Goal: Task Accomplishment & Management: Use online tool/utility

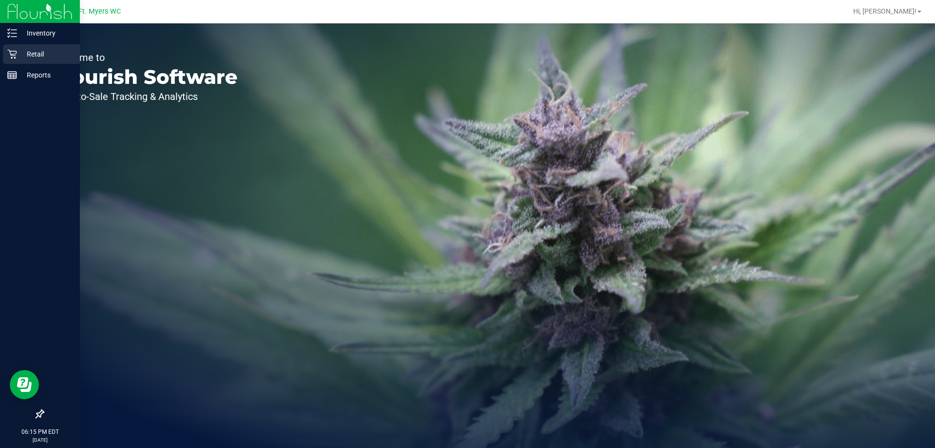
click at [17, 59] on div "Retail" at bounding box center [41, 53] width 77 height 19
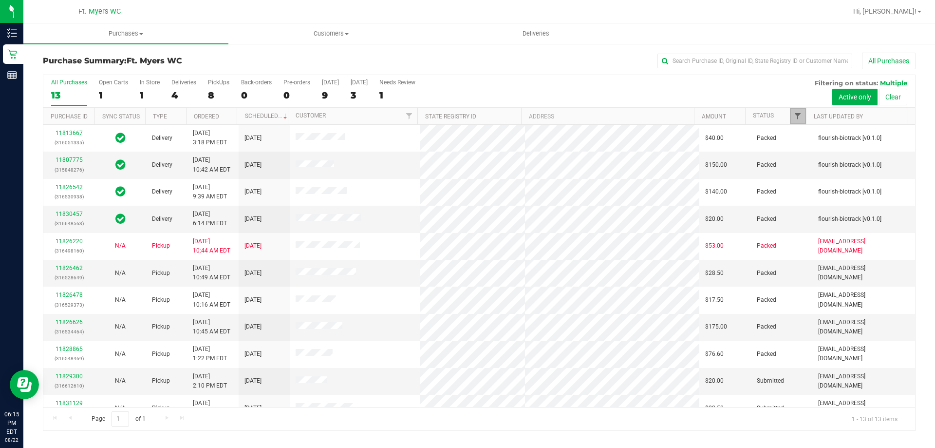
click at [798, 117] on span "Filter" at bounding box center [798, 116] width 8 height 8
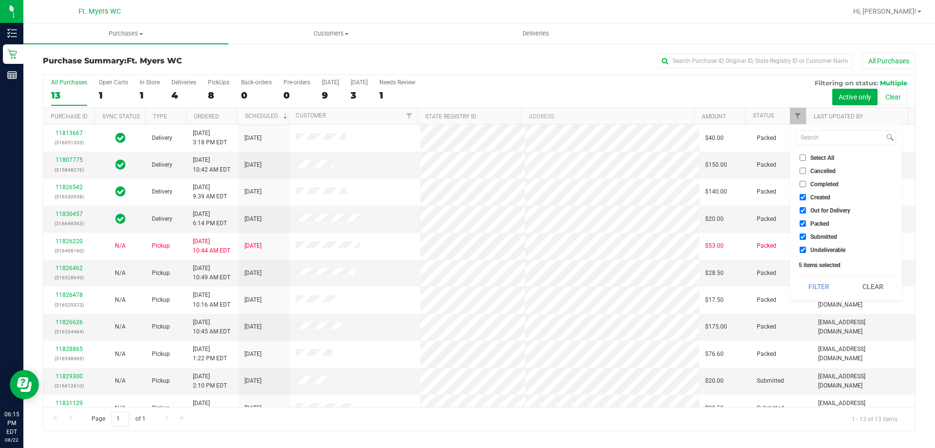
click at [803, 223] on input "Packed" at bounding box center [803, 223] width 6 height 6
checkbox input "false"
click at [814, 287] on button "Filter" at bounding box center [819, 286] width 47 height 21
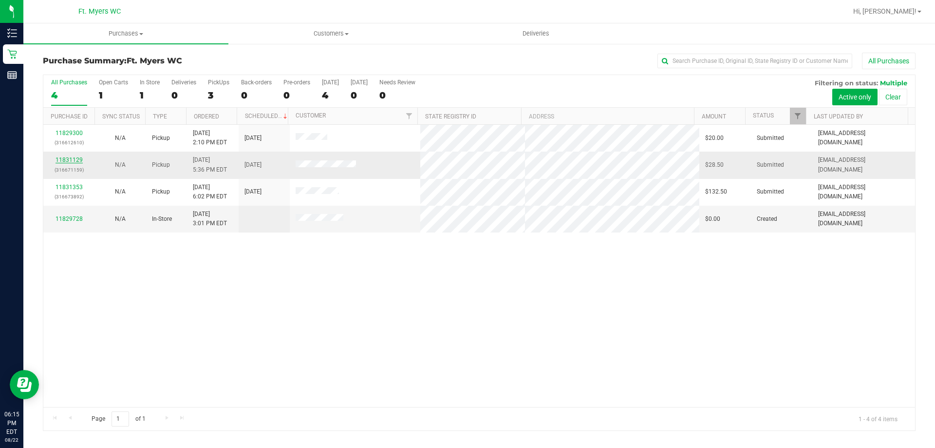
click at [71, 159] on link "11831129" at bounding box center [69, 159] width 27 height 7
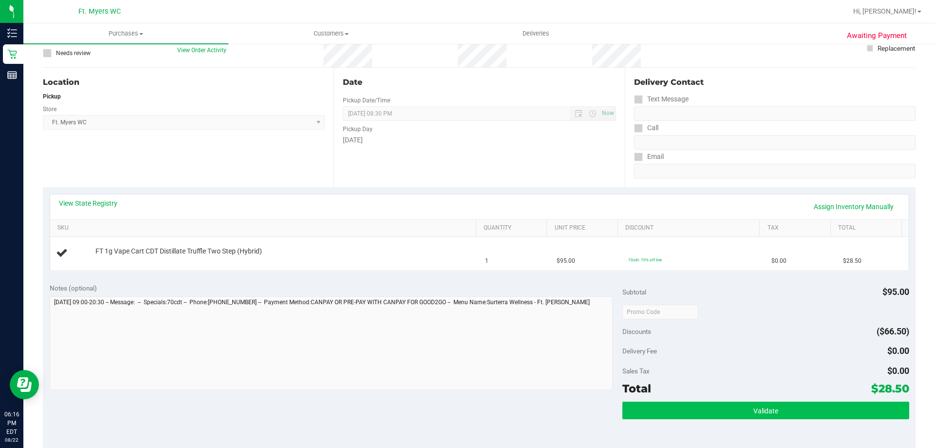
scroll to position [146, 0]
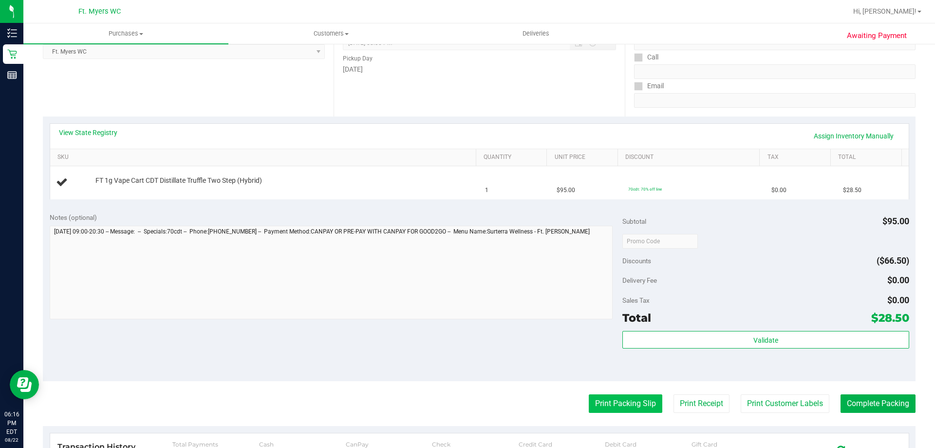
click at [617, 408] on button "Print Packing Slip" at bounding box center [626, 403] width 74 height 19
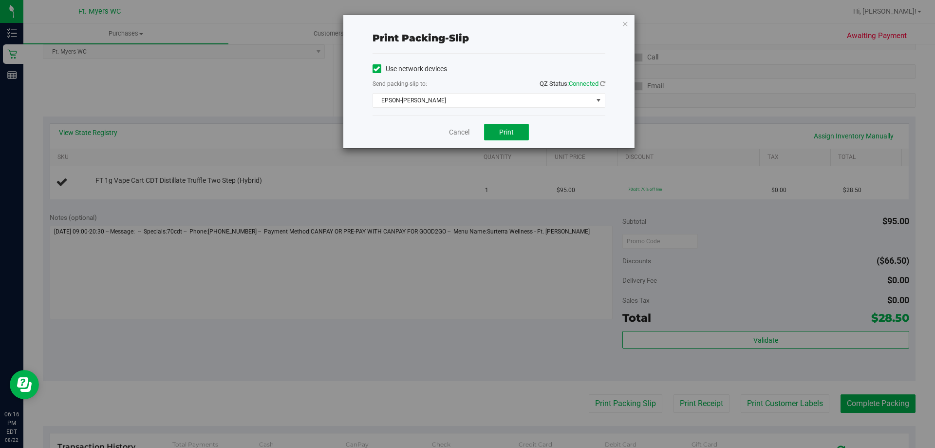
click at [494, 130] on button "Print" at bounding box center [506, 132] width 45 height 17
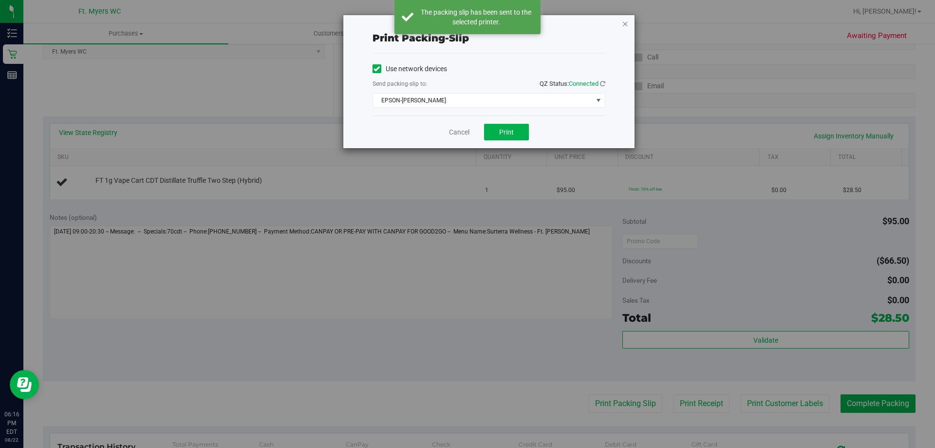
click at [627, 23] on icon "button" at bounding box center [625, 24] width 7 height 12
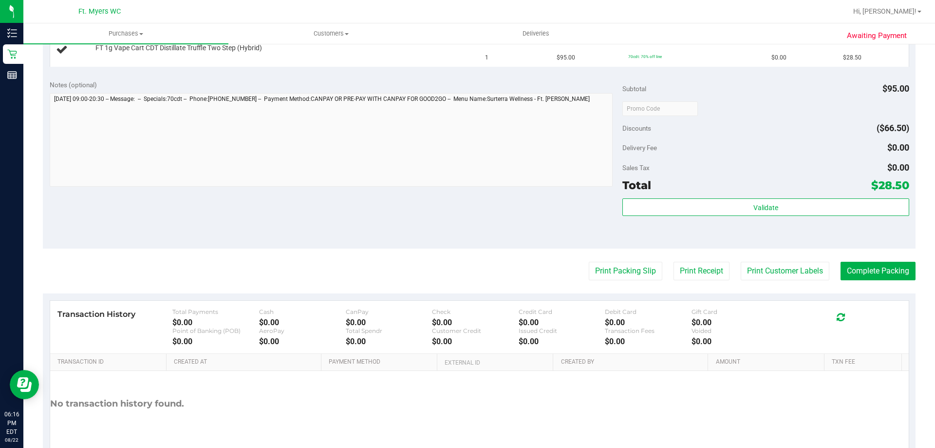
scroll to position [292, 0]
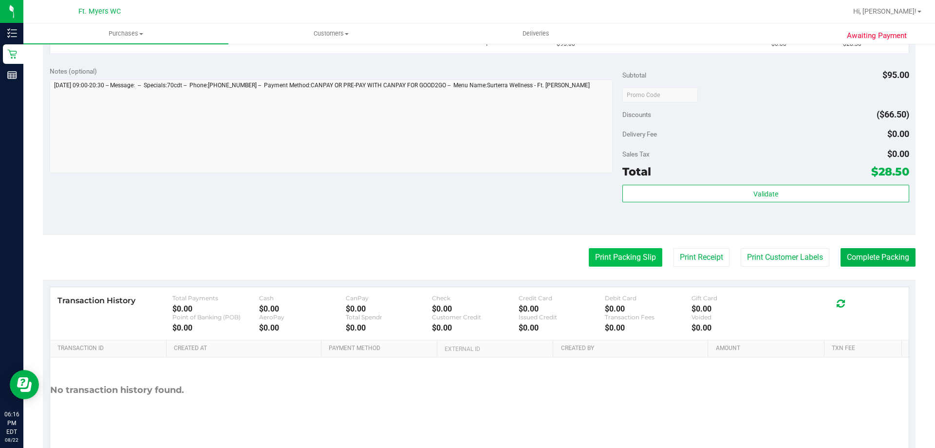
click at [639, 261] on button "Print Packing Slip" at bounding box center [626, 257] width 74 height 19
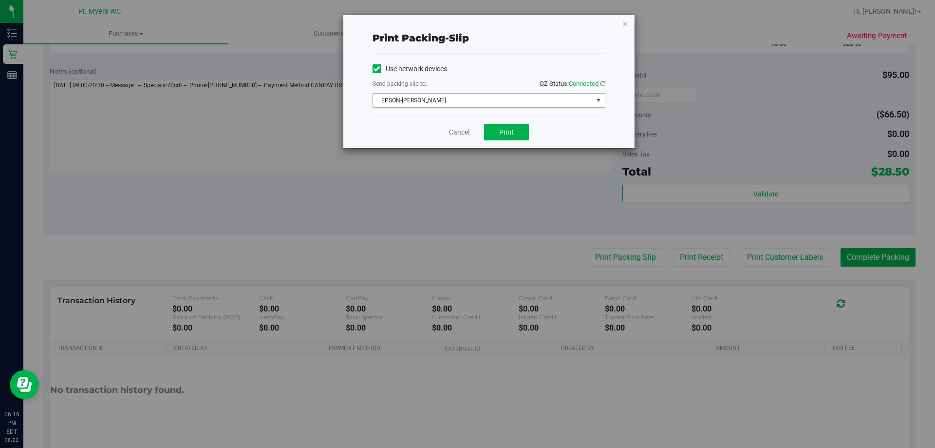
click at [507, 101] on span "EPSON-BEN-KING" at bounding box center [483, 101] width 220 height 14
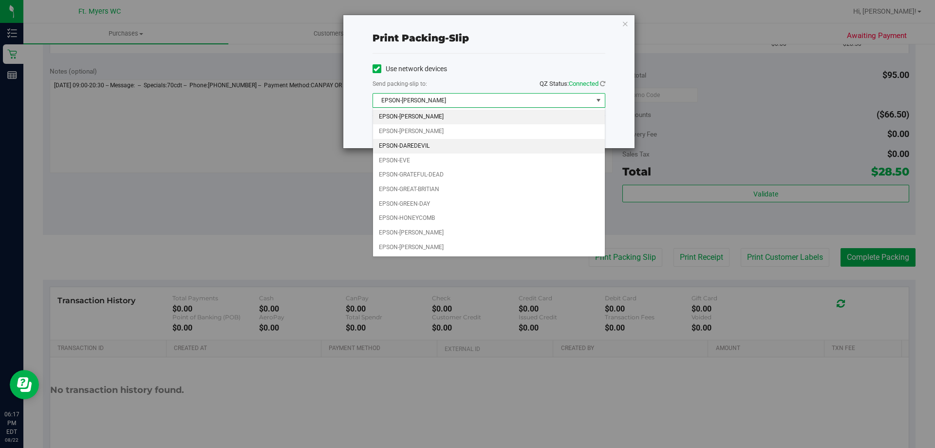
click at [442, 145] on li "EPSON-DAREDEVIL" at bounding box center [489, 146] width 232 height 15
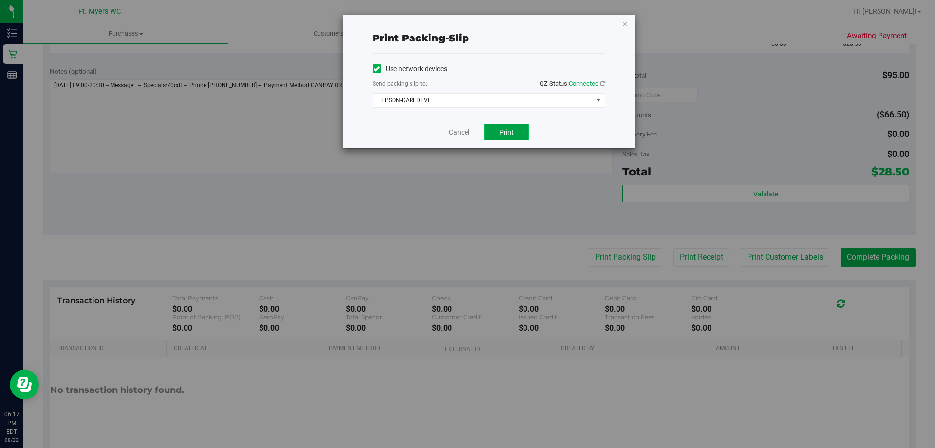
click at [504, 132] on span "Print" at bounding box center [506, 132] width 15 height 8
drag, startPoint x: 626, startPoint y: 24, endPoint x: 607, endPoint y: 154, distance: 131.9
click at [626, 23] on icon "button" at bounding box center [625, 24] width 7 height 12
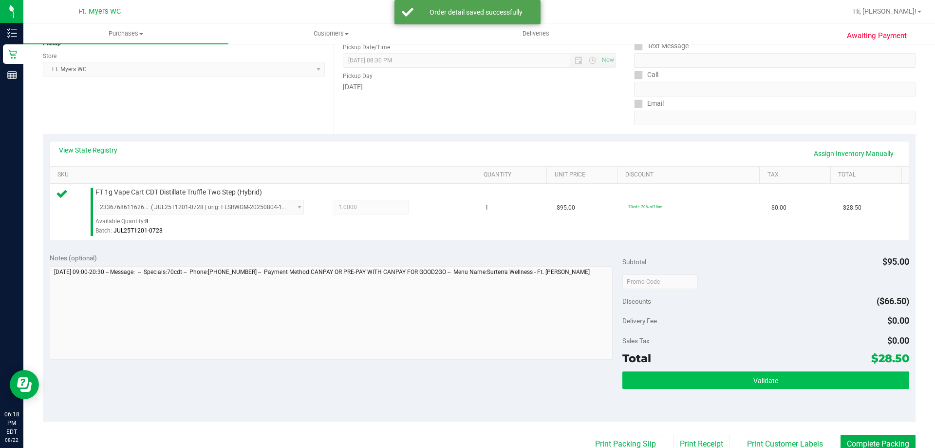
scroll to position [195, 0]
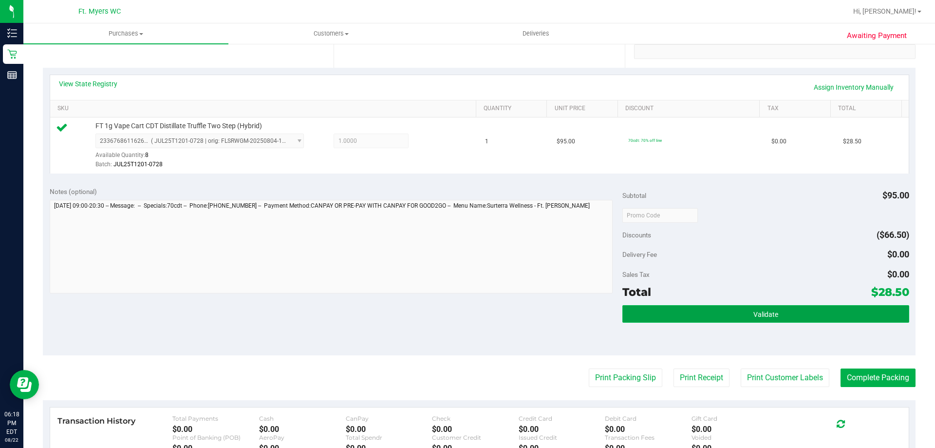
click at [669, 312] on button "Validate" at bounding box center [766, 314] width 286 height 18
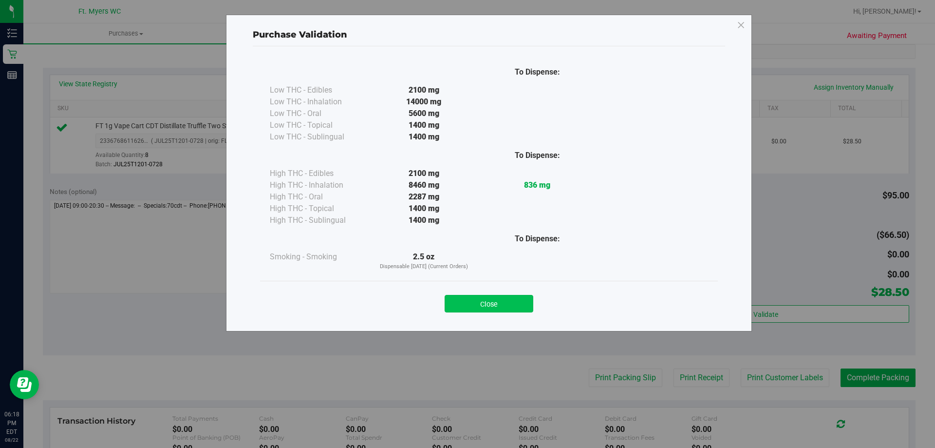
click at [525, 305] on button "Close" at bounding box center [489, 304] width 89 height 18
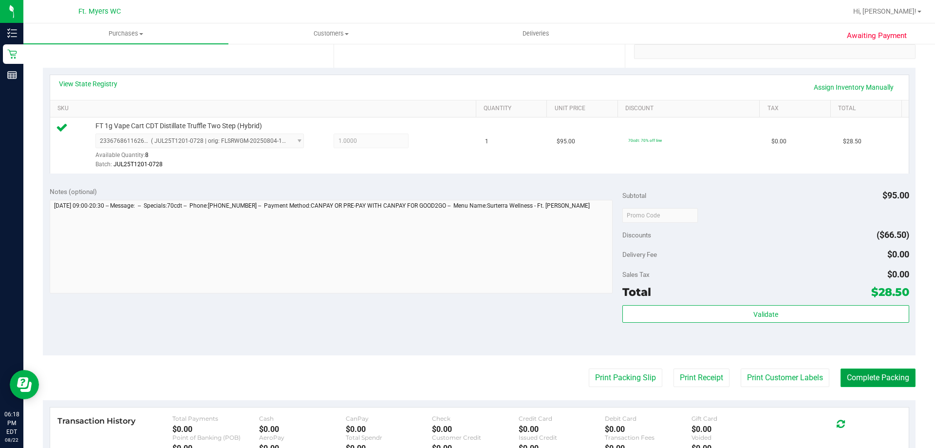
click at [875, 377] on button "Complete Packing" at bounding box center [878, 377] width 75 height 19
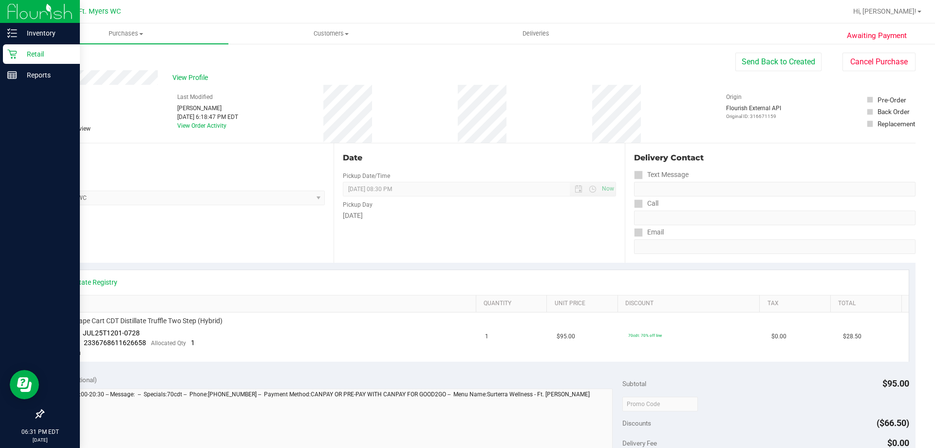
click at [12, 56] on icon at bounding box center [12, 54] width 10 height 10
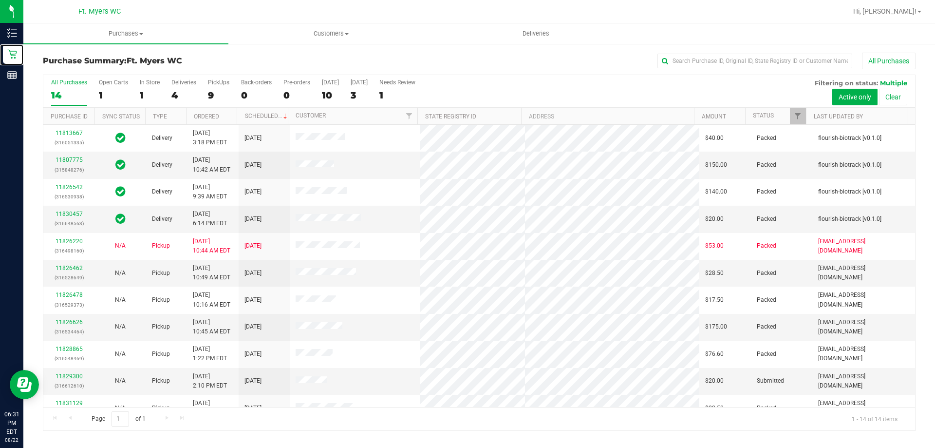
click at [804, 112] on div at bounding box center [806, 116] width 4 height 17
click at [798, 114] on span "Filter" at bounding box center [798, 116] width 8 height 8
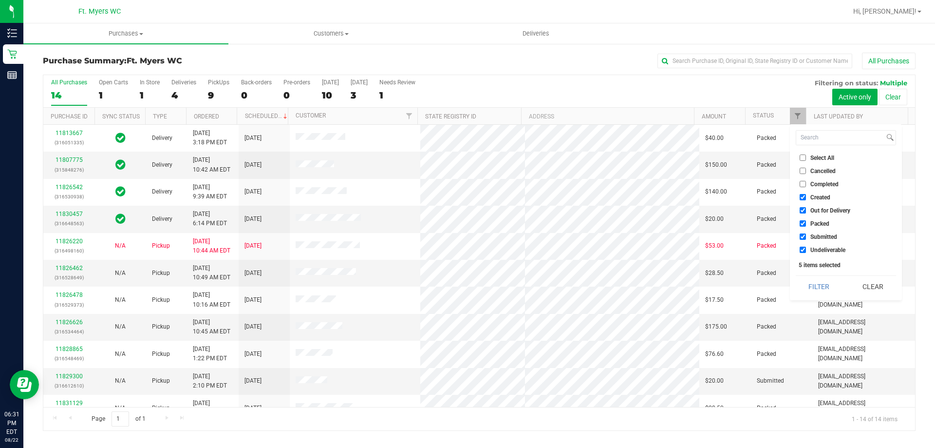
click at [802, 223] on input "Packed" at bounding box center [803, 223] width 6 height 6
checkbox input "false"
click at [806, 290] on button "Filter" at bounding box center [819, 286] width 47 height 21
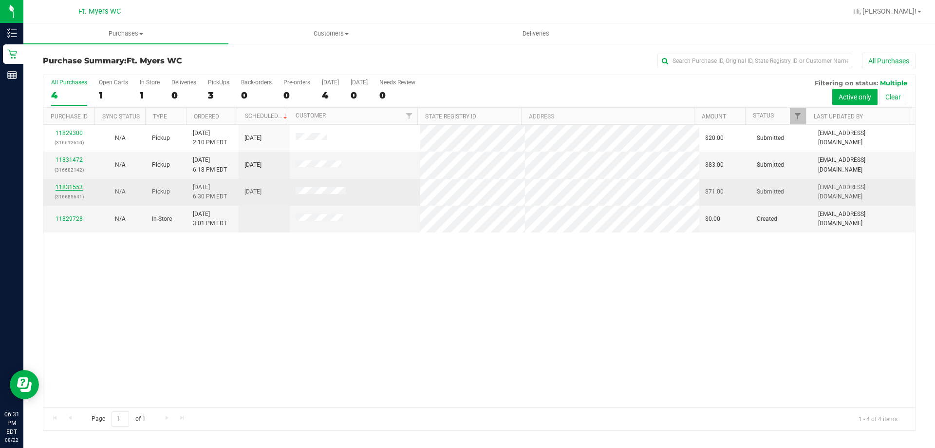
click at [75, 185] on link "11831553" at bounding box center [69, 187] width 27 height 7
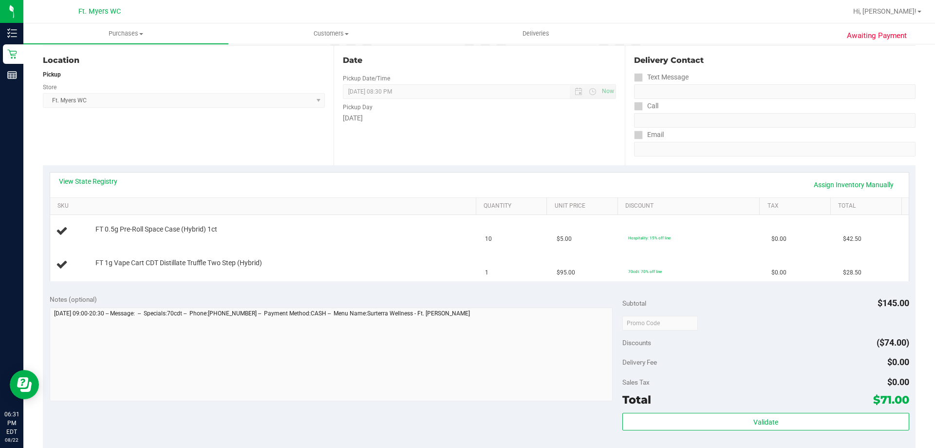
scroll to position [244, 0]
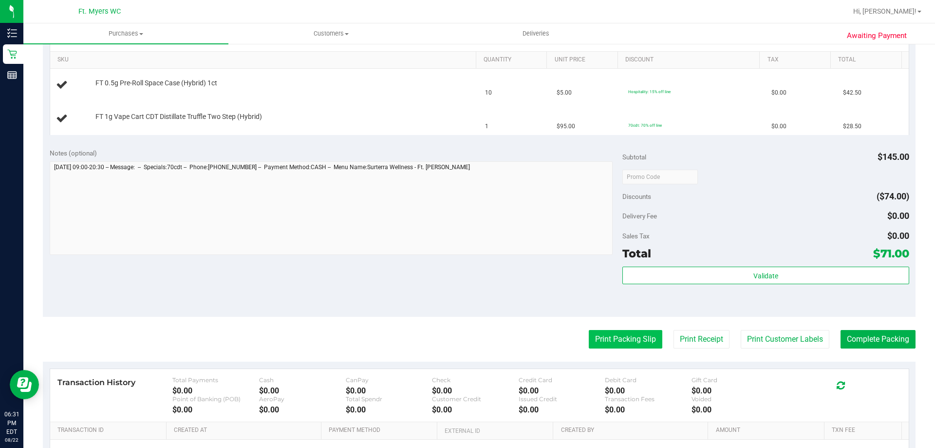
click at [622, 341] on button "Print Packing Slip" at bounding box center [626, 339] width 74 height 19
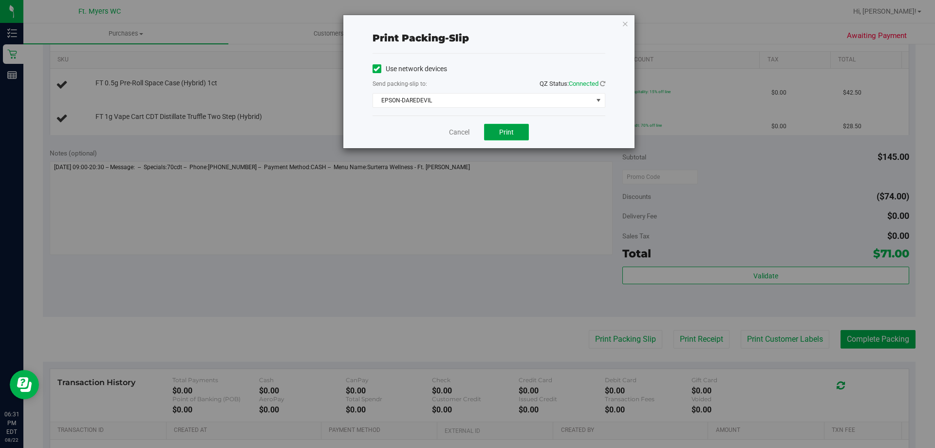
click at [494, 124] on button "Print" at bounding box center [506, 132] width 45 height 17
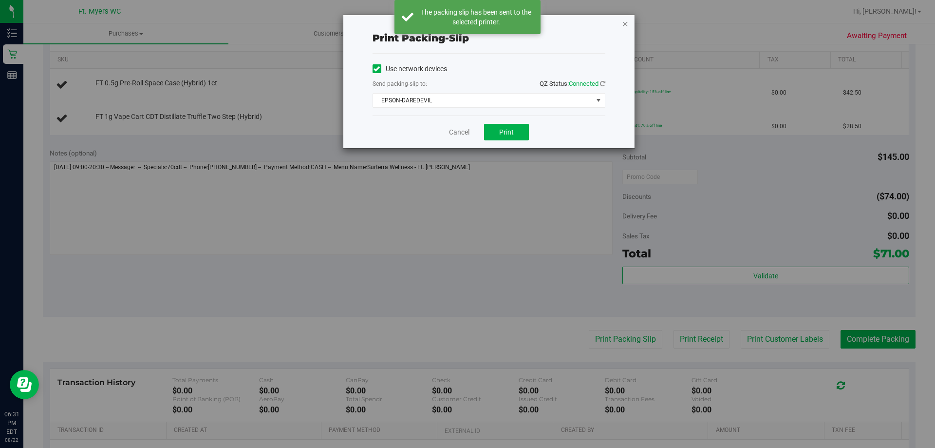
click at [626, 23] on icon "button" at bounding box center [625, 24] width 7 height 12
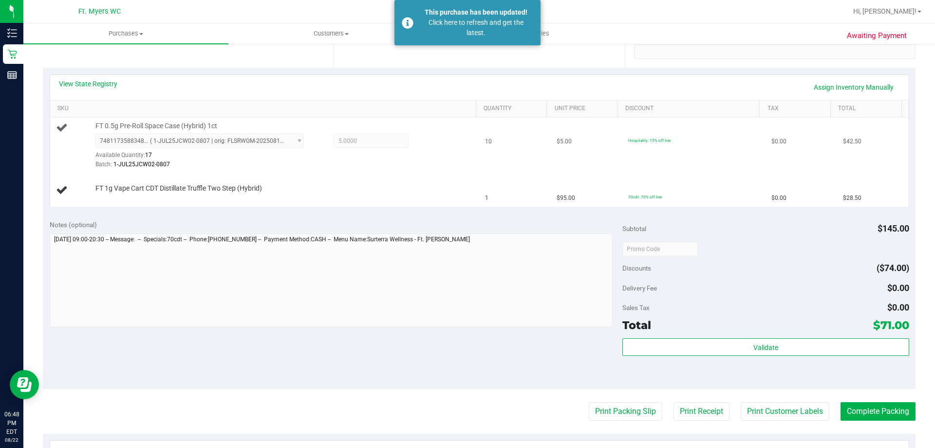
scroll to position [97, 0]
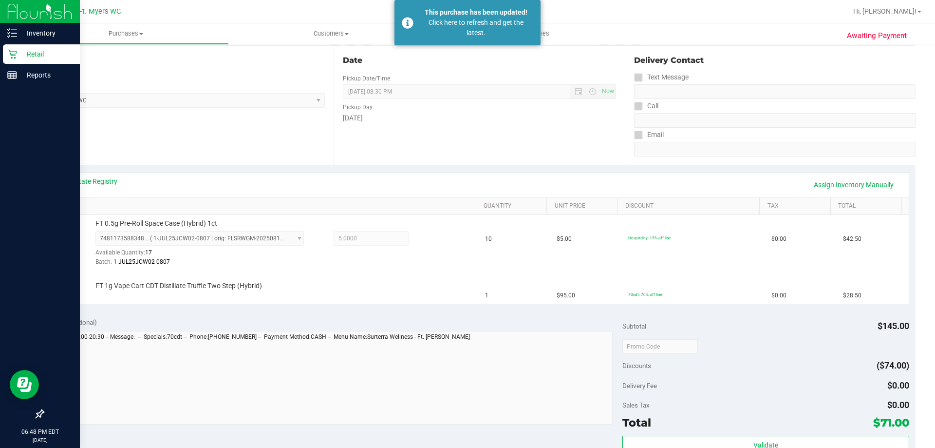
click at [18, 47] on div "Retail" at bounding box center [41, 53] width 77 height 19
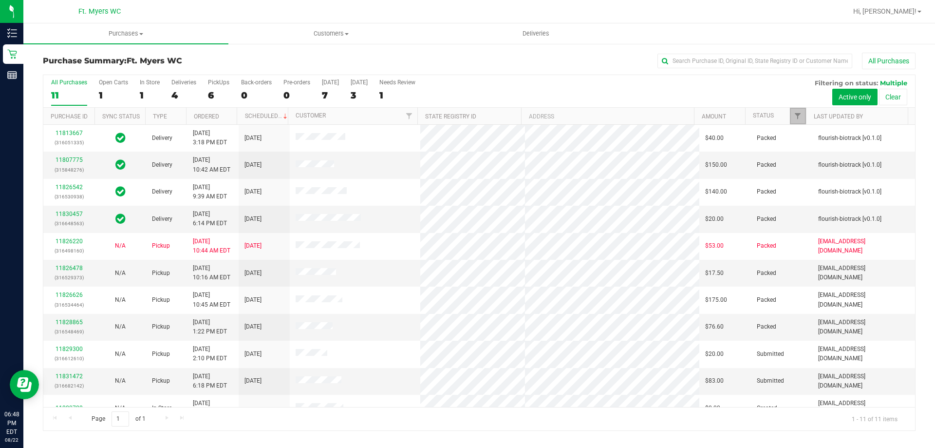
click at [800, 120] on link "Filter" at bounding box center [798, 116] width 16 height 17
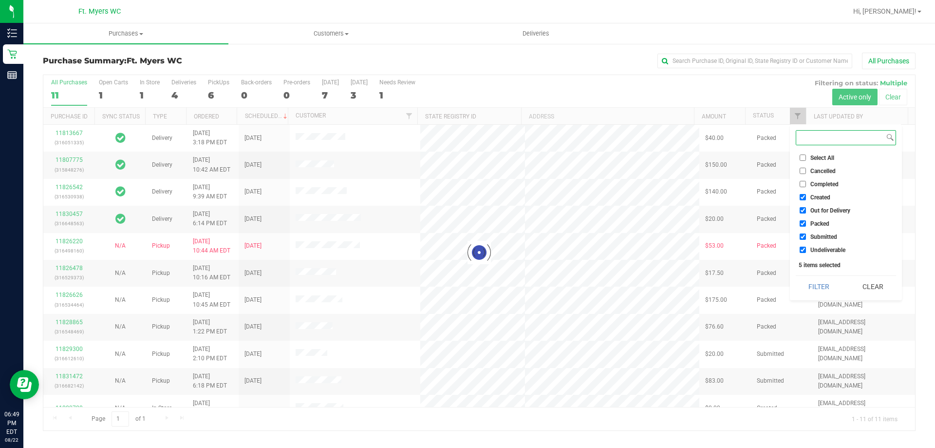
checkbox input "true"
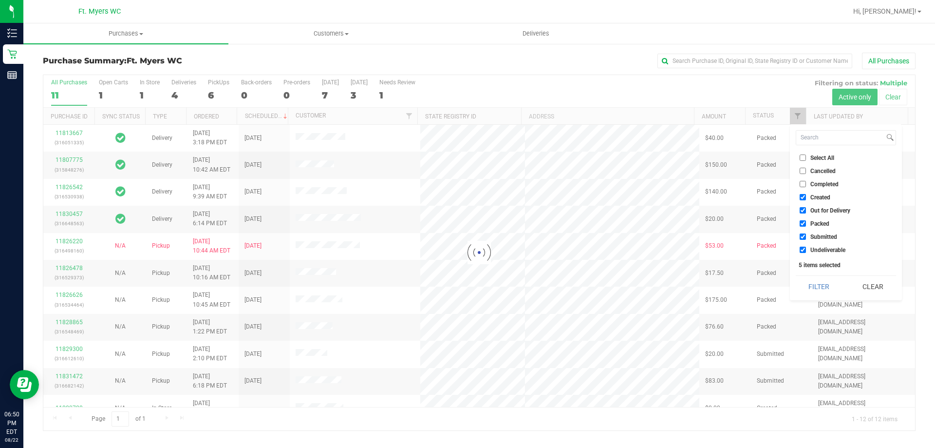
checkbox input "true"
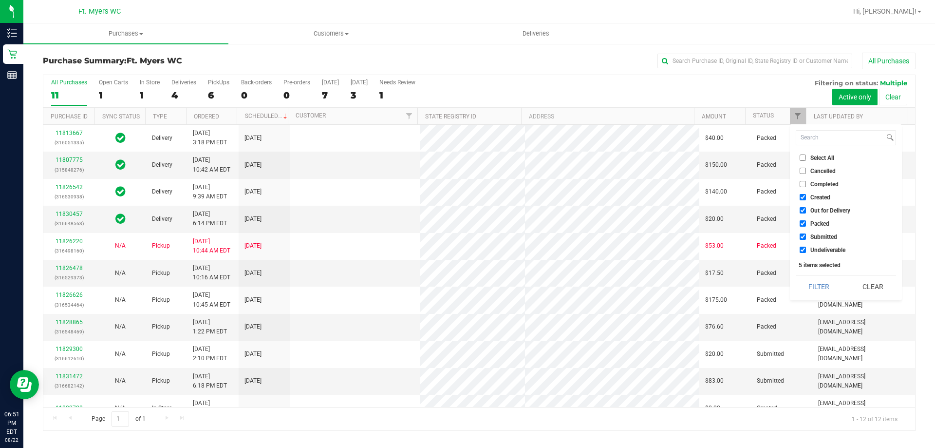
checkbox input "true"
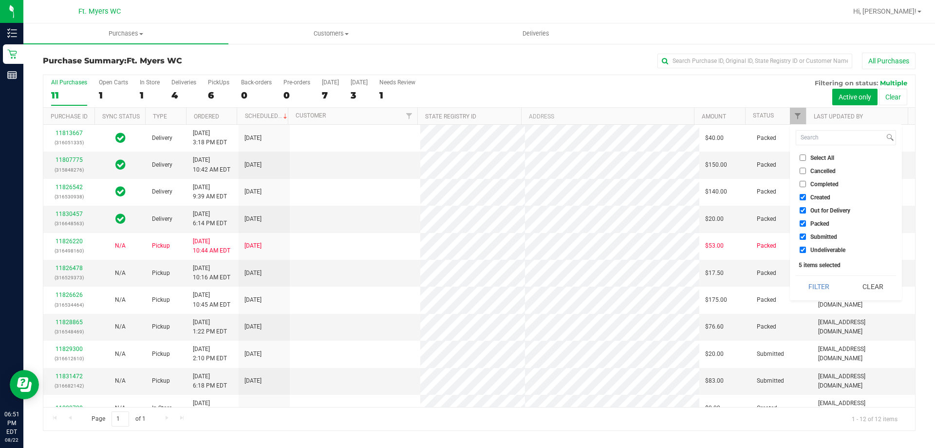
checkbox input "true"
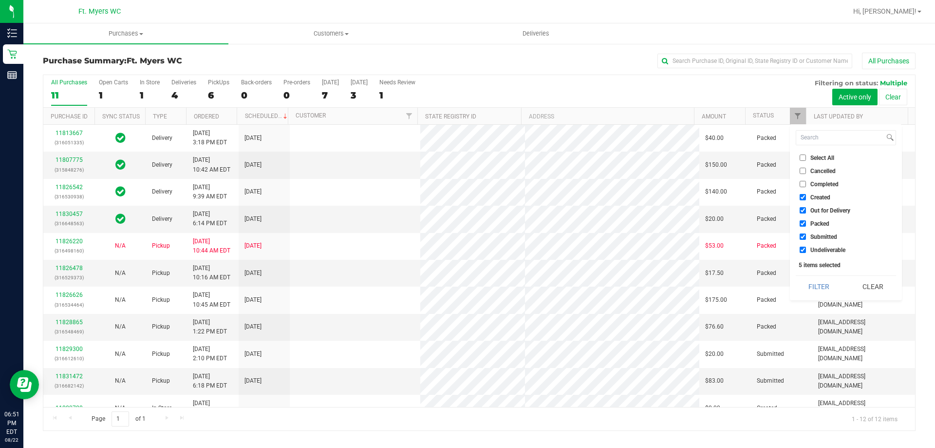
checkbox input "true"
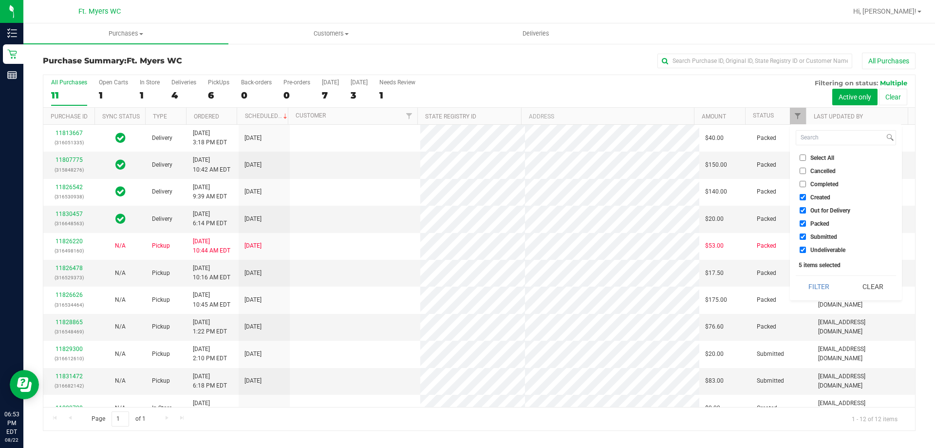
checkbox input "true"
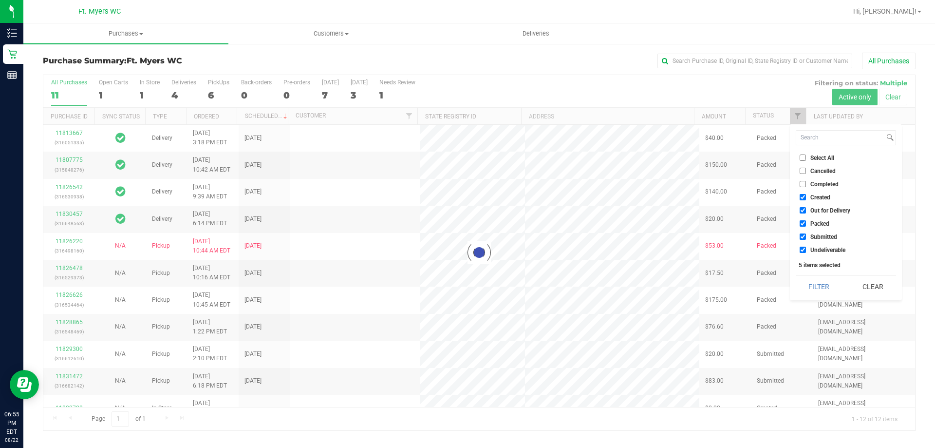
checkbox input "true"
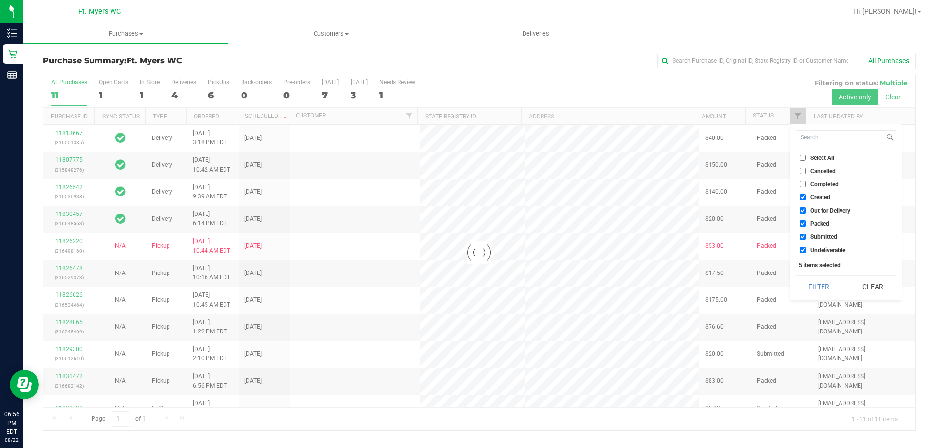
checkbox input "true"
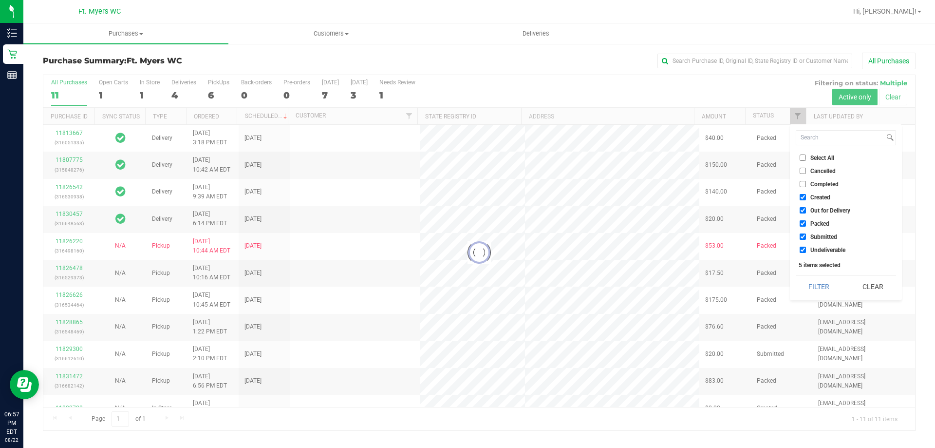
checkbox input "true"
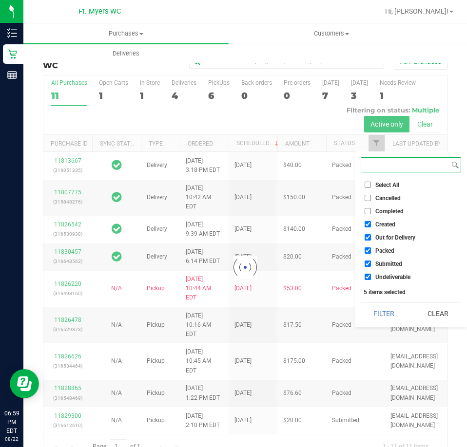
checkbox input "true"
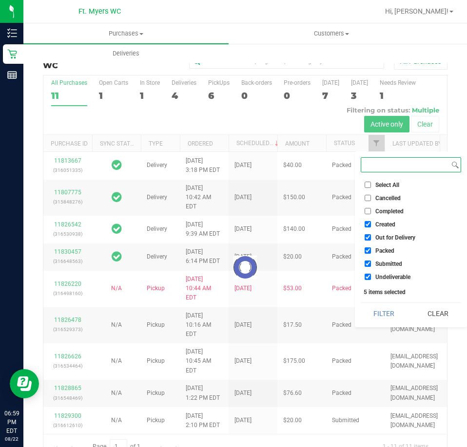
checkbox input "true"
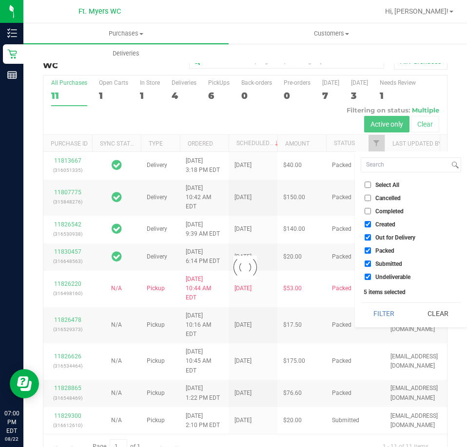
checkbox input "true"
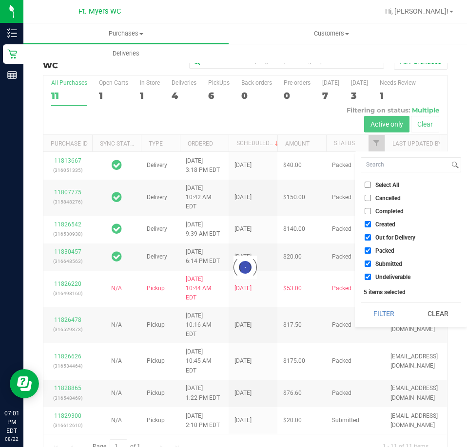
checkbox input "true"
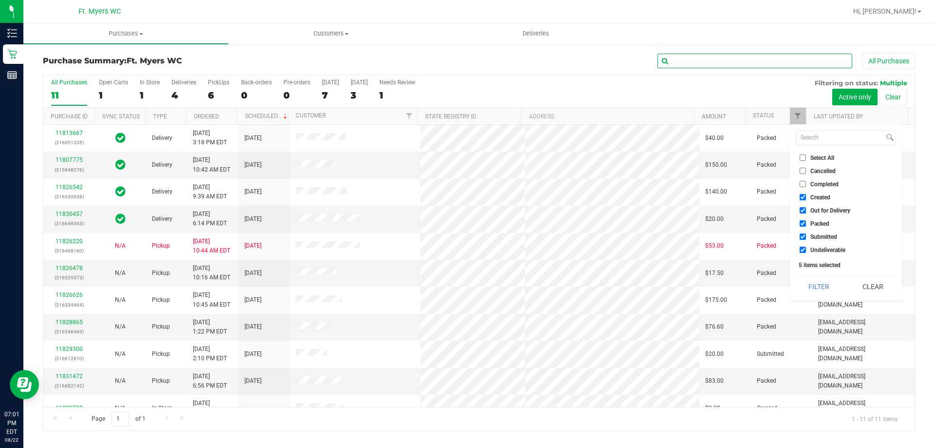
drag, startPoint x: 723, startPoint y: 58, endPoint x: 728, endPoint y: 59, distance: 5.9
click at [725, 58] on input "text" at bounding box center [755, 61] width 195 height 15
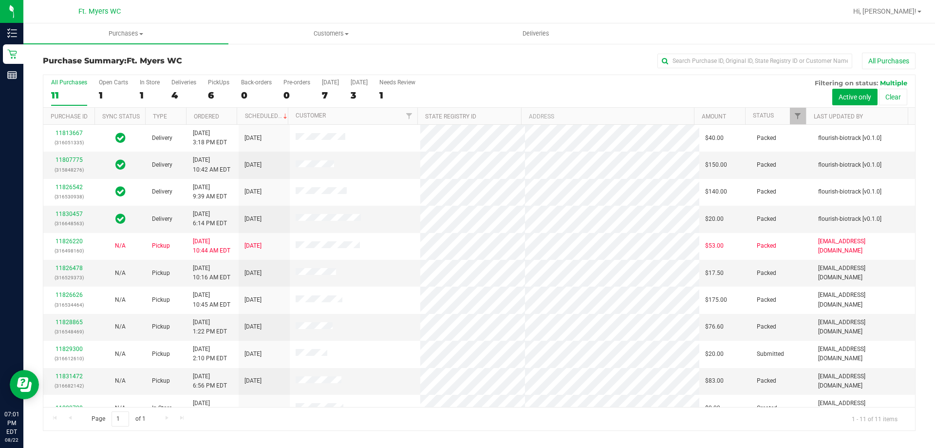
click at [593, 89] on div "All Purchases 11 Open Carts 1 In Store 1 Deliveries 4 PickUps 6 Back-orders 0 P…" at bounding box center [479, 91] width 872 height 33
click at [801, 111] on link "Filter" at bounding box center [798, 116] width 16 height 17
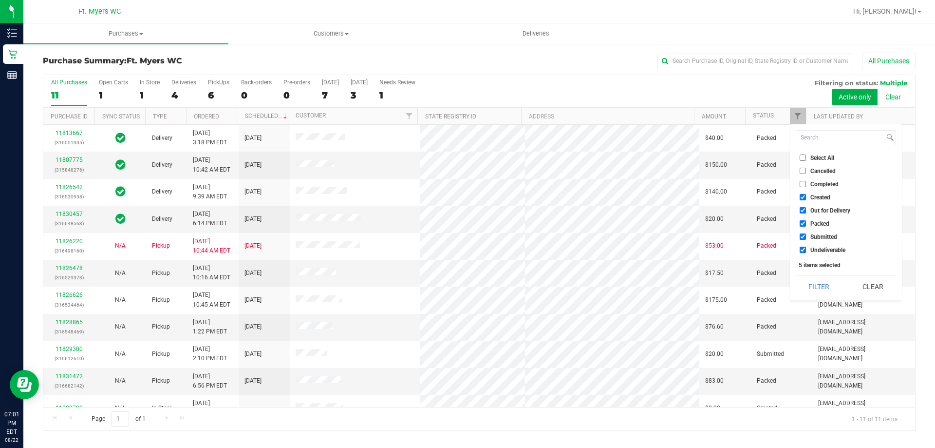
click at [804, 221] on input "Packed" at bounding box center [803, 223] width 6 height 6
checkbox input "false"
click at [818, 291] on button "Filter" at bounding box center [819, 286] width 47 height 21
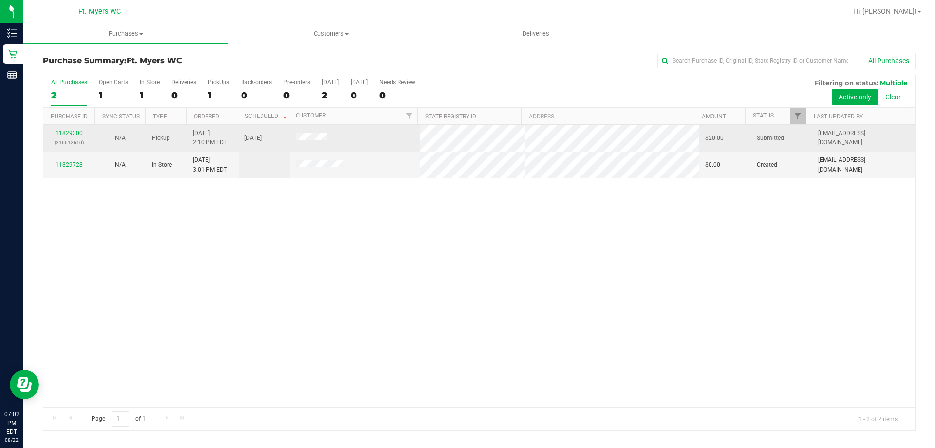
click at [69, 129] on div "11829300 (316612610)" at bounding box center [68, 138] width 39 height 19
click at [72, 131] on link "11829300" at bounding box center [69, 133] width 27 height 7
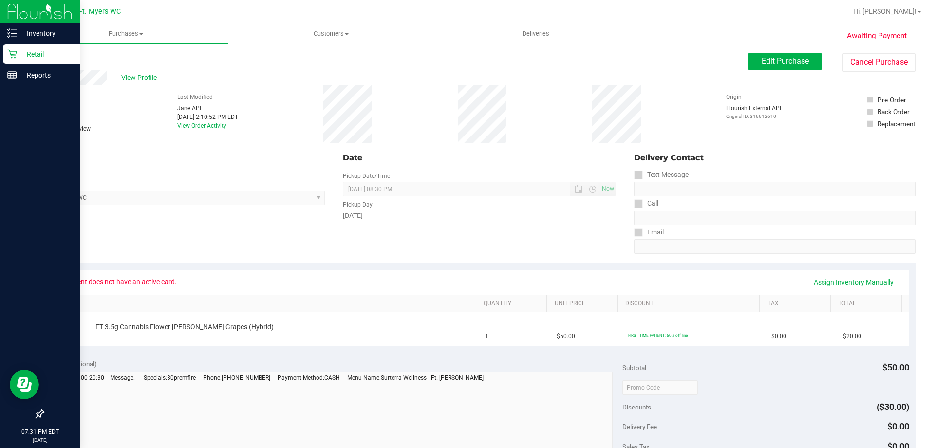
click at [15, 57] on icon at bounding box center [11, 54] width 9 height 9
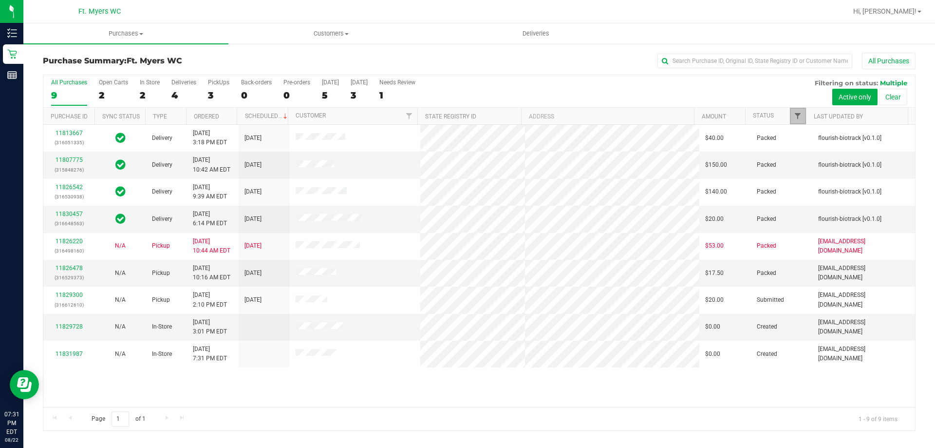
click at [799, 116] on span "Filter" at bounding box center [798, 116] width 8 height 8
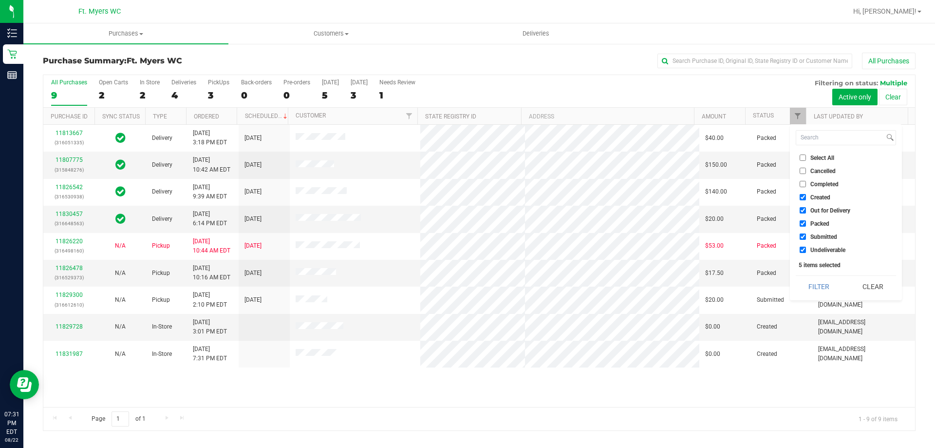
click at [800, 221] on input "Packed" at bounding box center [803, 223] width 6 height 6
checkbox input "false"
click at [819, 282] on button "Filter" at bounding box center [819, 286] width 47 height 21
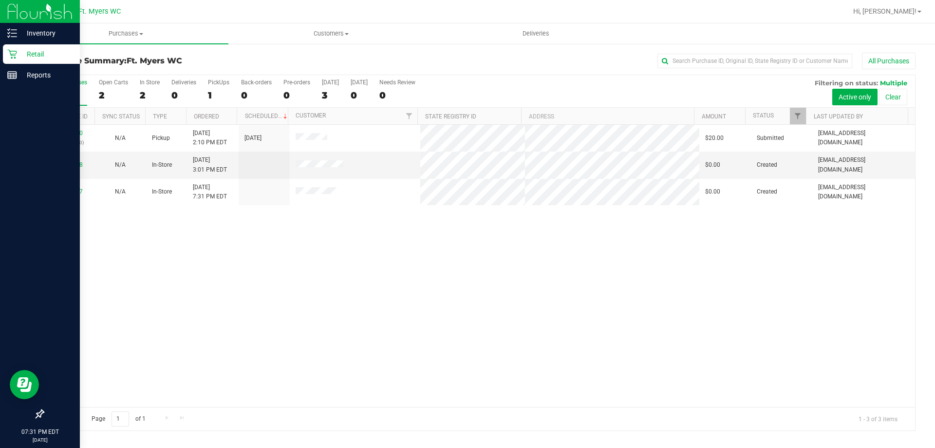
click at [21, 56] on p "Retail" at bounding box center [46, 54] width 58 height 12
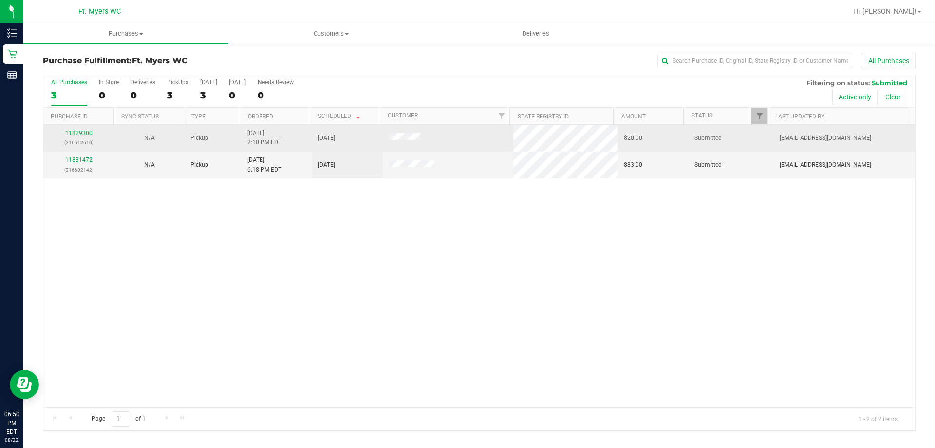
click at [78, 135] on link "11829300" at bounding box center [78, 133] width 27 height 7
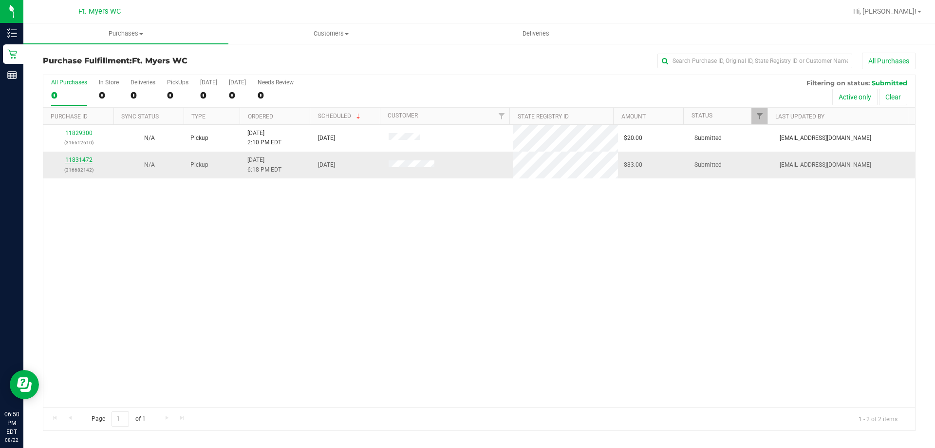
click at [83, 161] on link "11831472" at bounding box center [78, 159] width 27 height 7
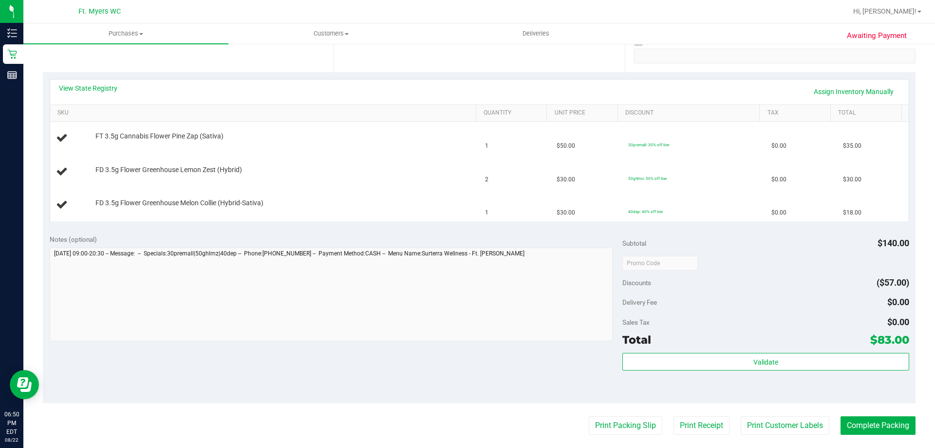
scroll to position [195, 0]
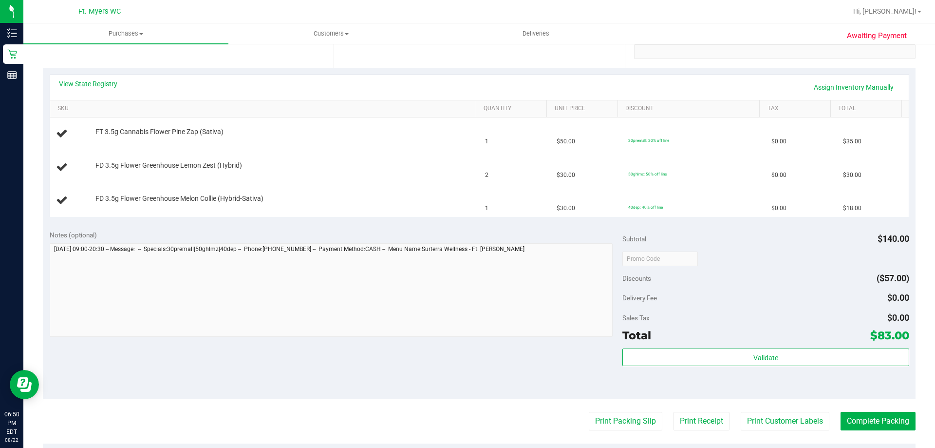
click at [615, 434] on purchase-details "Back Edit Purchase Cancel Purchase View Profile # 11831472 BioTrack ID: - Submi…" at bounding box center [479, 242] width 873 height 768
click at [615, 417] on button "Print Packing Slip" at bounding box center [626, 421] width 74 height 19
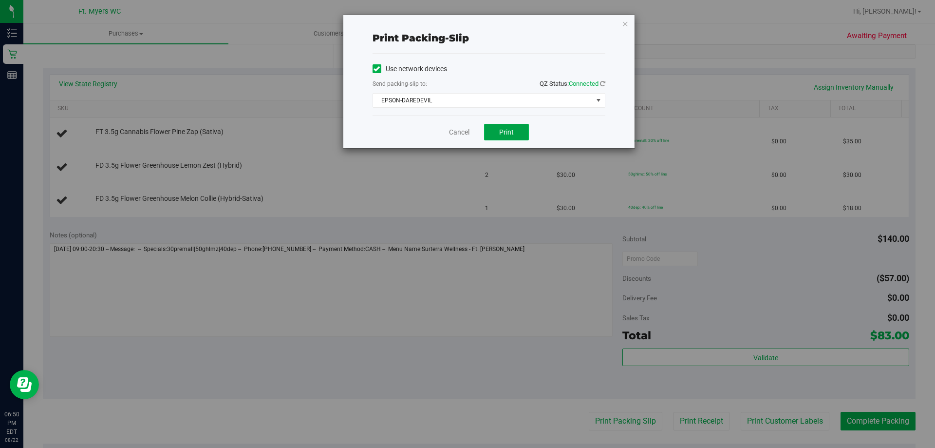
click at [502, 133] on span "Print" at bounding box center [506, 132] width 15 height 8
click at [623, 23] on icon "button" at bounding box center [625, 24] width 7 height 12
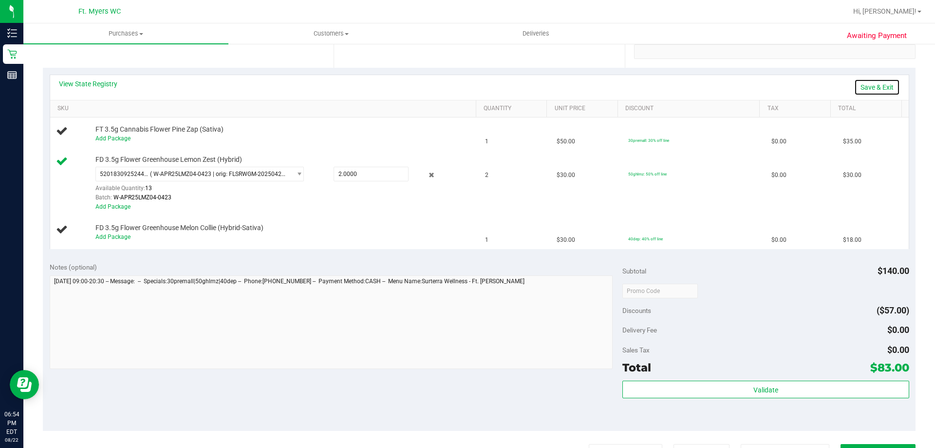
click at [879, 80] on link "Save & Exit" at bounding box center [878, 87] width 46 height 17
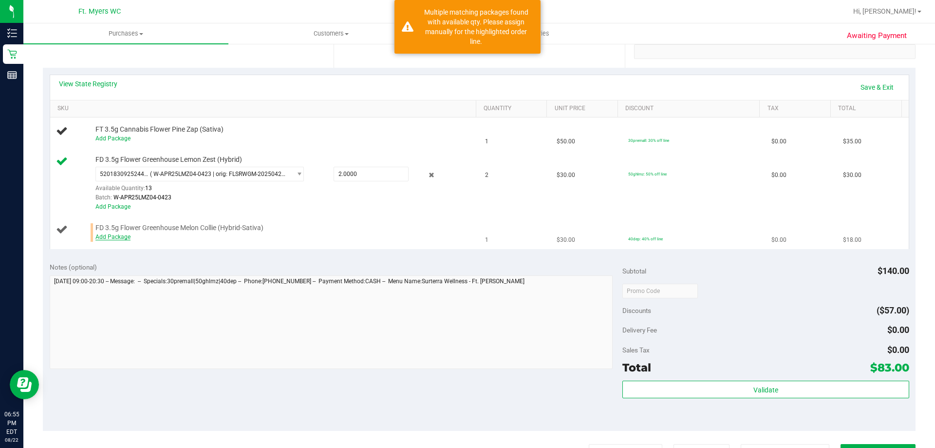
click at [117, 233] on link "Add Package" at bounding box center [112, 236] width 35 height 7
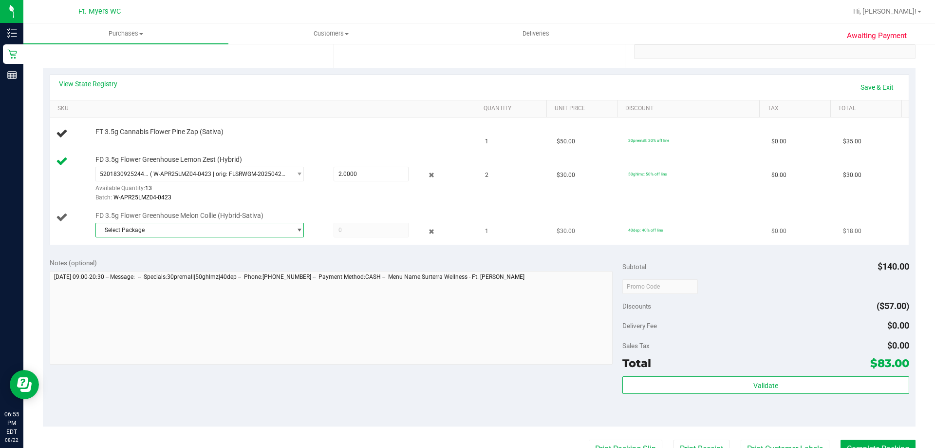
click at [284, 231] on span "Select Package" at bounding box center [193, 230] width 195 height 14
click at [242, 267] on span "( W-JUN25MEC02-0626 | orig: FLSRWGM-20250702-660 )" at bounding box center [233, 270] width 152 height 7
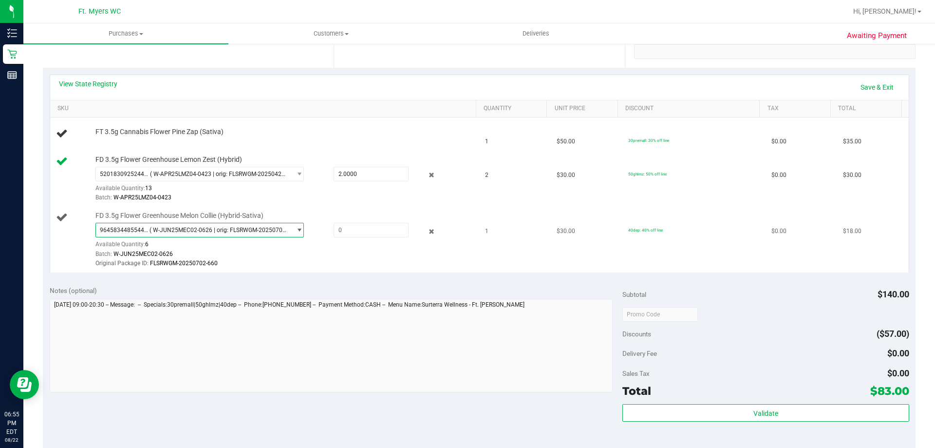
click at [285, 231] on span "9645834485544841 ( W-JUN25MEC02-0626 | orig: FLSRWGM-20250702-660 )" at bounding box center [193, 230] width 195 height 14
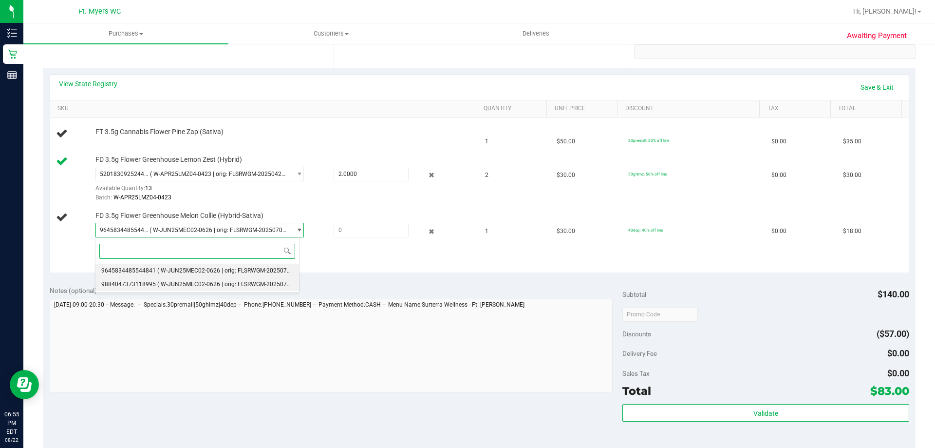
click at [238, 284] on span "( W-JUN25MEC02-0626 | orig: FLSRWGM-20250702-562 )" at bounding box center [233, 284] width 152 height 7
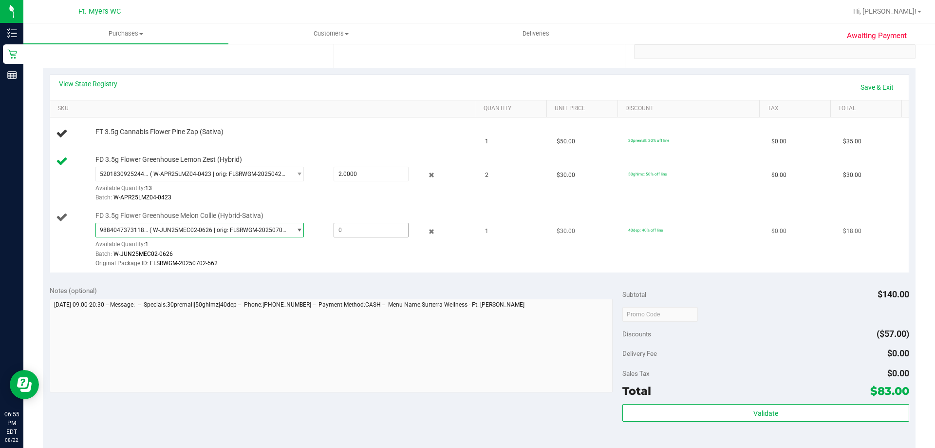
click at [387, 228] on span at bounding box center [371, 230] width 75 height 15
type input "1"
type input "1.0000"
click at [409, 274] on div "View State Registry Save & Exit SKU Quantity Unit Price Discount Tax Total FT 3…" at bounding box center [479, 173] width 873 height 211
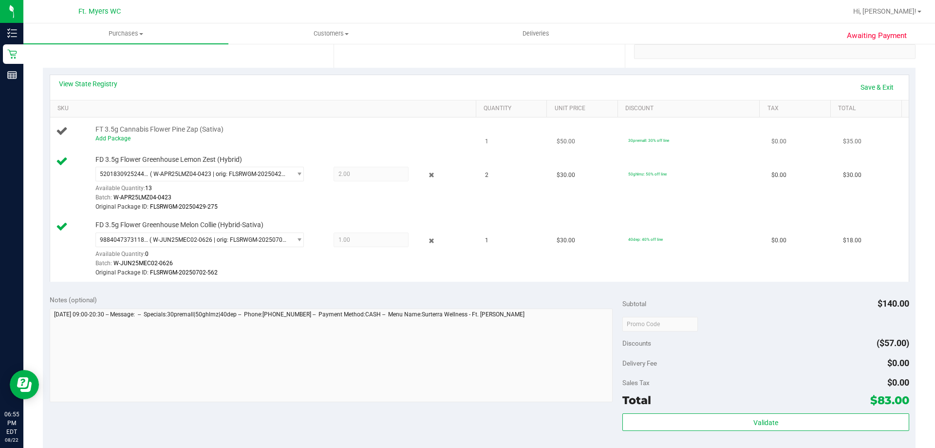
click at [106, 134] on div "Add Package" at bounding box center [283, 138] width 376 height 9
click at [118, 137] on link "Add Package" at bounding box center [112, 138] width 35 height 7
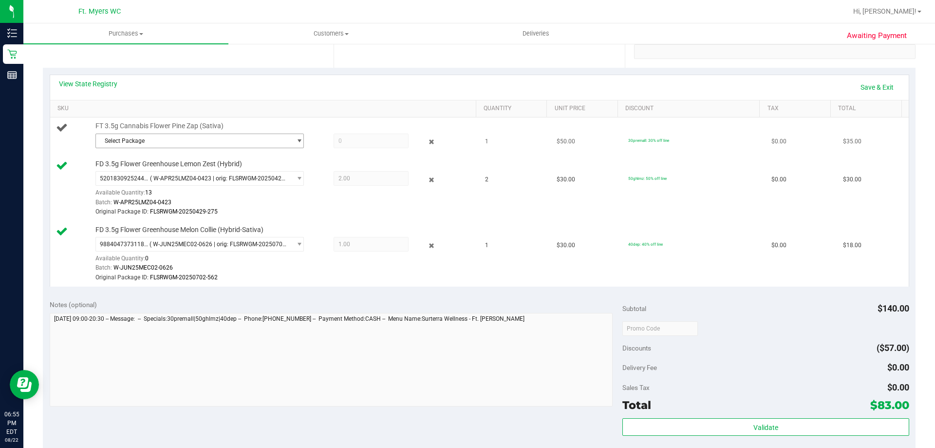
click at [177, 138] on span "Select Package" at bounding box center [193, 141] width 195 height 14
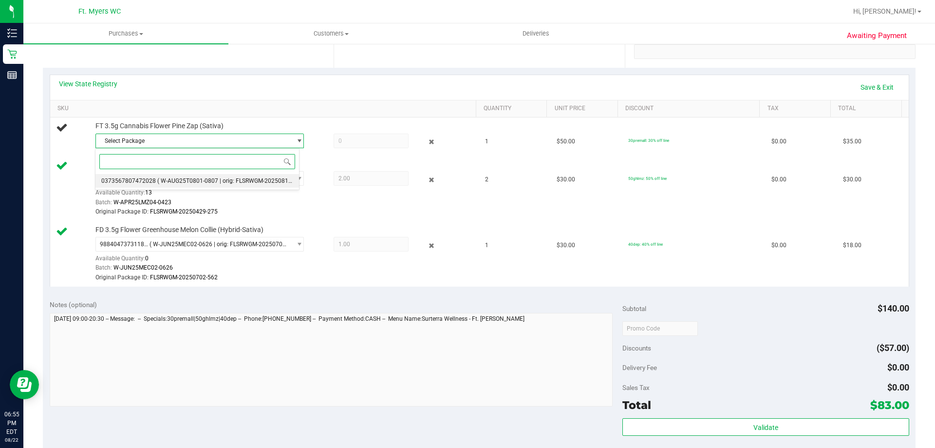
click at [211, 180] on span "( W-AUG25T0801-0807 | orig: FLSRWGM-20250813-339 )" at bounding box center [232, 180] width 150 height 7
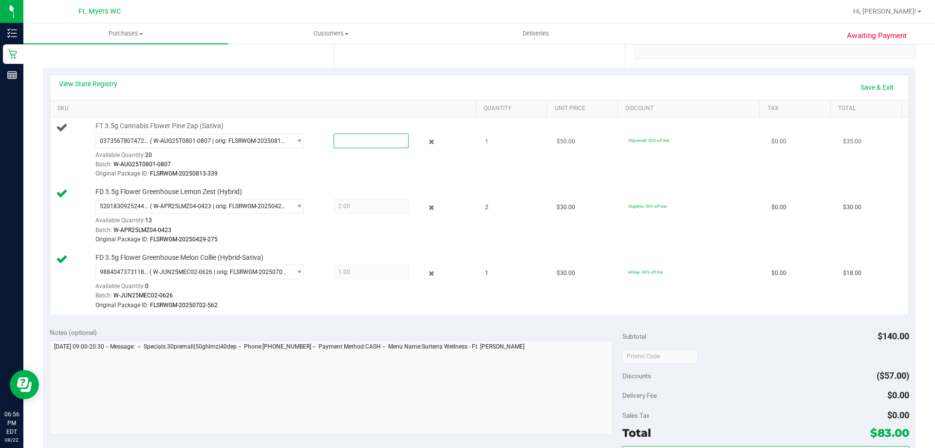
click at [378, 136] on span at bounding box center [371, 140] width 75 height 15
type input "2"
type input "1"
type input "1.0000"
click at [402, 179] on td "FT 3.5g Cannabis Flower Pine Zap (Sativa) 0373567807472028 ( W-AUG25T0801-0807 …" at bounding box center [265, 150] width 430 height 66
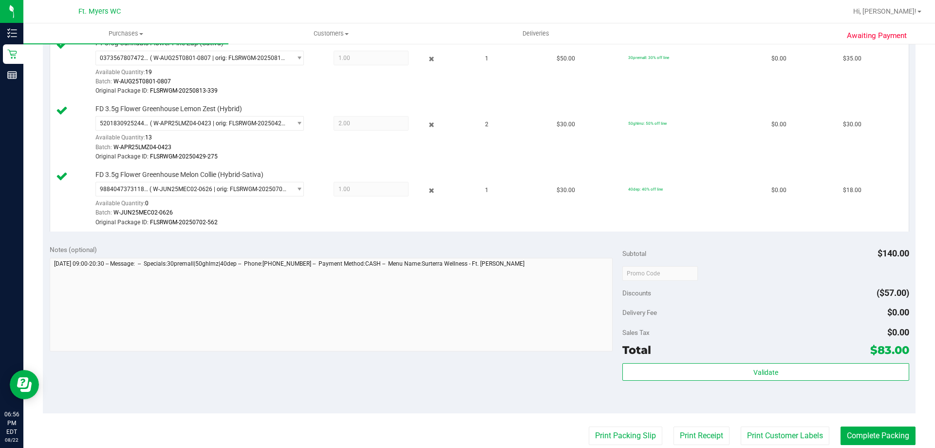
scroll to position [438, 0]
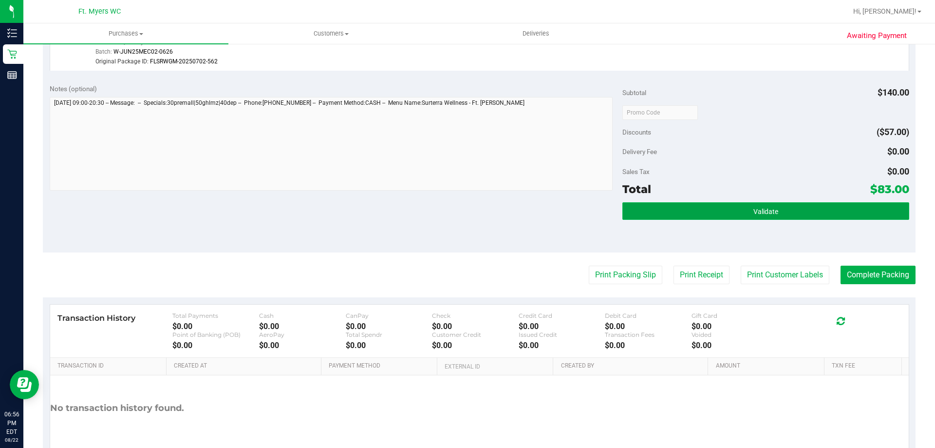
click at [744, 209] on button "Validate" at bounding box center [766, 211] width 286 height 18
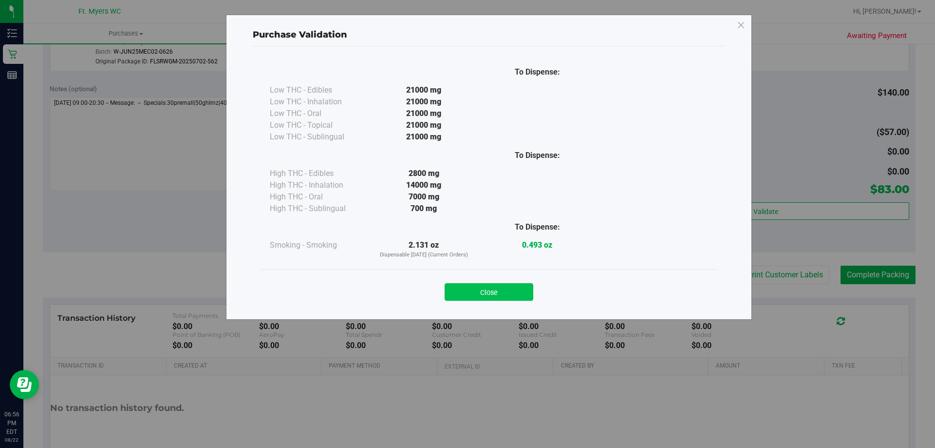
click at [497, 298] on button "Close" at bounding box center [489, 292] width 89 height 18
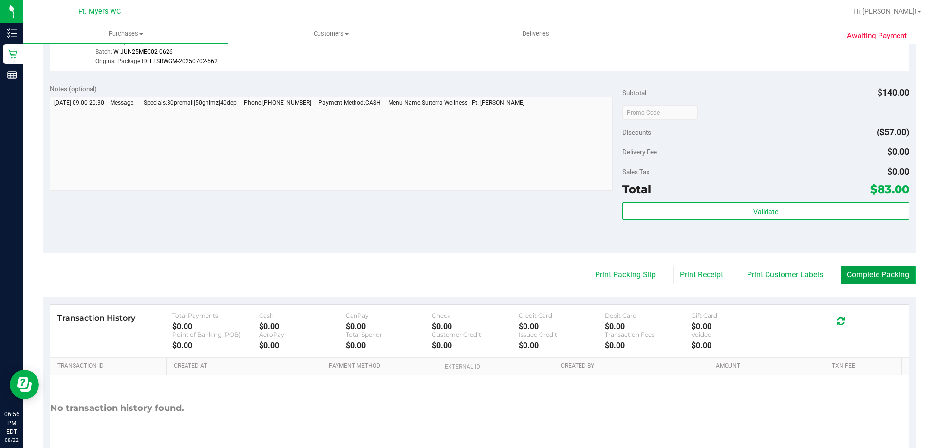
click at [862, 280] on button "Complete Packing" at bounding box center [878, 275] width 75 height 19
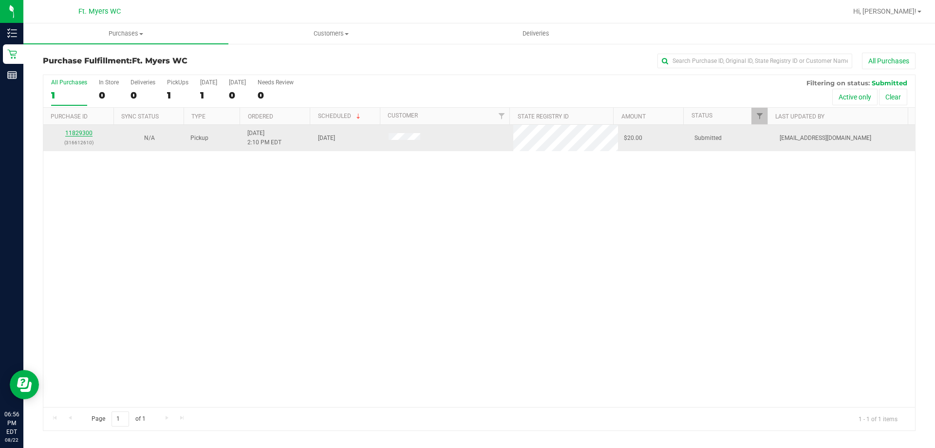
click at [87, 134] on link "11829300" at bounding box center [78, 133] width 27 height 7
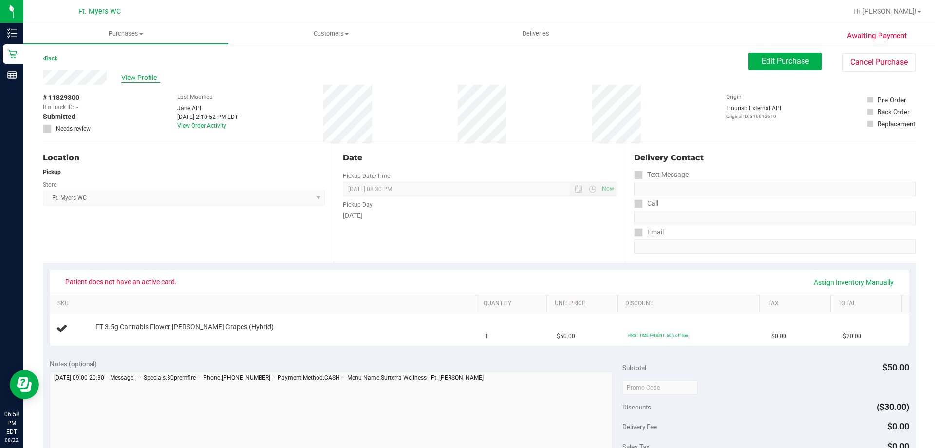
click at [147, 73] on span "View Profile" at bounding box center [140, 78] width 39 height 10
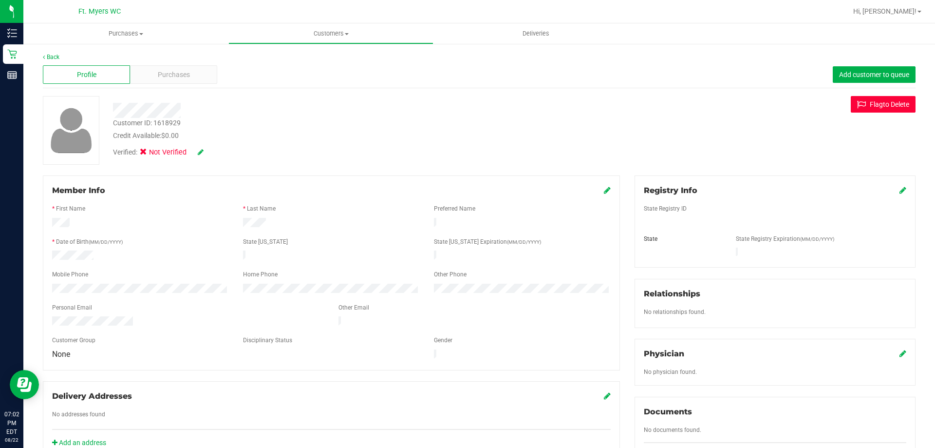
click at [857, 101] on icon at bounding box center [863, 104] width 13 height 9
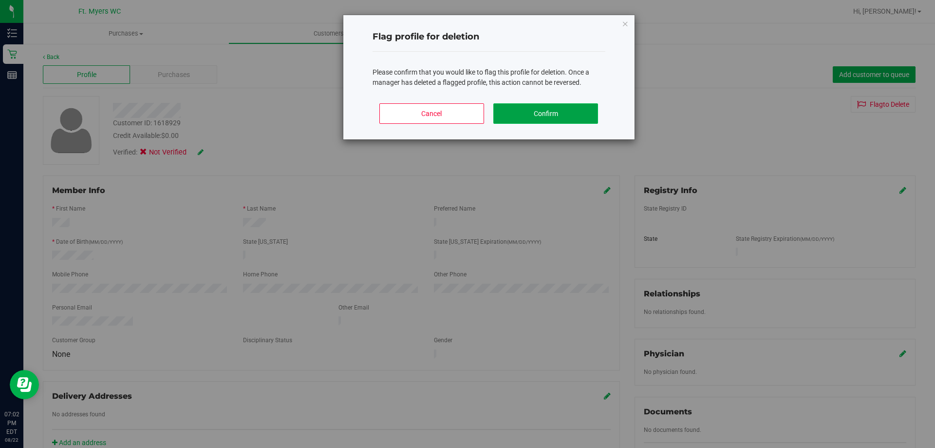
click at [553, 108] on button "Confirm" at bounding box center [546, 113] width 105 height 20
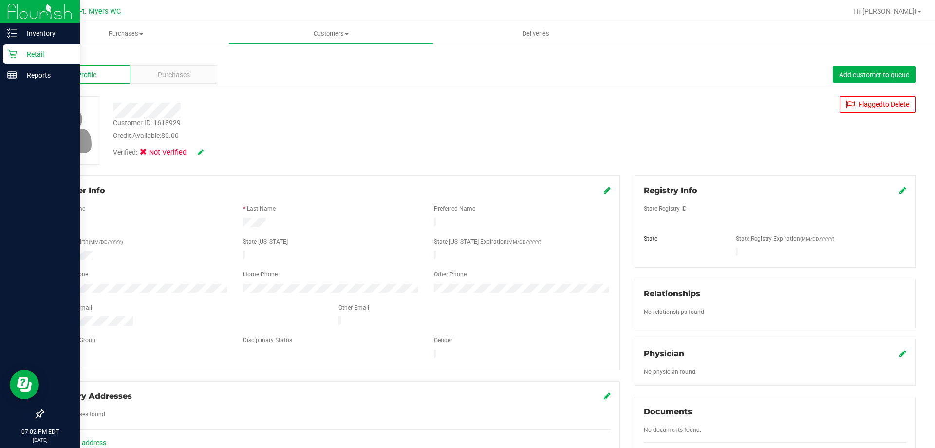
click at [16, 51] on icon at bounding box center [11, 54] width 9 height 9
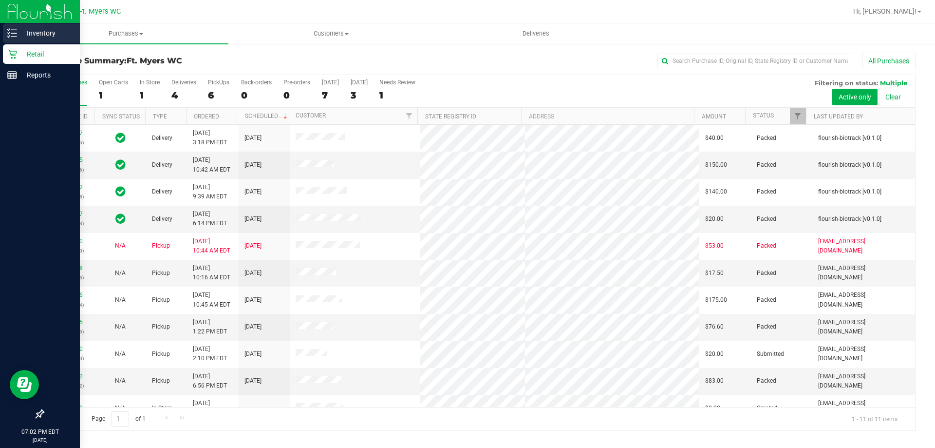
click at [35, 36] on p "Inventory" at bounding box center [46, 33] width 58 height 12
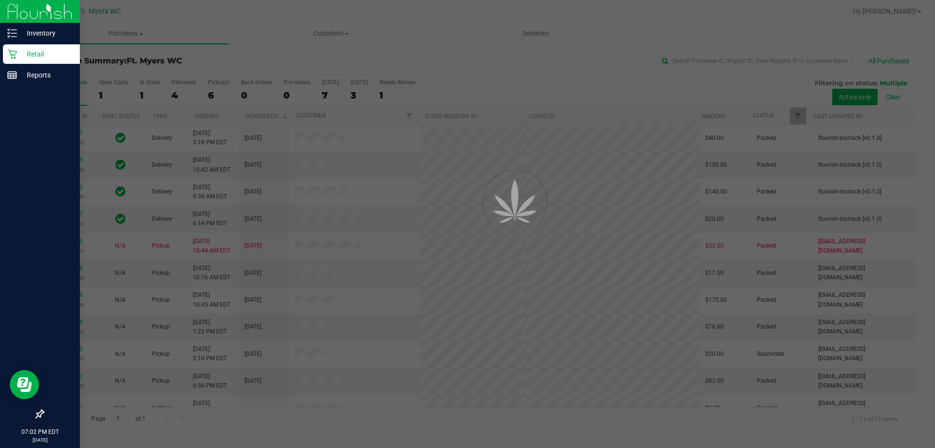
click at [41, 56] on p "Retail" at bounding box center [46, 54] width 58 height 12
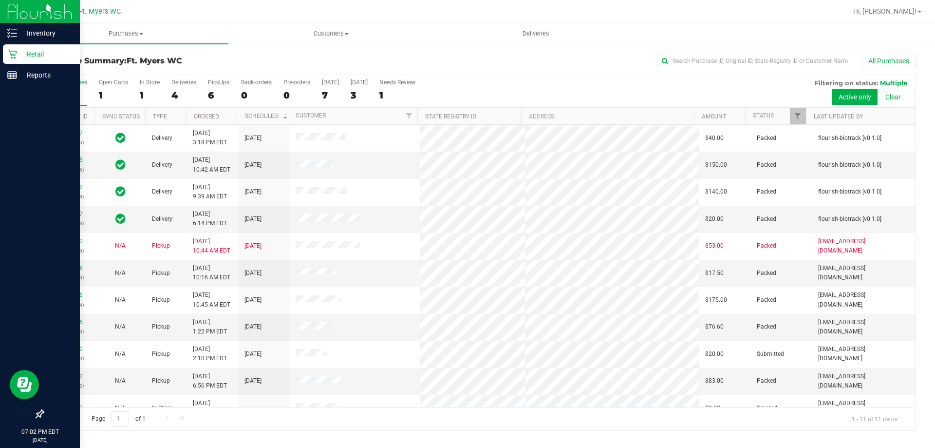
click at [41, 56] on p "Retail" at bounding box center [46, 54] width 58 height 12
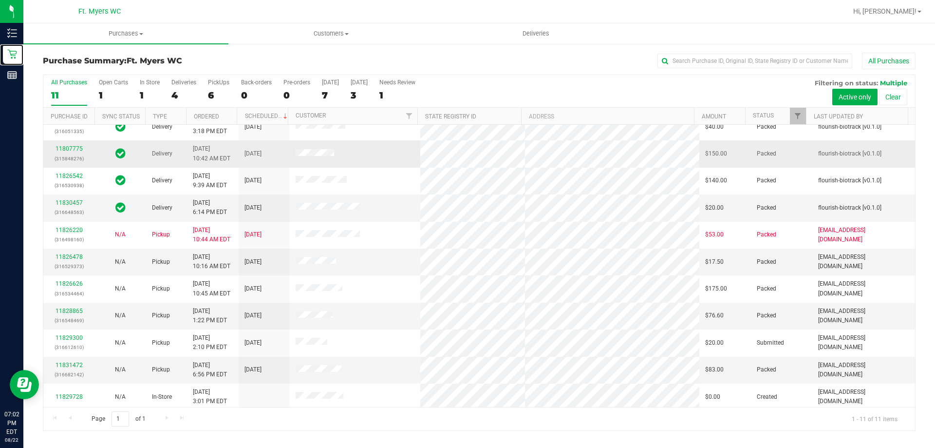
scroll to position [14, 0]
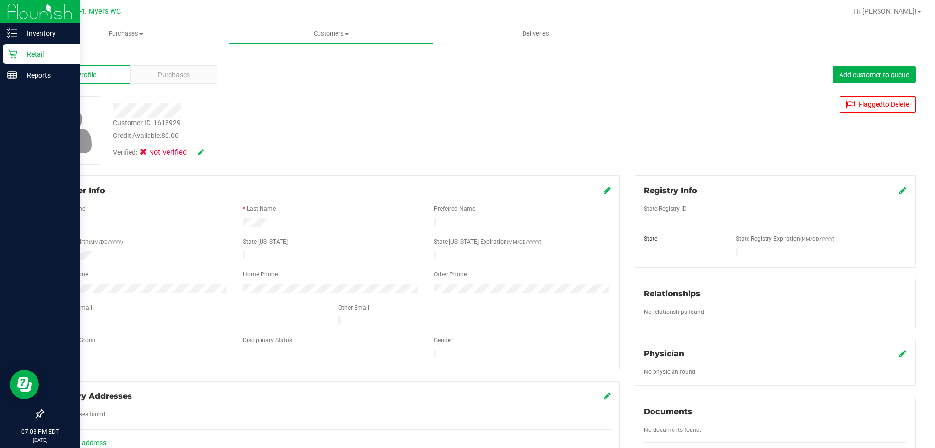
click at [21, 57] on p "Retail" at bounding box center [46, 54] width 58 height 12
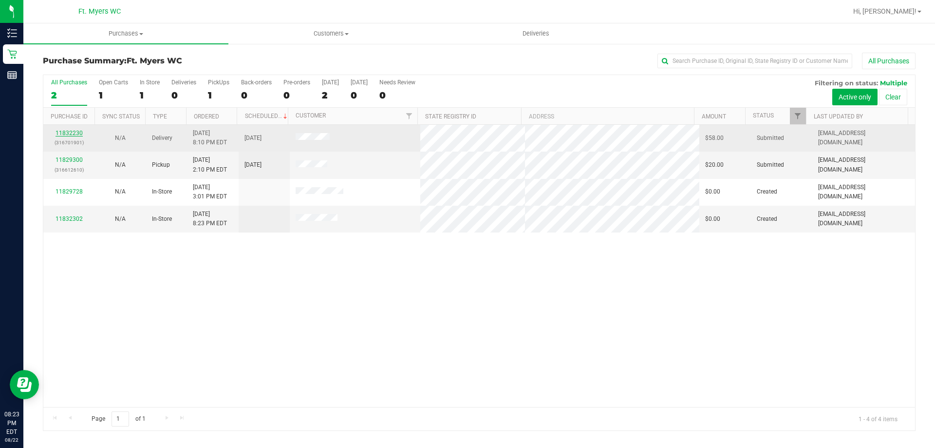
click at [62, 135] on link "11832230" at bounding box center [69, 133] width 27 height 7
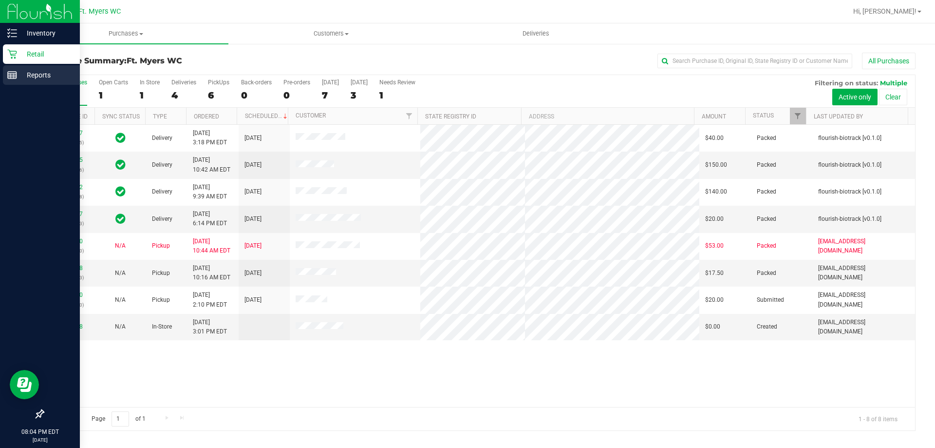
click at [42, 68] on div "Reports" at bounding box center [41, 74] width 77 height 19
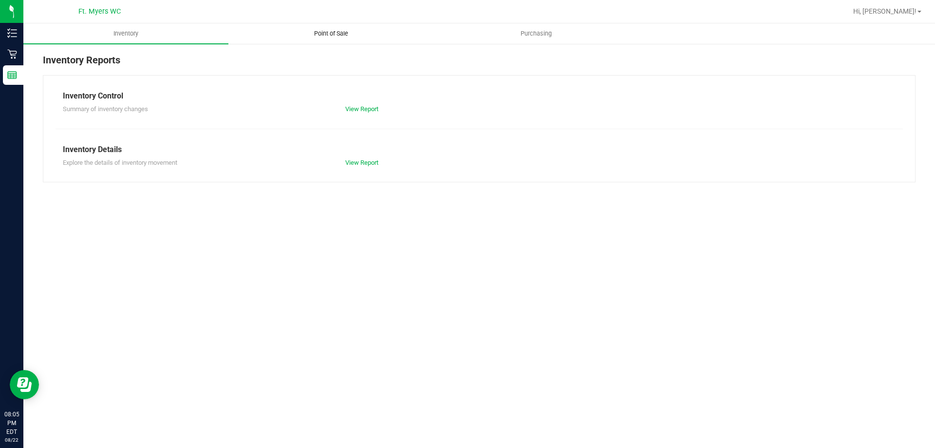
click at [327, 38] on uib-tab-heading "Point of Sale" at bounding box center [331, 33] width 204 height 19
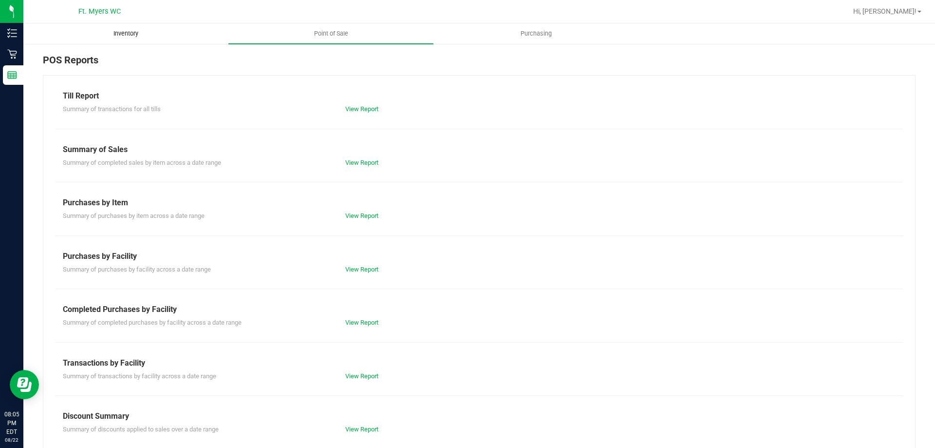
click at [131, 30] on span "Inventory" at bounding box center [125, 33] width 51 height 9
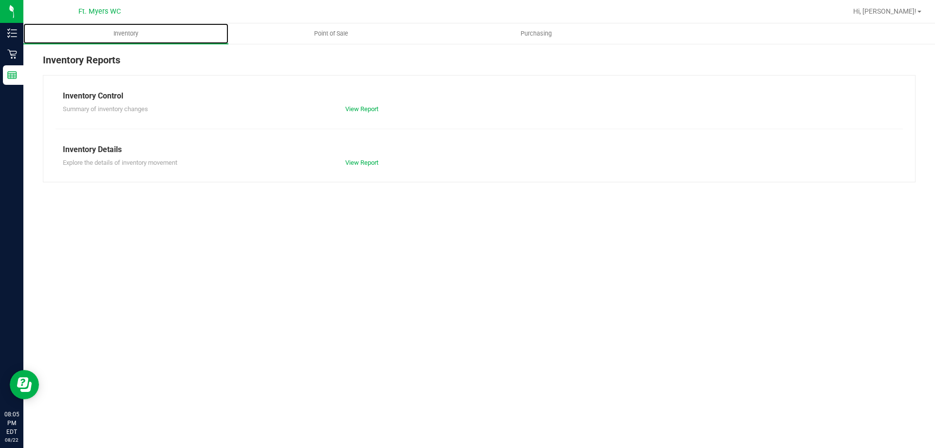
click at [537, 36] on span "Purchasing" at bounding box center [536, 33] width 57 height 9
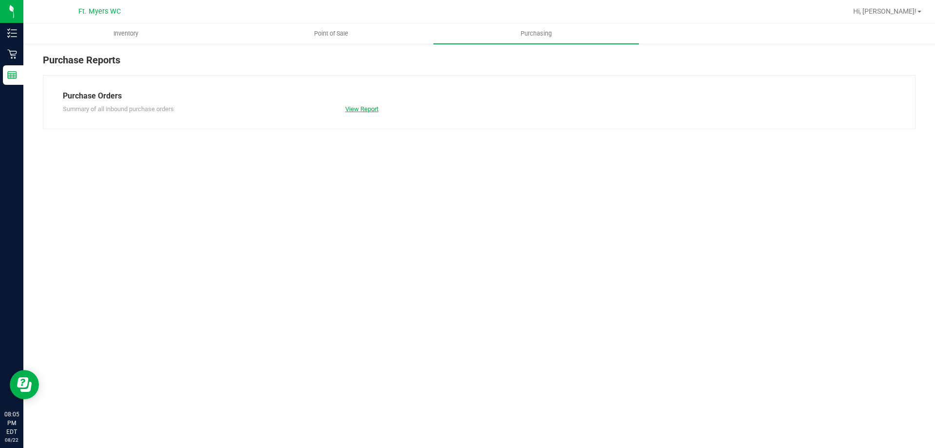
click at [369, 108] on link "View Report" at bounding box center [361, 108] width 33 height 7
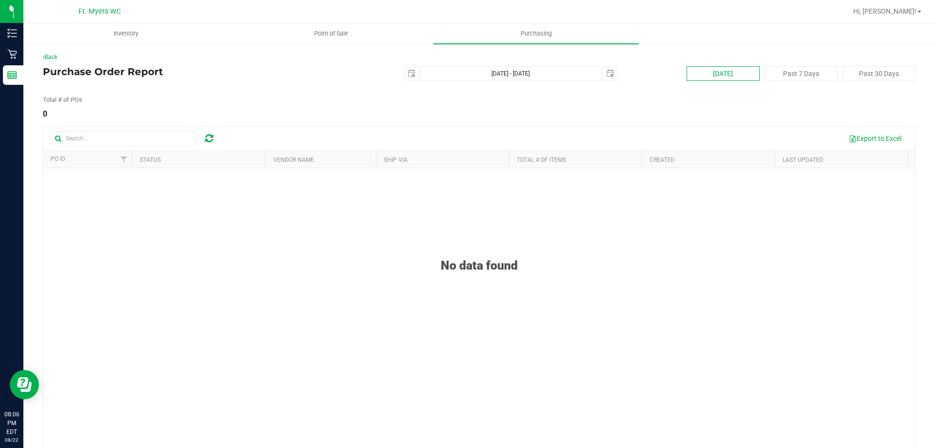
click at [687, 75] on button "Today" at bounding box center [723, 73] width 73 height 15
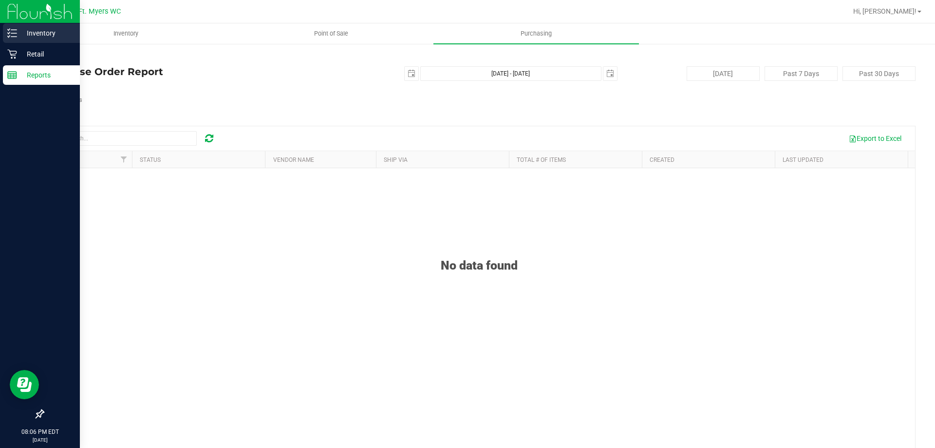
click at [58, 34] on p "Inventory" at bounding box center [46, 33] width 58 height 12
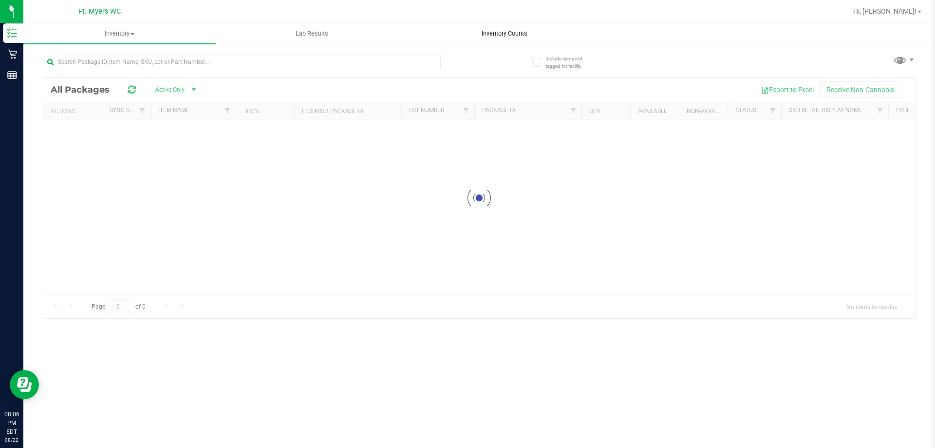
click at [501, 33] on span "Inventory Counts" at bounding box center [505, 33] width 72 height 9
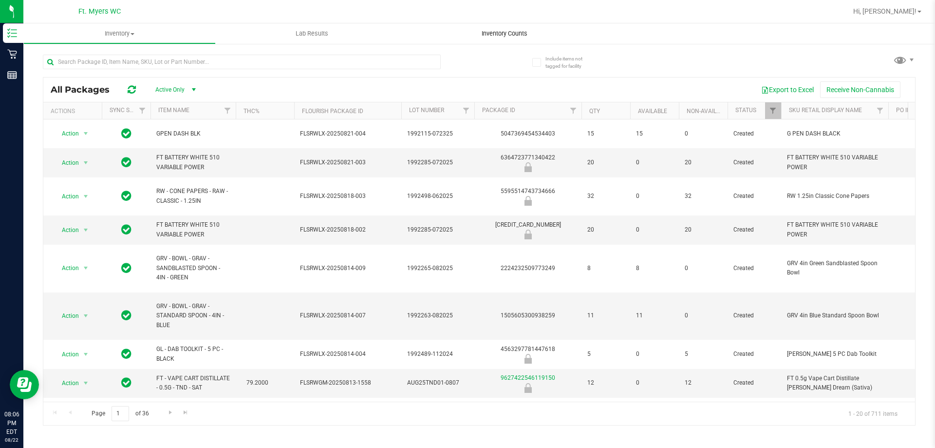
click at [502, 34] on span "Inventory Counts" at bounding box center [505, 33] width 72 height 9
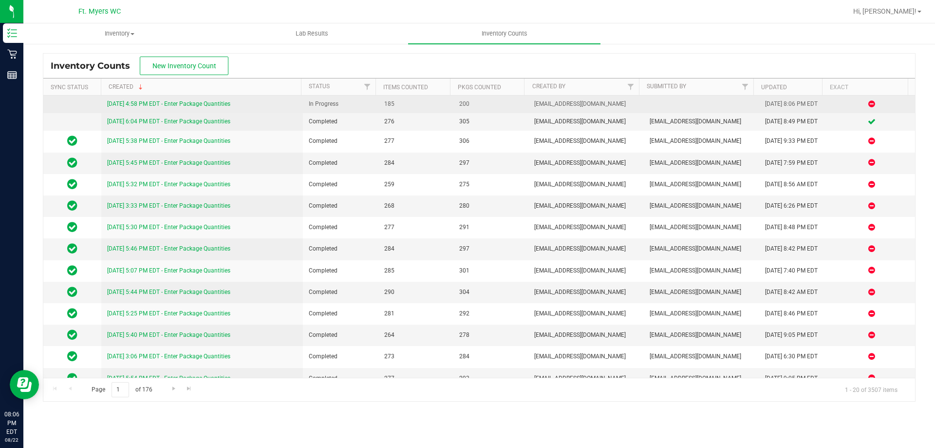
click at [196, 100] on link "8/22/25 4:58 PM EDT - Enter Package Quantities" at bounding box center [168, 103] width 123 height 7
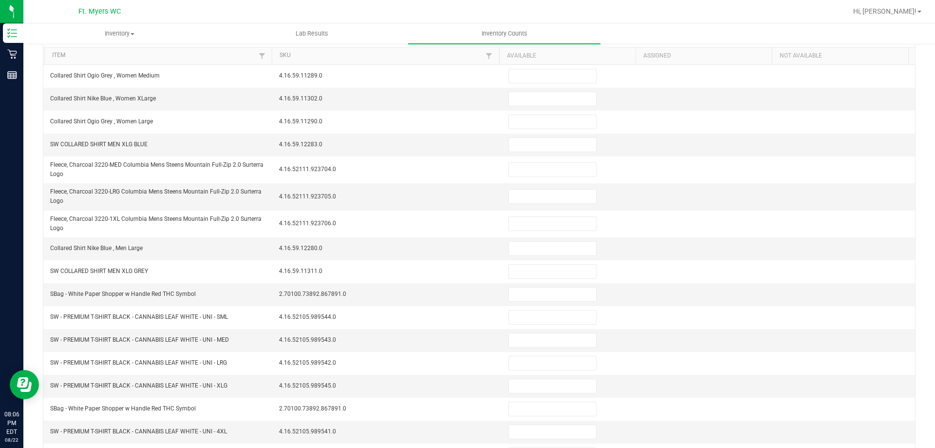
scroll to position [214, 0]
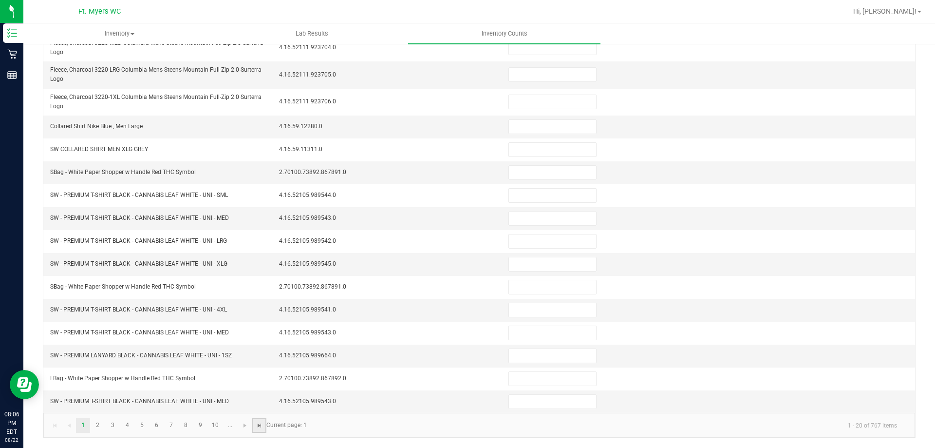
click at [260, 427] on span "Go to the last page" at bounding box center [260, 425] width 8 height 8
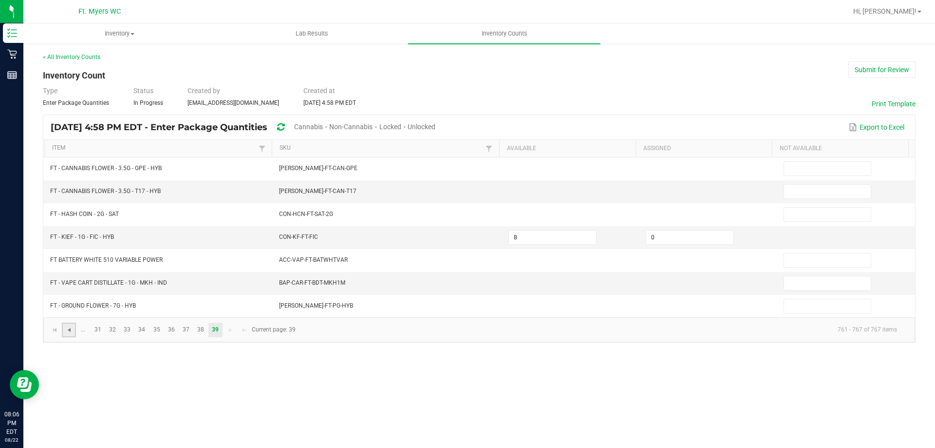
click at [70, 326] on span "Go to the previous page" at bounding box center [69, 330] width 8 height 8
type input "0"
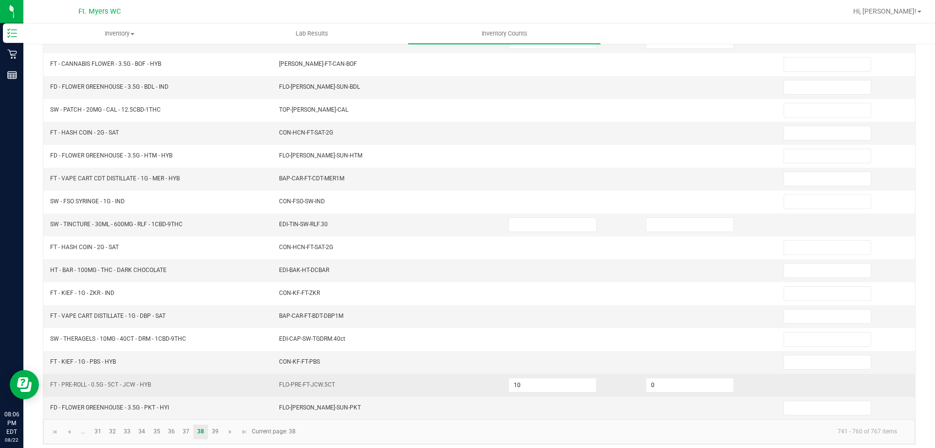
scroll to position [202, 0]
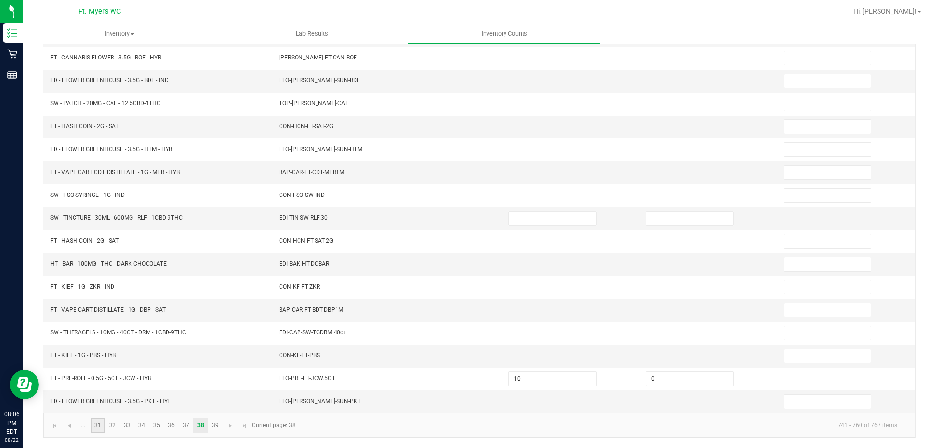
click at [98, 425] on link "31" at bounding box center [98, 425] width 14 height 15
type input "3"
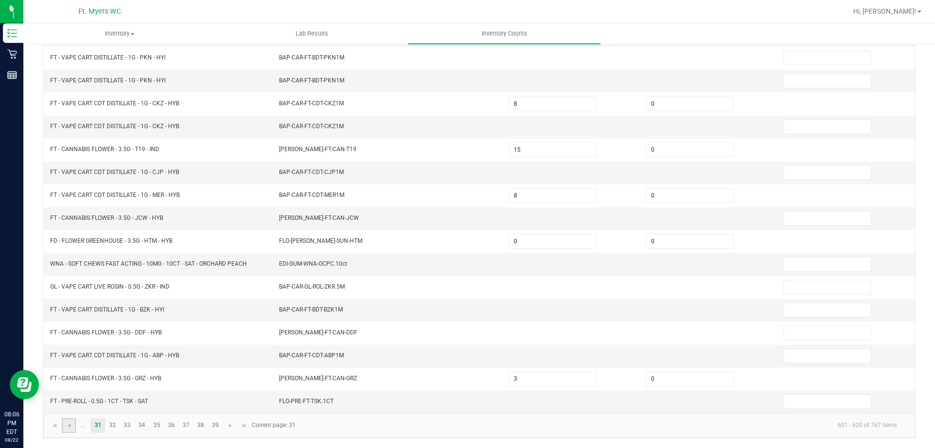
click at [73, 427] on link at bounding box center [69, 425] width 14 height 15
type input "0"
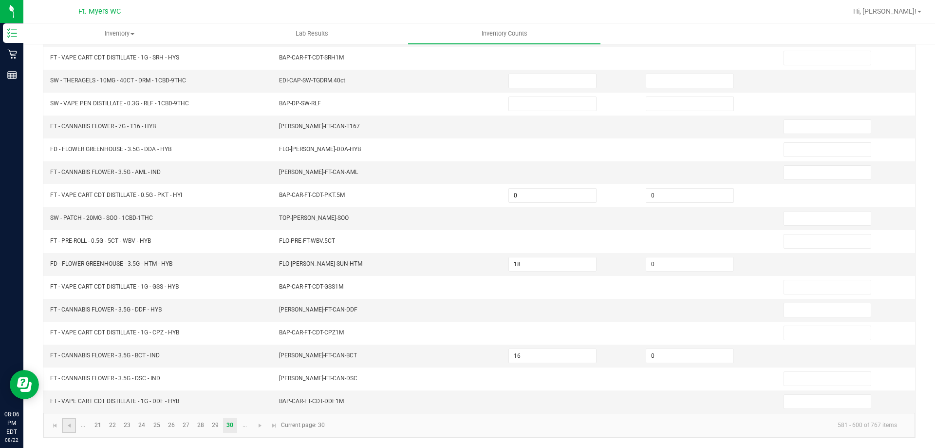
click at [73, 427] on link at bounding box center [69, 425] width 14 height 15
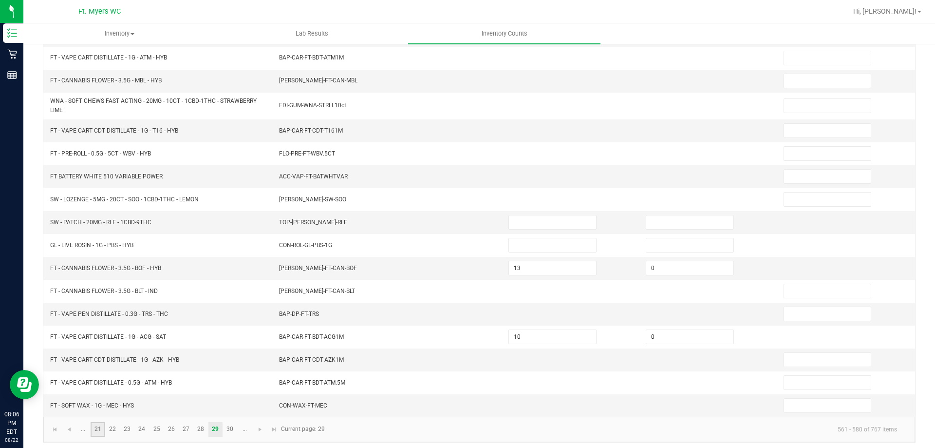
click at [92, 433] on link "21" at bounding box center [98, 429] width 14 height 15
type input "1"
type input "4"
type input "0"
type input "1"
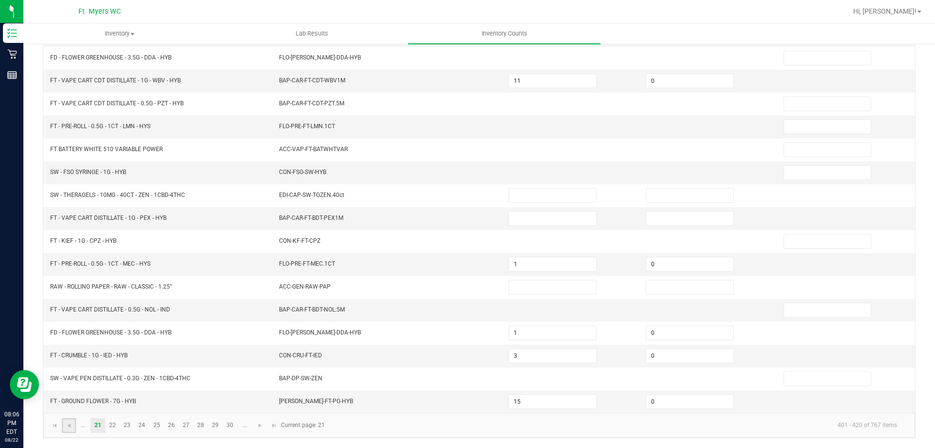
click at [75, 427] on link at bounding box center [69, 425] width 14 height 15
type input "3"
type input "0"
type input "3"
type input "8"
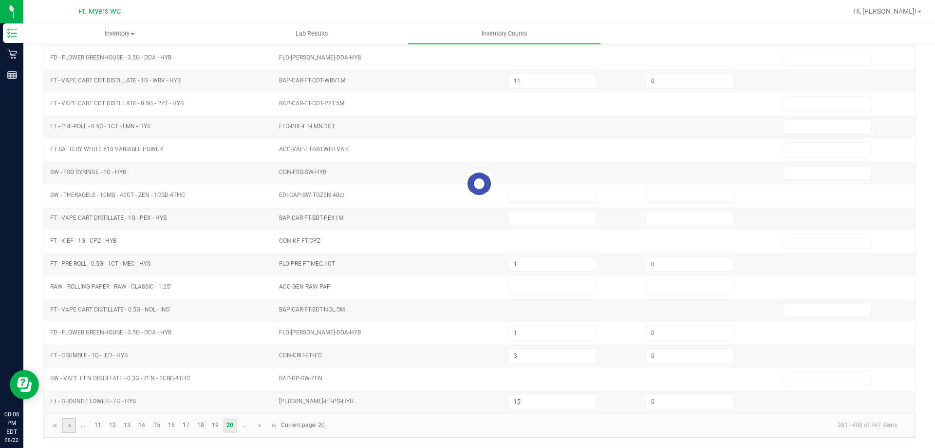
type input "2"
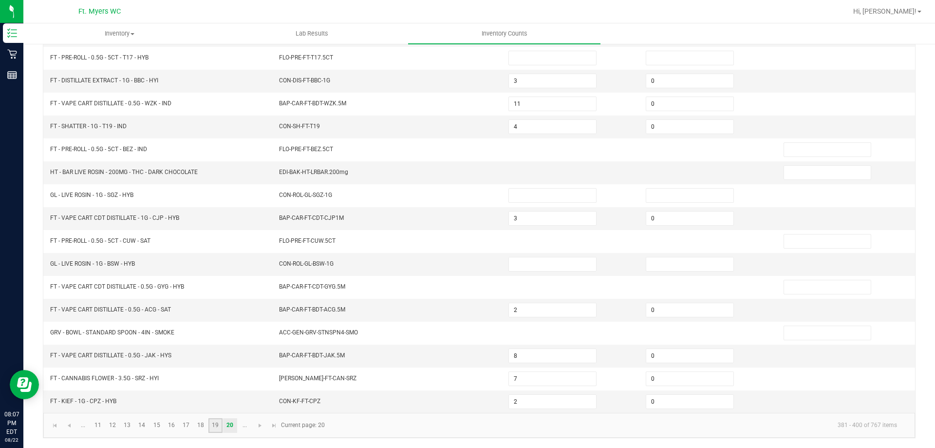
click at [219, 427] on link "19" at bounding box center [216, 425] width 14 height 15
type input "7"
type input "0"
type input "11"
type input "1"
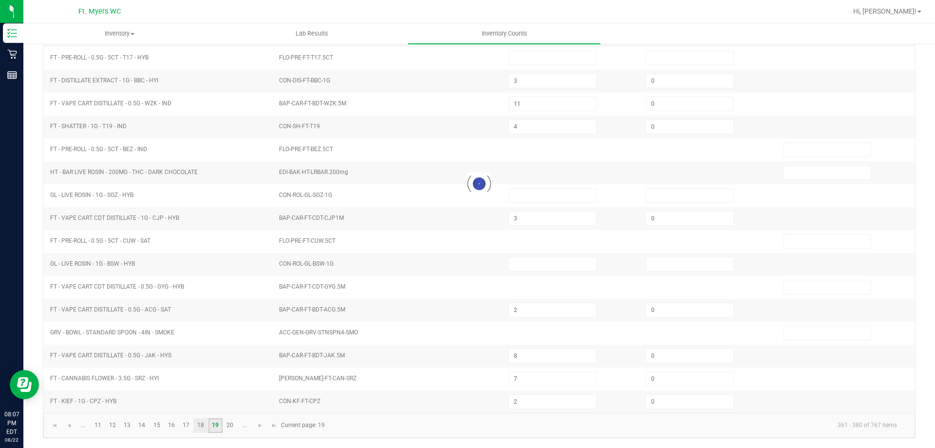
type input "1"
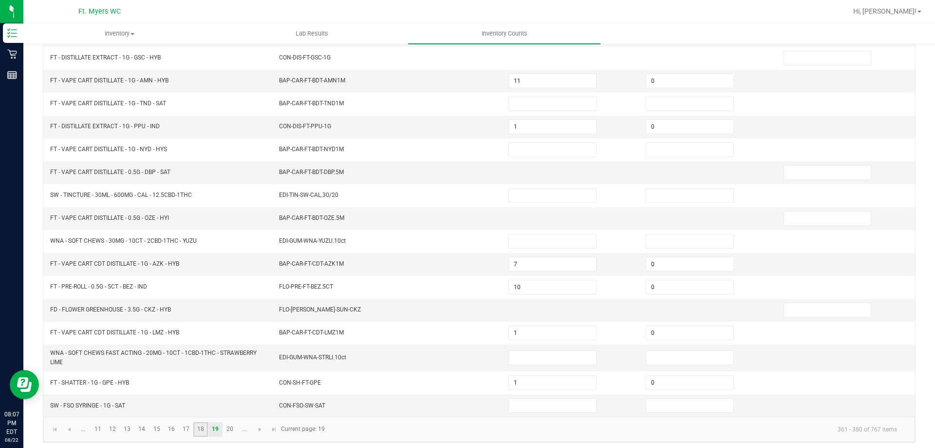
click at [200, 428] on link "18" at bounding box center [200, 429] width 14 height 15
type input "4"
type input "0"
type input "6"
type input "0"
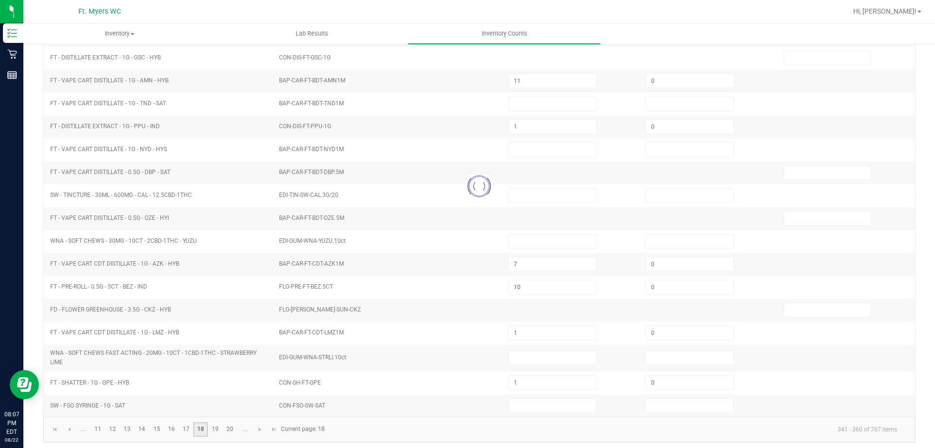
type input "5"
type input "0"
type input "4"
type input "0"
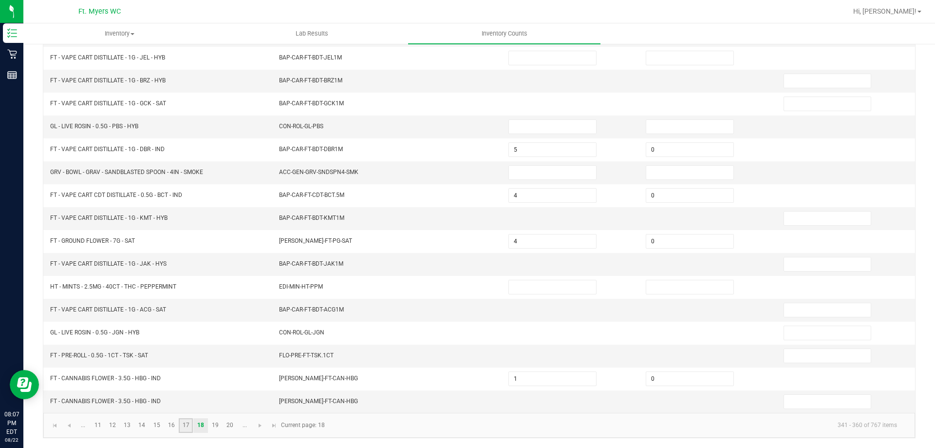
click at [190, 426] on link "17" at bounding box center [186, 425] width 14 height 15
type input "0"
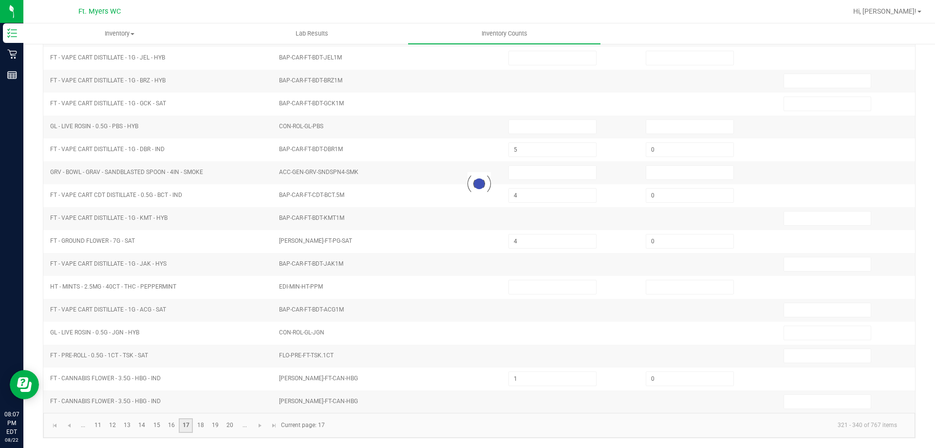
type input "2"
type input "1"
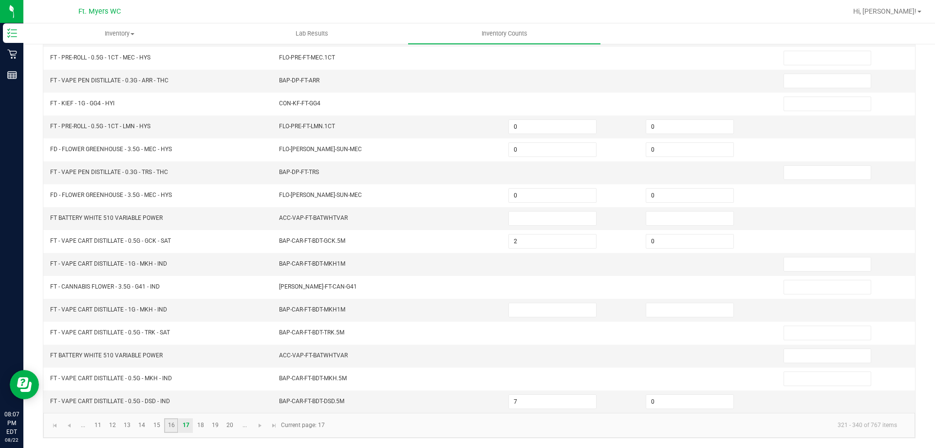
click at [174, 425] on link "16" at bounding box center [171, 425] width 14 height 15
type input "1"
type input "9"
type input "4"
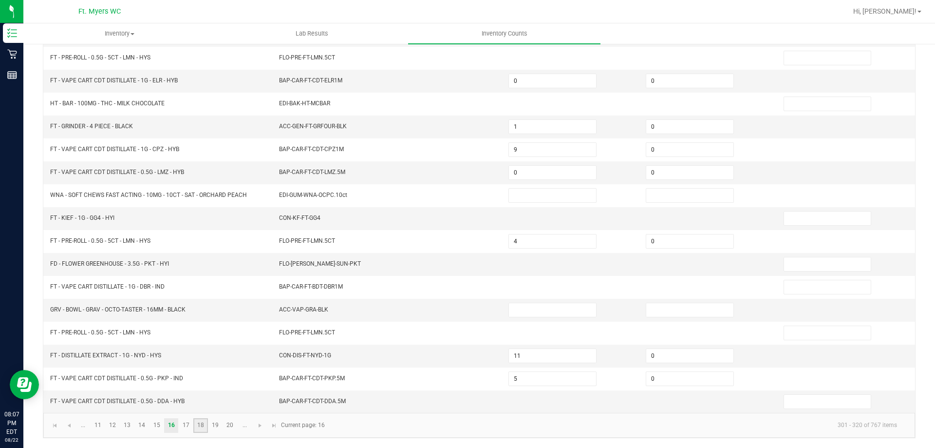
click at [200, 426] on link "18" at bounding box center [200, 425] width 14 height 15
type input "4"
type input "0"
type input "5"
type input "6"
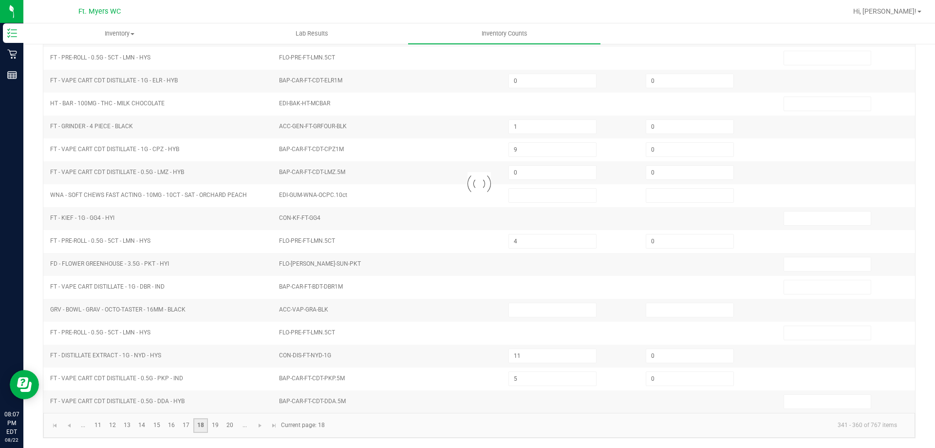
type input "0"
type input "1"
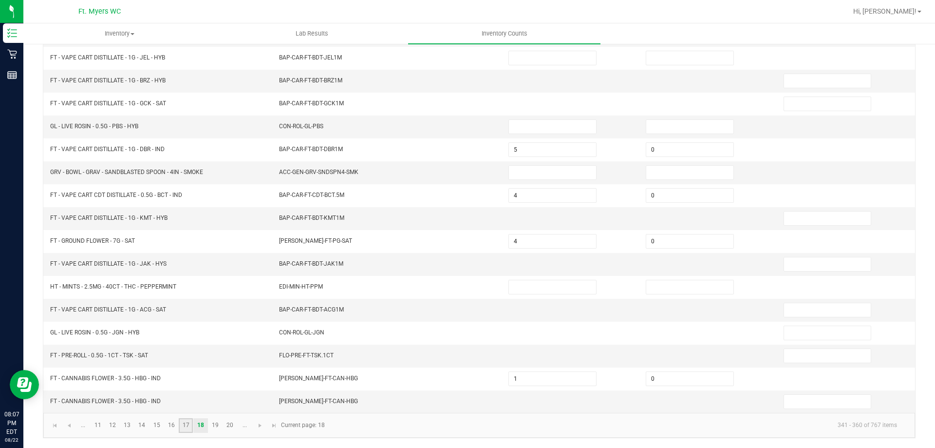
click at [182, 431] on link "17" at bounding box center [186, 425] width 14 height 15
type input "0"
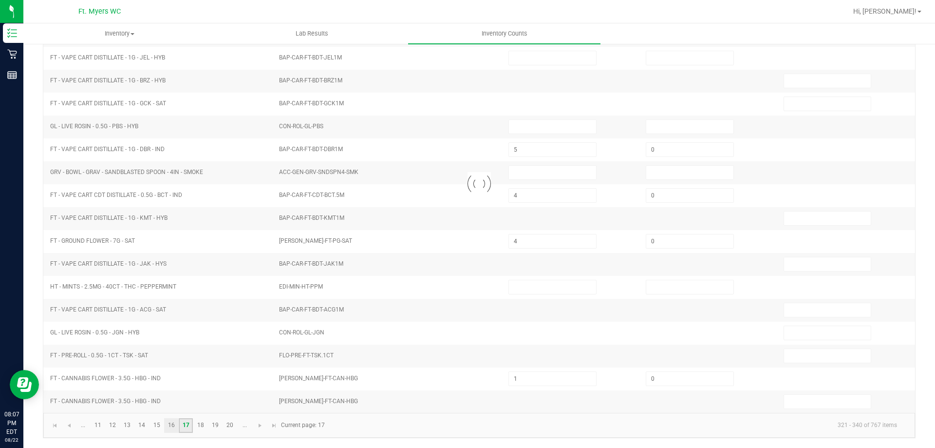
type input "2"
type input "1"
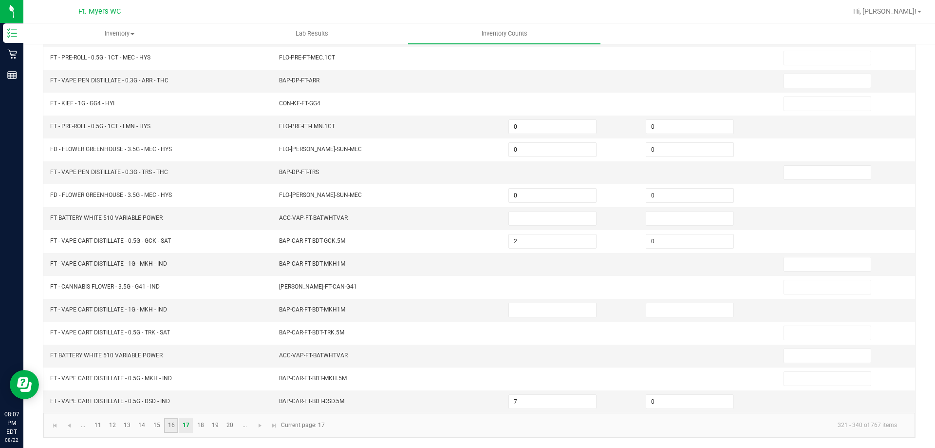
click at [172, 430] on link "16" at bounding box center [171, 425] width 14 height 15
type input "1"
type input "9"
type input "4"
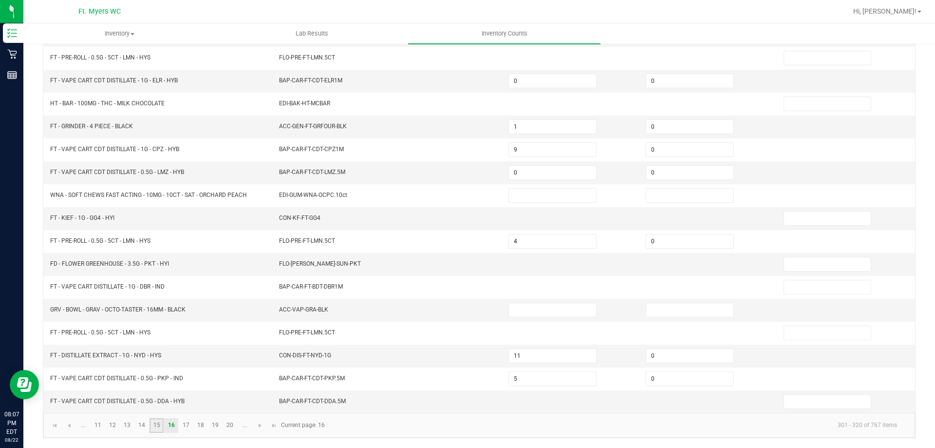
click at [158, 425] on link "15" at bounding box center [157, 425] width 14 height 15
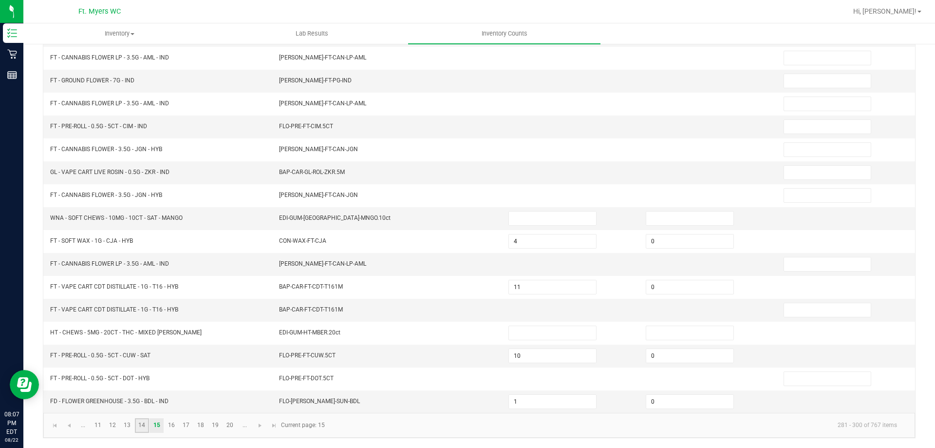
click at [140, 424] on link "14" at bounding box center [142, 425] width 14 height 15
type input "7"
type input "20"
type input "0"
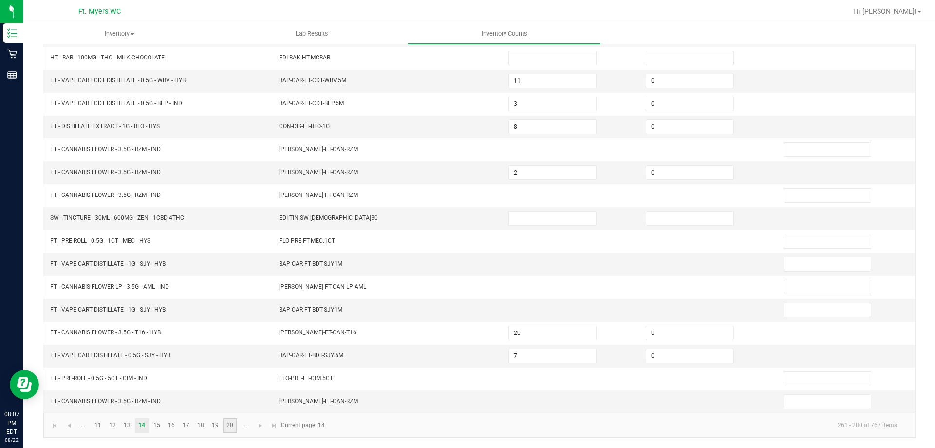
click at [226, 424] on link "20" at bounding box center [230, 425] width 14 height 15
type input "8"
type input "3"
type input "0"
type input "2"
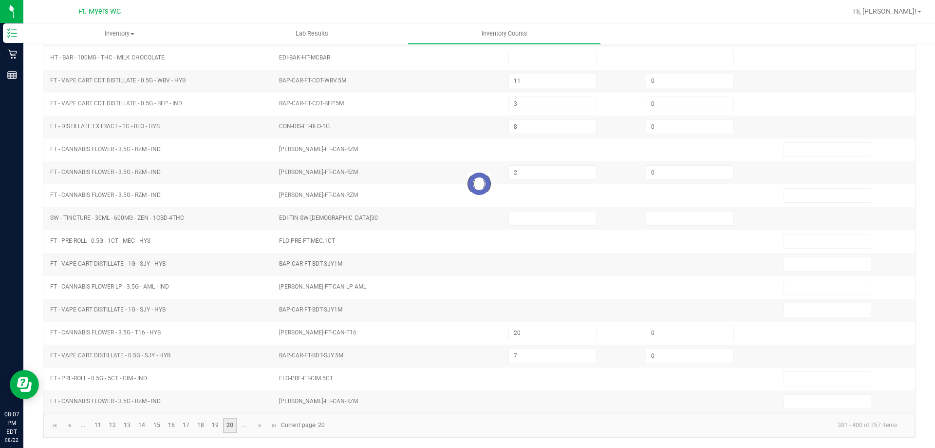
type input "0"
type input "3"
type input "11"
type input "4"
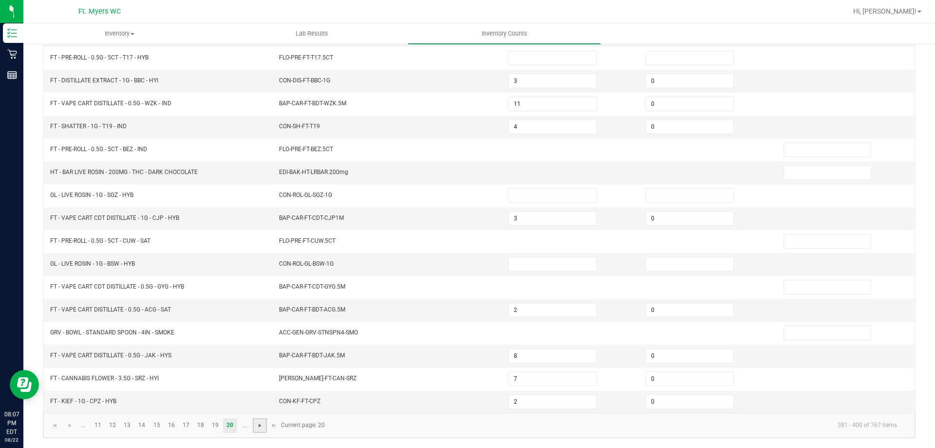
click at [256, 427] on span "Go to the next page" at bounding box center [260, 425] width 8 height 8
type input "3"
type input "11"
type input "4"
type input "0"
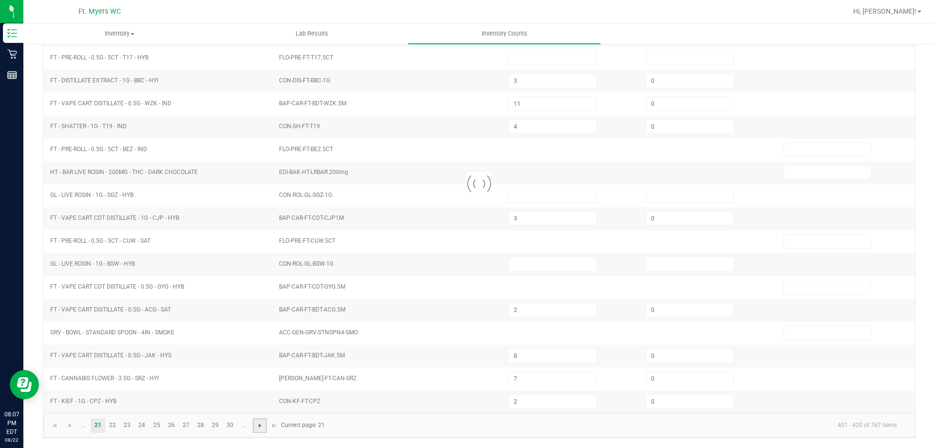
type input "1"
type input "0"
type input "15"
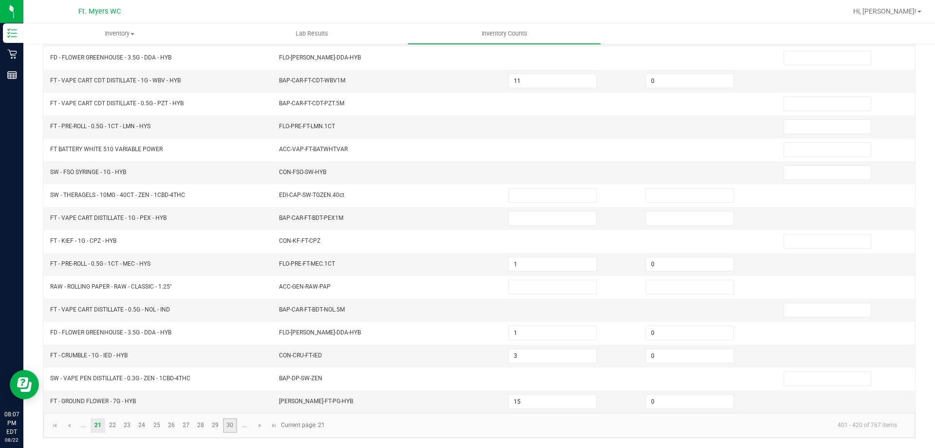
click at [229, 426] on link "30" at bounding box center [230, 425] width 14 height 15
type input "16"
type input "0"
type input "18"
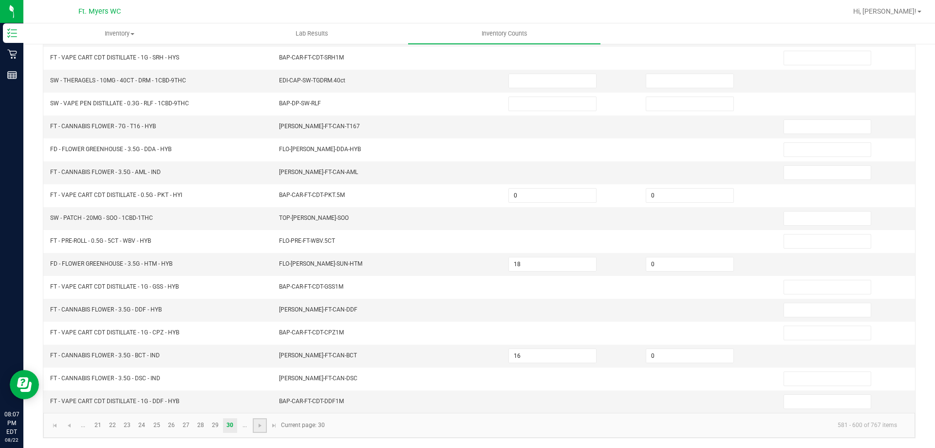
click at [254, 423] on link at bounding box center [260, 425] width 14 height 15
type input "8"
type input "0"
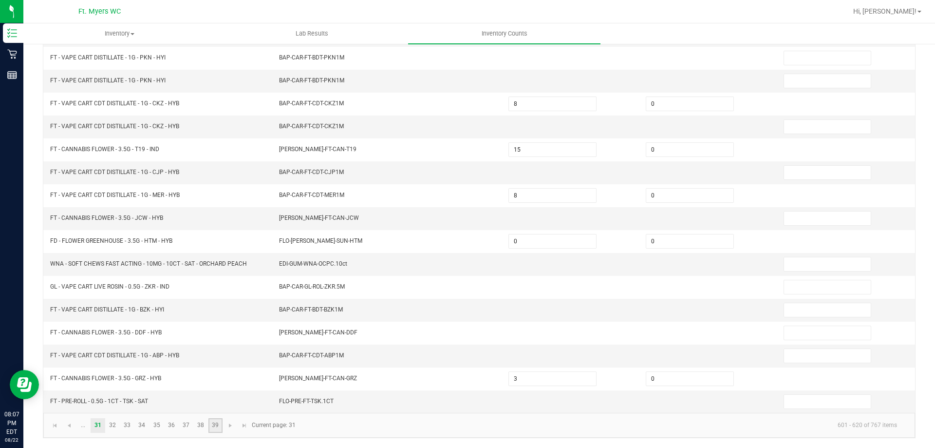
click at [212, 422] on link "39" at bounding box center [216, 425] width 14 height 15
type input "8"
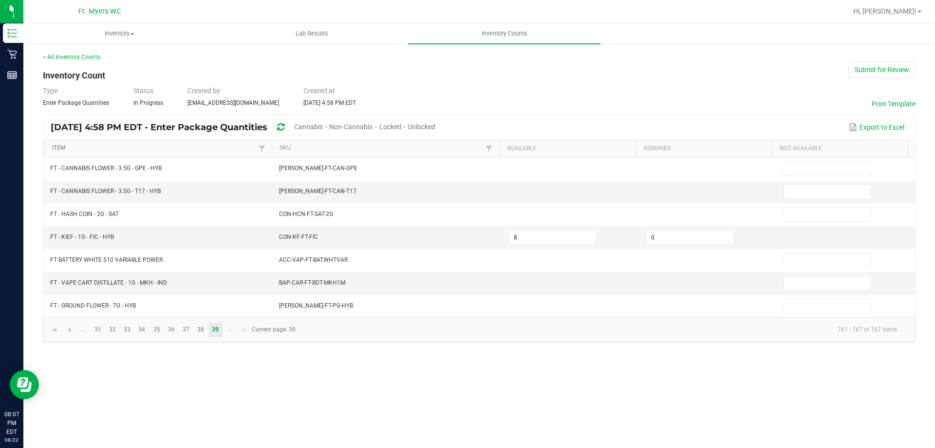
click at [62, 148] on link "Item" at bounding box center [154, 148] width 204 height 8
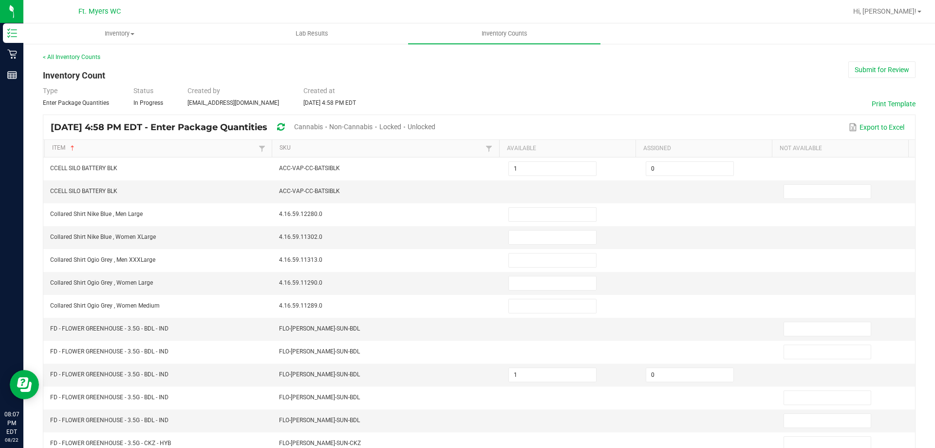
click at [436, 128] on span "Unlocked" at bounding box center [422, 127] width 28 height 8
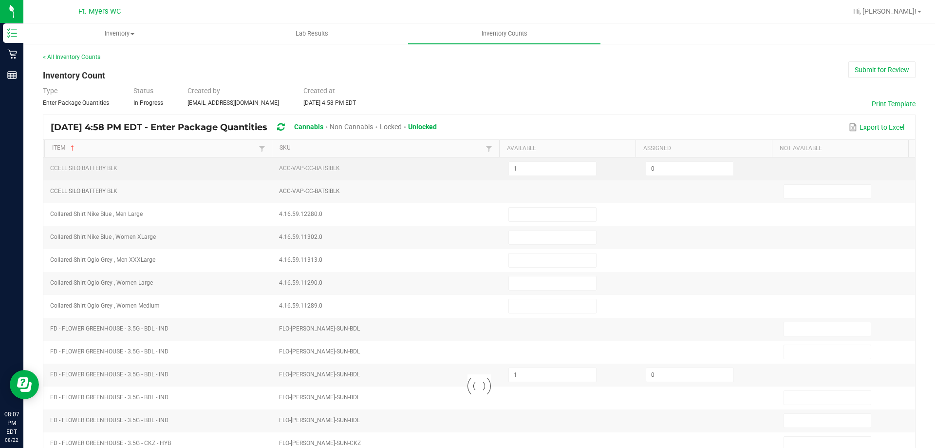
type input "1"
type input "0"
type input "17"
type input "16"
type input "1"
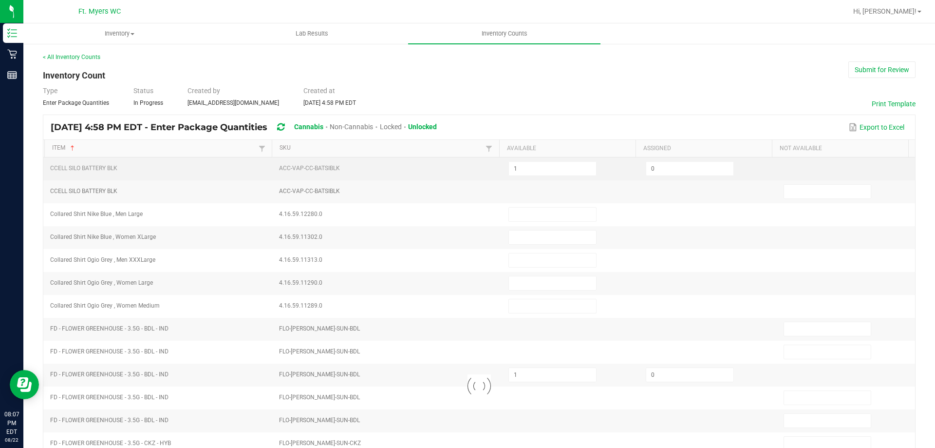
type input "18"
type input "0"
type input "18"
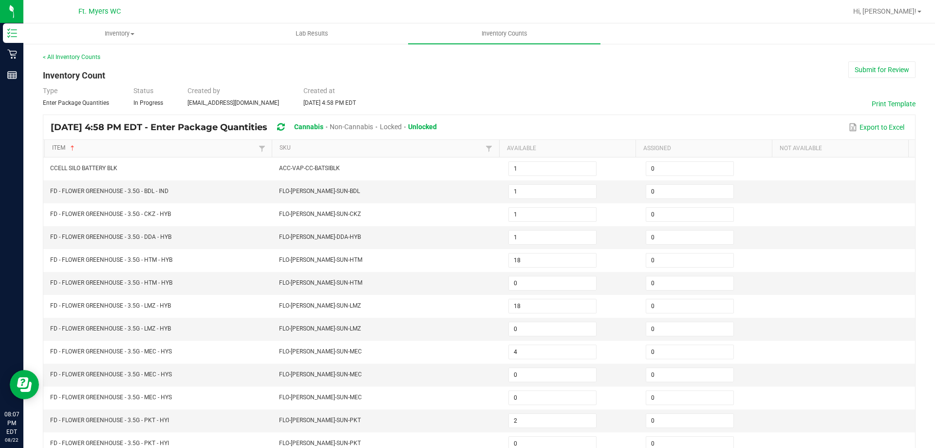
click at [136, 149] on link "Item" at bounding box center [154, 148] width 204 height 8
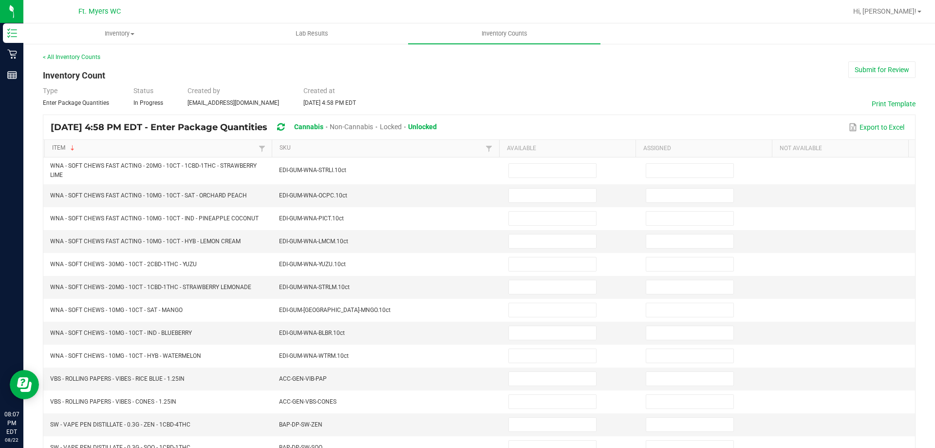
click at [136, 149] on link "Item" at bounding box center [154, 148] width 204 height 8
click at [161, 151] on link "Item" at bounding box center [154, 148] width 204 height 8
type input "1"
type input "0"
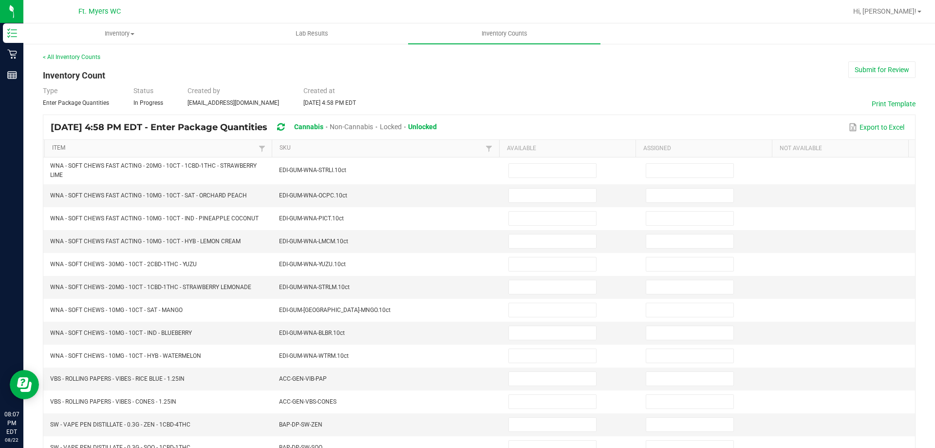
type input "17"
type input "0"
type input "16"
type input "0"
type input "1"
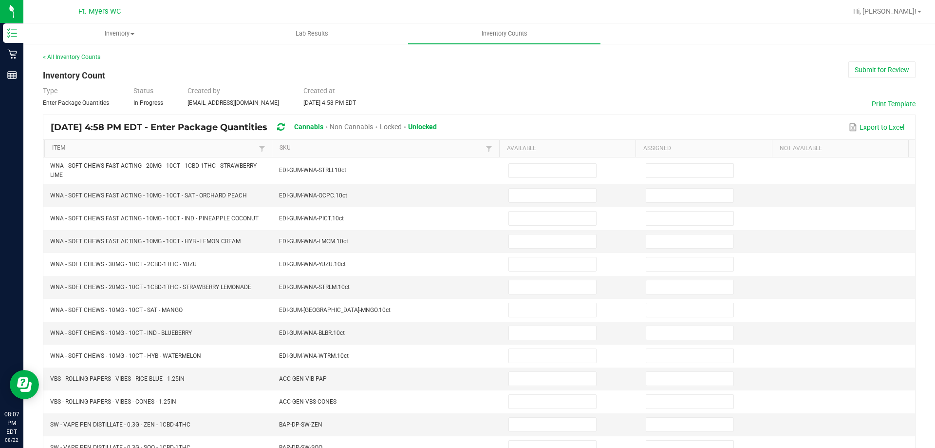
type input "0"
type input "1"
type input "18"
type input "0"
type input "18"
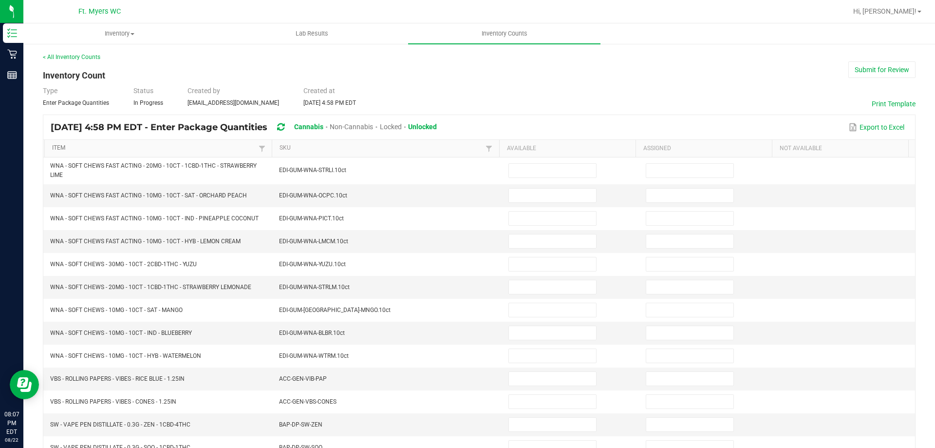
type input "1"
type input "0"
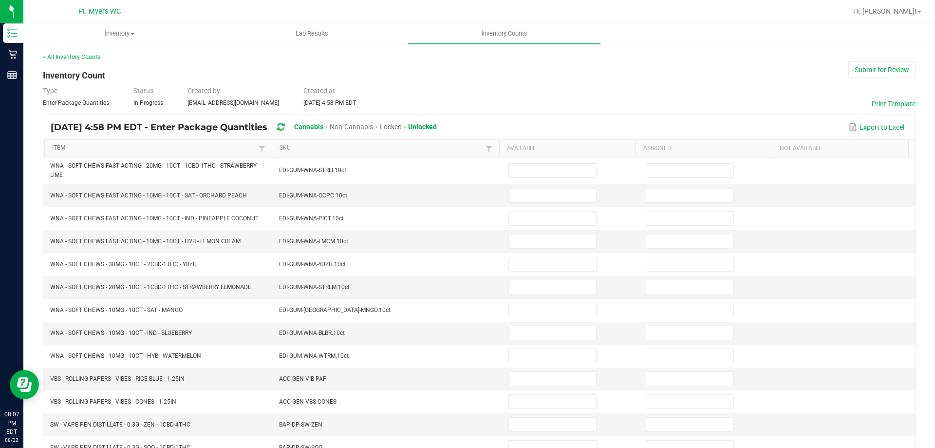
type input "0"
type input "4"
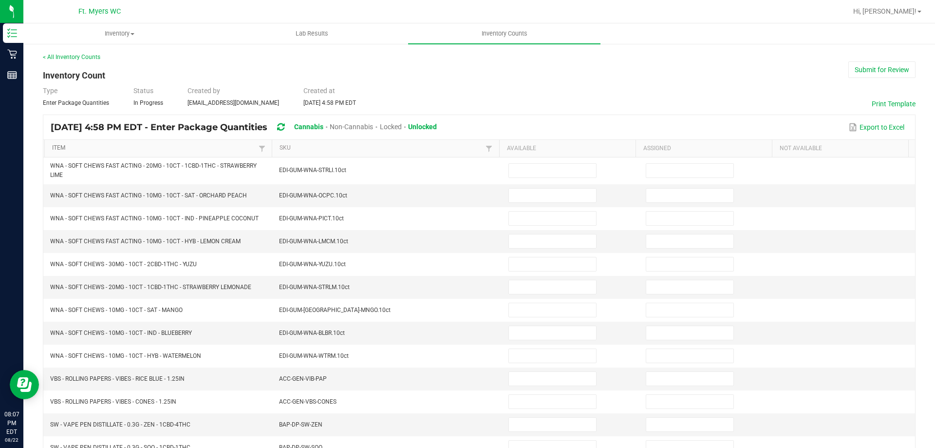
type input "0"
type input "2"
type input "0"
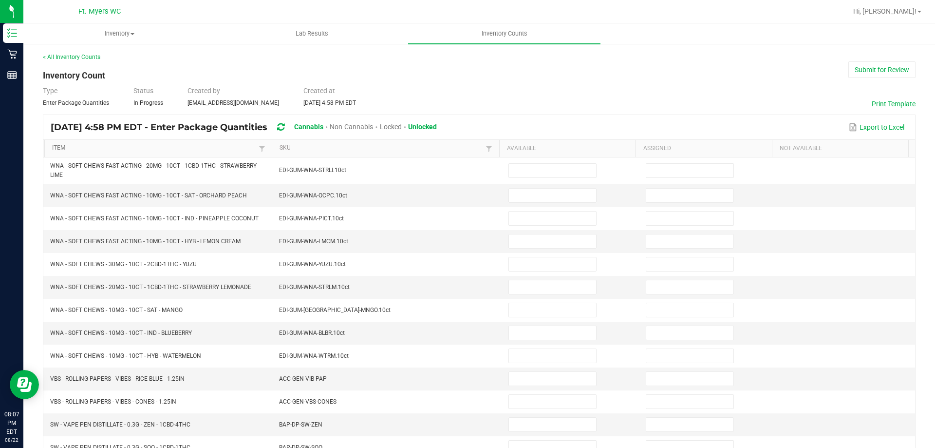
type input "0"
type input "19"
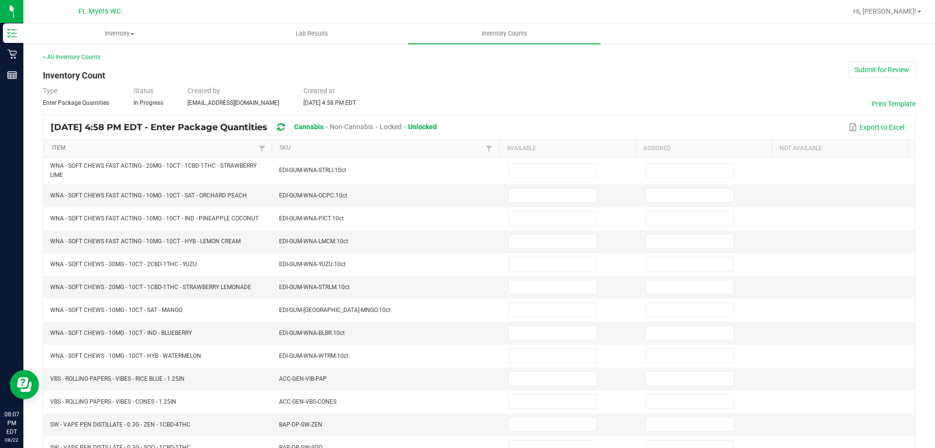
type input "0"
type input "12"
type input "0"
type input "4"
type input "0"
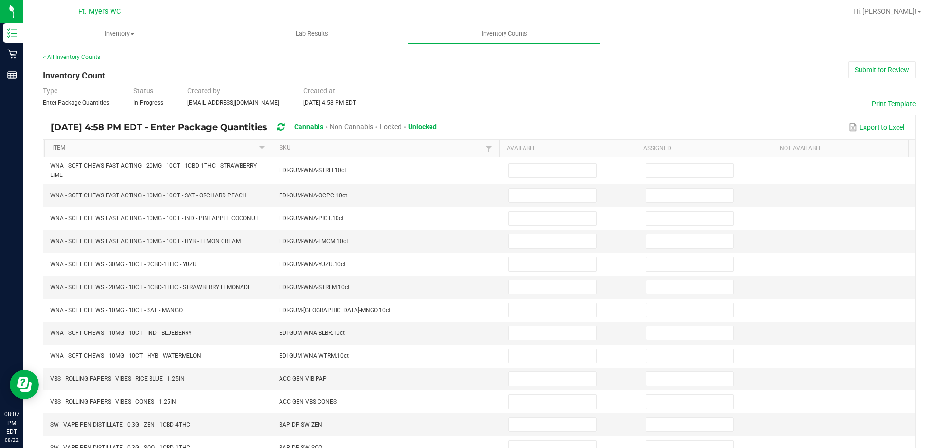
type input "18"
type input "0"
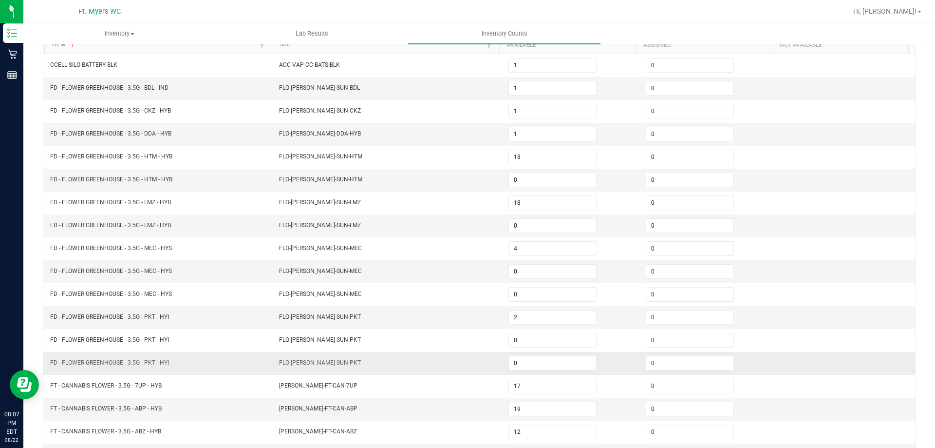
scroll to position [202, 0]
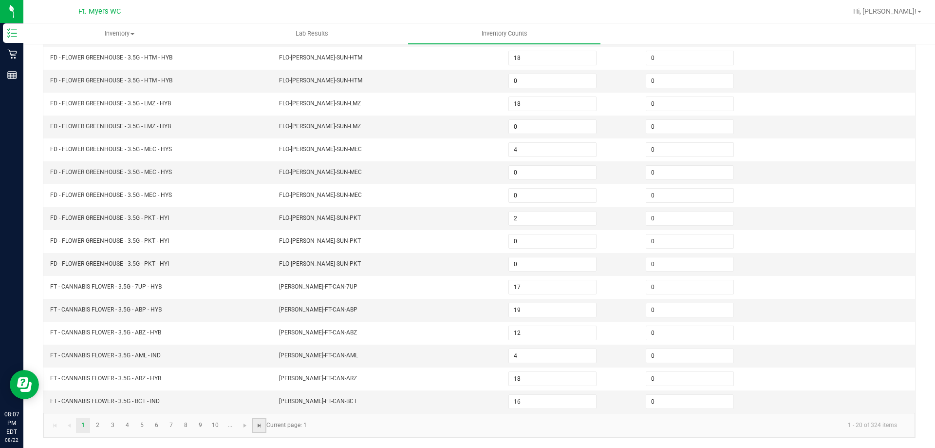
click at [260, 427] on span "Go to the last page" at bounding box center [260, 425] width 8 height 8
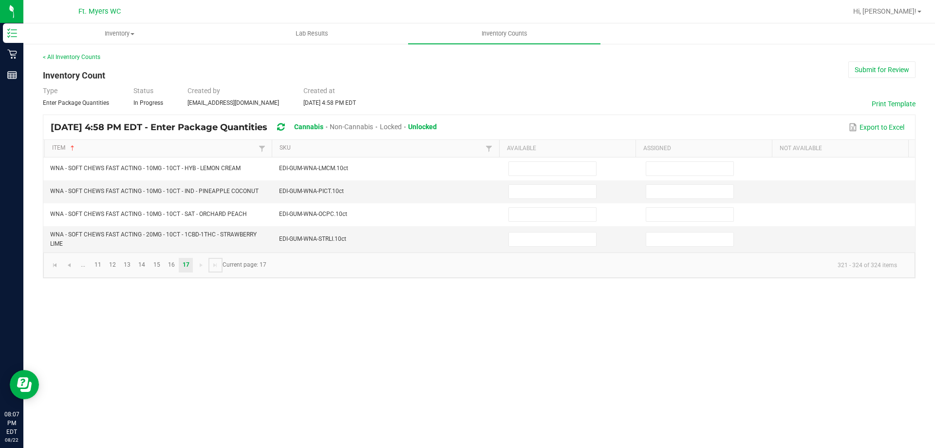
scroll to position [0, 0]
click at [554, 237] on input at bounding box center [552, 239] width 87 height 14
click at [530, 242] on input at bounding box center [552, 239] width 87 height 14
click at [697, 247] on td at bounding box center [708, 239] width 137 height 26
click at [706, 244] on input at bounding box center [690, 239] width 87 height 14
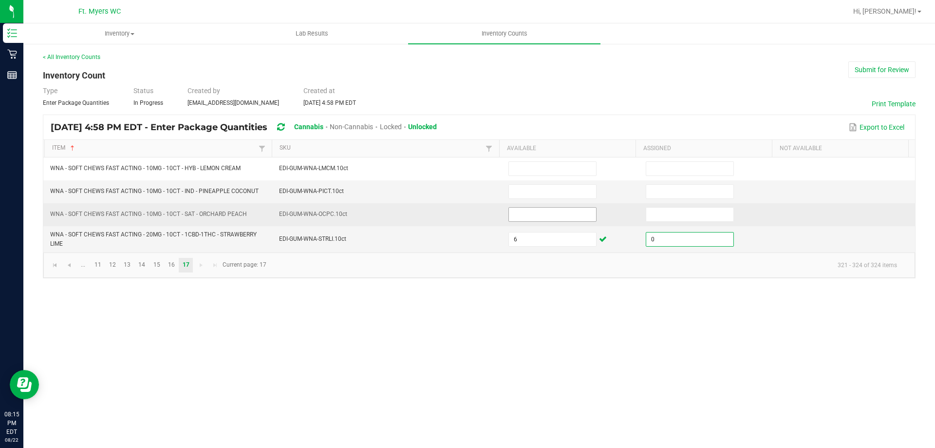
click at [570, 215] on input at bounding box center [552, 215] width 87 height 14
click at [705, 218] on input at bounding box center [690, 215] width 87 height 14
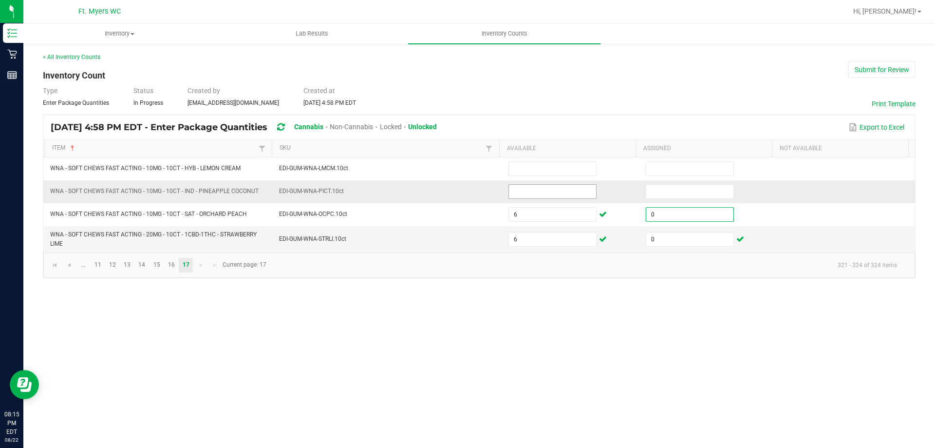
click at [562, 190] on input at bounding box center [552, 192] width 87 height 14
click at [675, 191] on input at bounding box center [690, 192] width 87 height 14
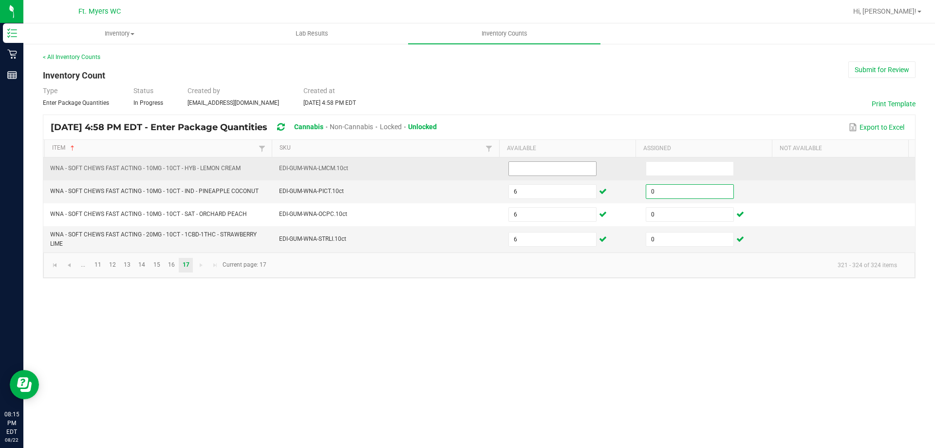
click at [567, 173] on input at bounding box center [552, 169] width 87 height 14
click at [667, 170] on input at bounding box center [690, 169] width 87 height 14
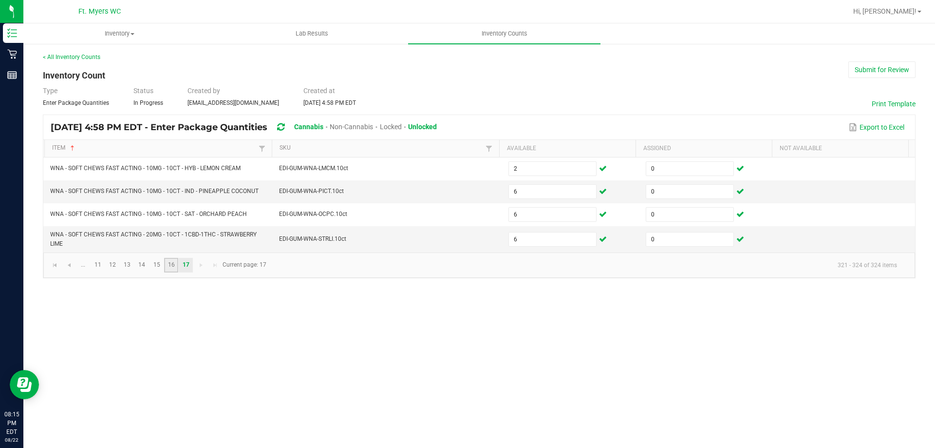
click at [174, 266] on link "16" at bounding box center [171, 265] width 14 height 15
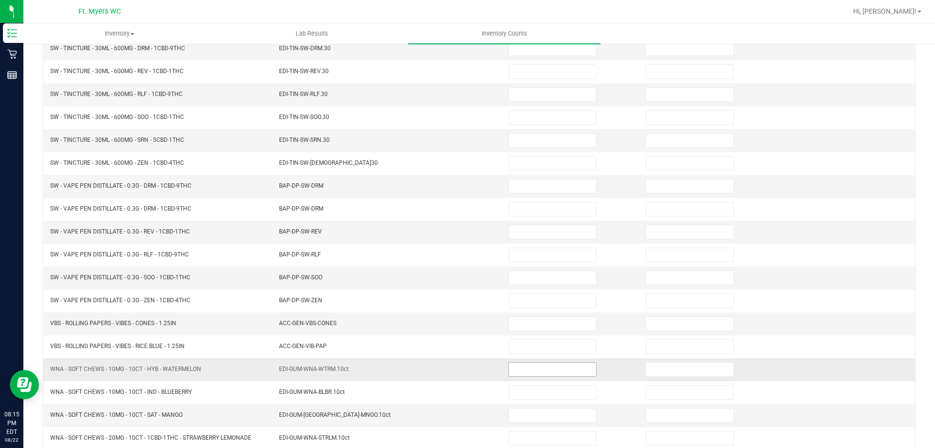
scroll to position [202, 0]
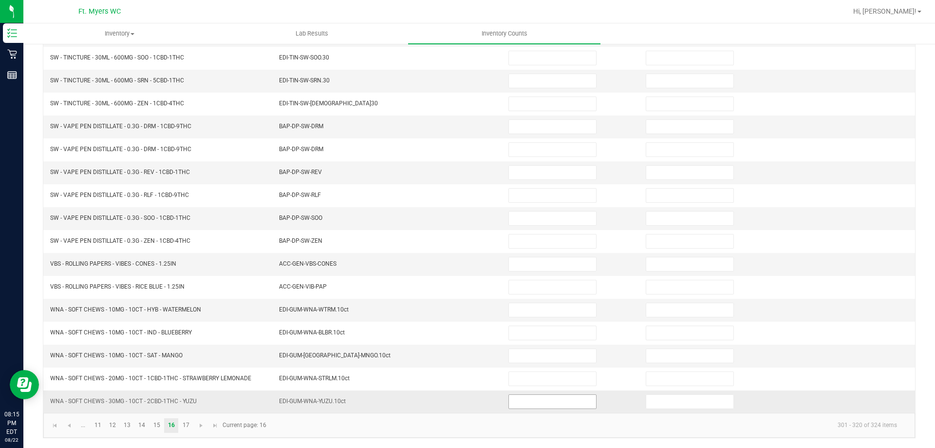
click at [540, 399] on input at bounding box center [552, 402] width 87 height 14
click at [649, 412] on td at bounding box center [708, 401] width 137 height 22
click at [666, 404] on input at bounding box center [690, 402] width 87 height 14
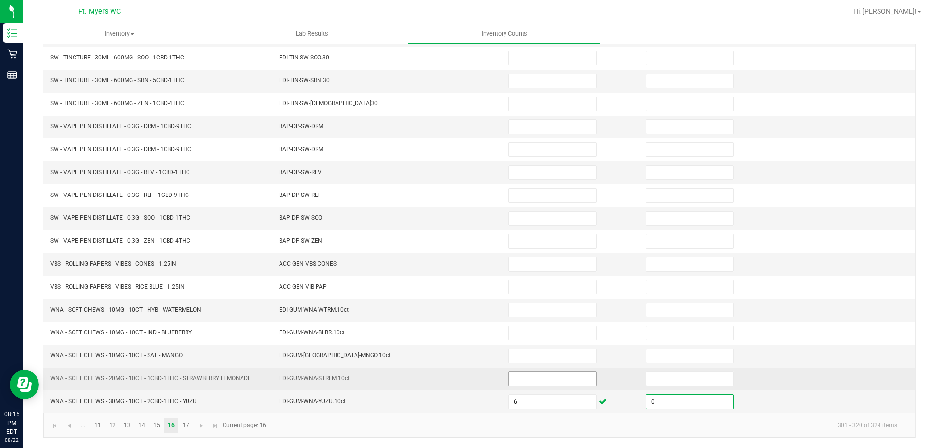
click at [533, 379] on input at bounding box center [552, 379] width 87 height 14
click at [703, 384] on input at bounding box center [690, 379] width 87 height 14
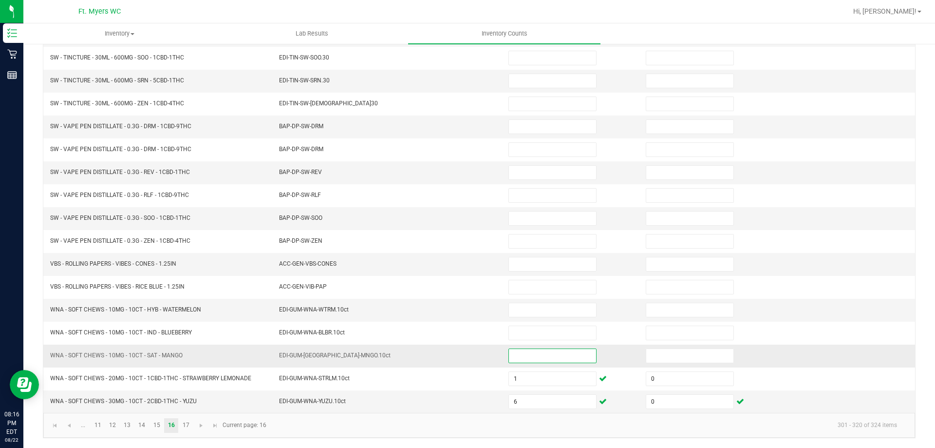
click at [561, 359] on input at bounding box center [552, 356] width 87 height 14
click at [678, 352] on input at bounding box center [690, 356] width 87 height 14
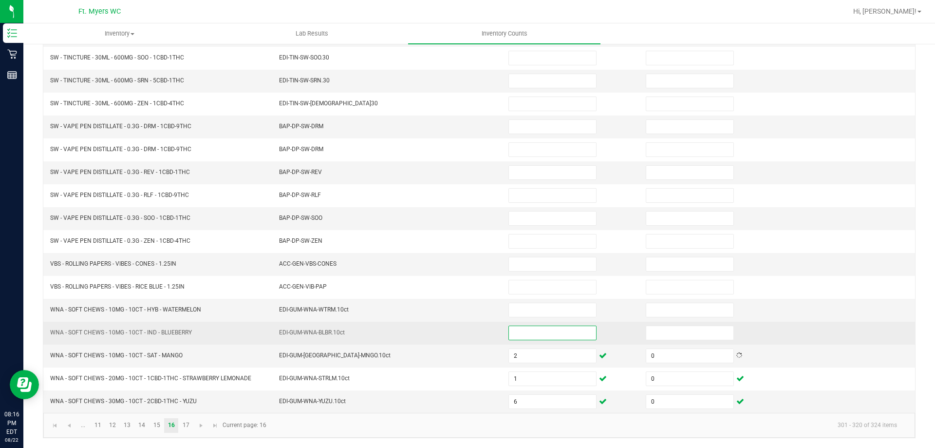
drag, startPoint x: 519, startPoint y: 337, endPoint x: 525, endPoint y: 333, distance: 7.0
click at [525, 333] on input at bounding box center [552, 333] width 87 height 14
click at [671, 338] on input at bounding box center [690, 333] width 87 height 14
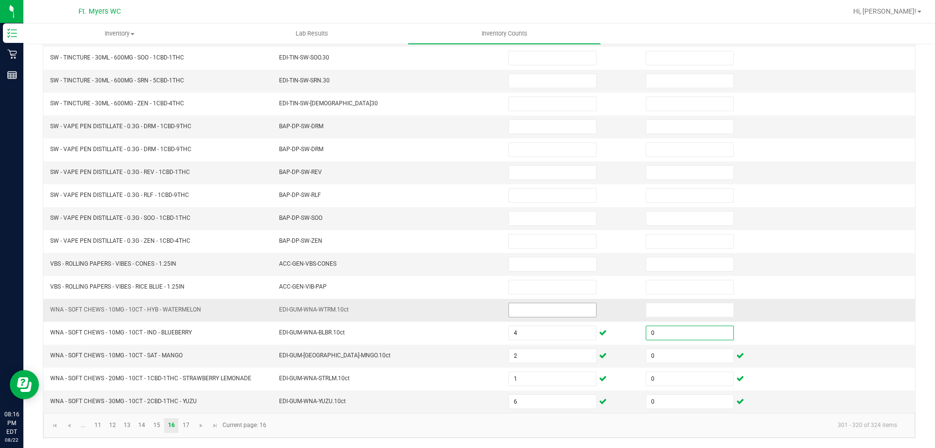
click at [517, 311] on input at bounding box center [552, 310] width 87 height 14
click at [651, 313] on input at bounding box center [690, 310] width 87 height 14
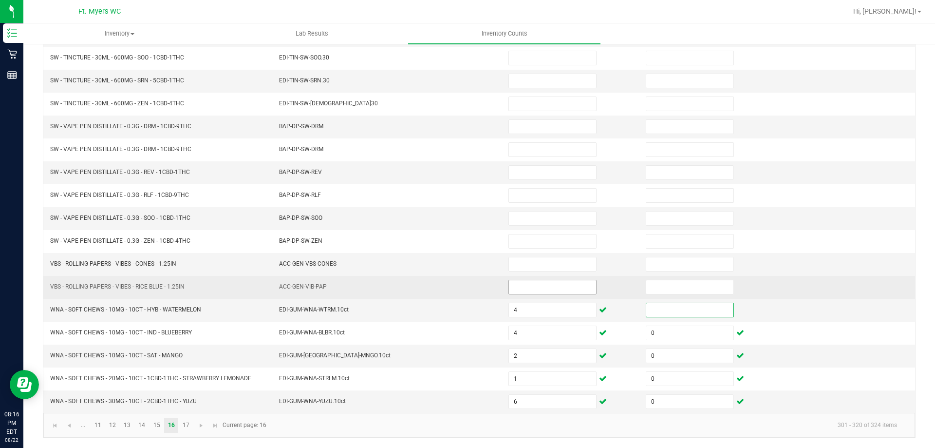
click at [564, 282] on input at bounding box center [552, 287] width 87 height 14
click at [519, 288] on input at bounding box center [552, 287] width 87 height 14
click at [647, 286] on input at bounding box center [690, 287] width 87 height 14
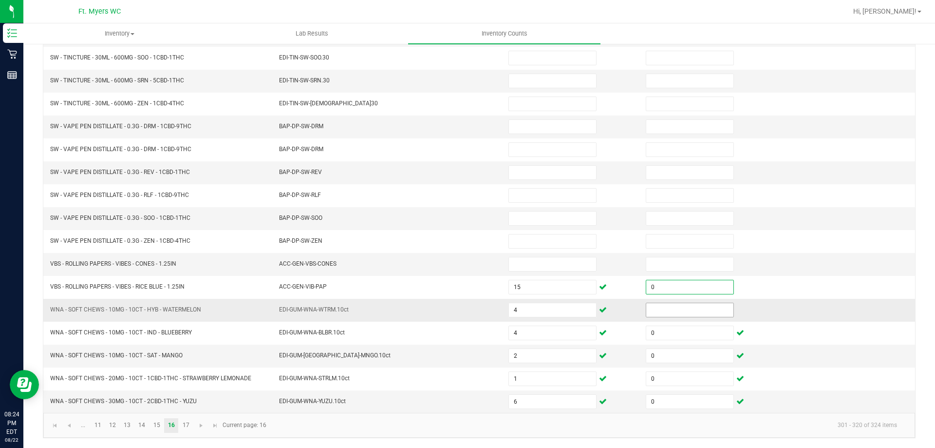
click at [666, 308] on input at bounding box center [690, 310] width 87 height 14
click at [555, 268] on input at bounding box center [552, 264] width 87 height 14
click at [675, 266] on input at bounding box center [690, 264] width 87 height 14
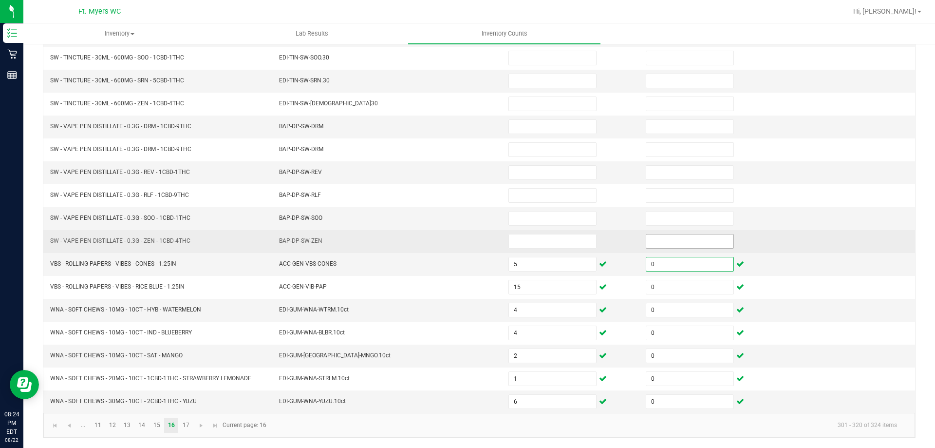
click at [656, 247] on input at bounding box center [690, 241] width 87 height 14
click at [554, 241] on input at bounding box center [552, 241] width 87 height 14
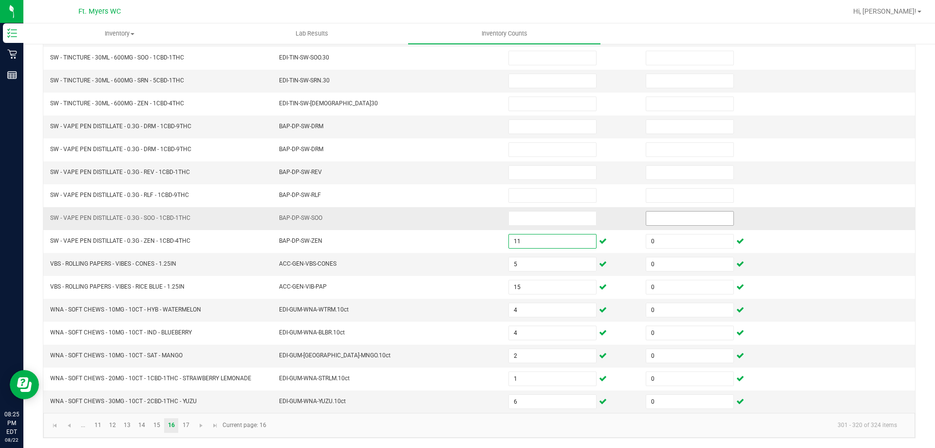
click at [677, 219] on input at bounding box center [690, 218] width 87 height 14
click at [563, 224] on input at bounding box center [552, 218] width 87 height 14
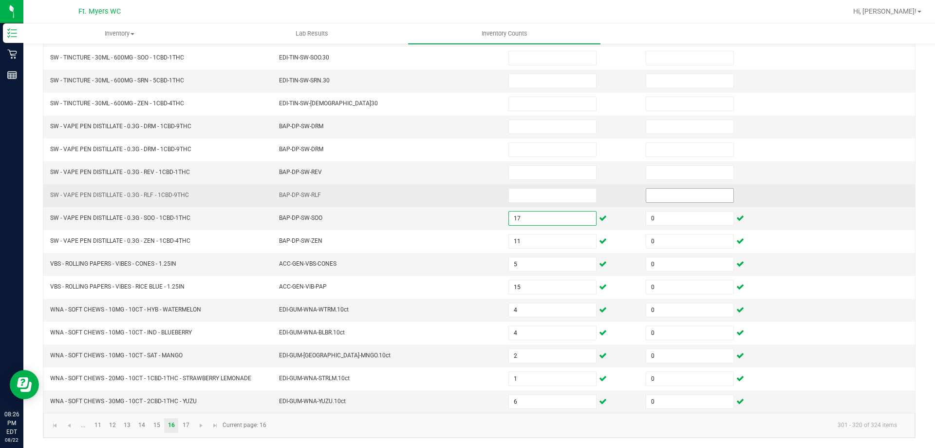
click at [655, 202] on input at bounding box center [690, 196] width 87 height 14
click at [575, 198] on input at bounding box center [552, 196] width 87 height 14
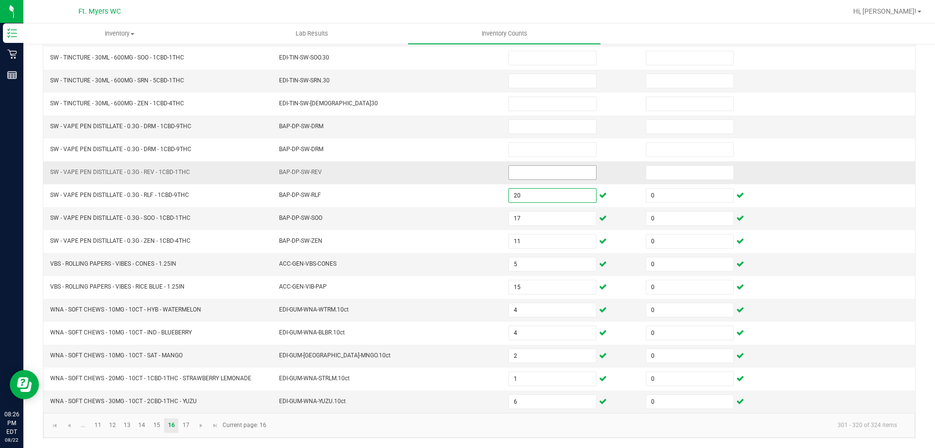
click at [573, 172] on input at bounding box center [552, 173] width 87 height 14
click at [677, 173] on input at bounding box center [690, 173] width 87 height 14
click at [574, 172] on input at bounding box center [552, 173] width 87 height 14
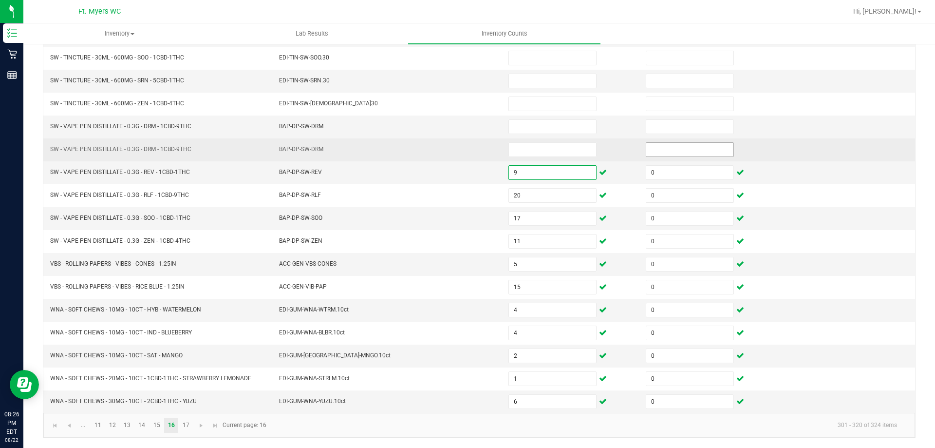
click at [652, 151] on input at bounding box center [690, 150] width 87 height 14
click at [537, 154] on input at bounding box center [552, 150] width 87 height 14
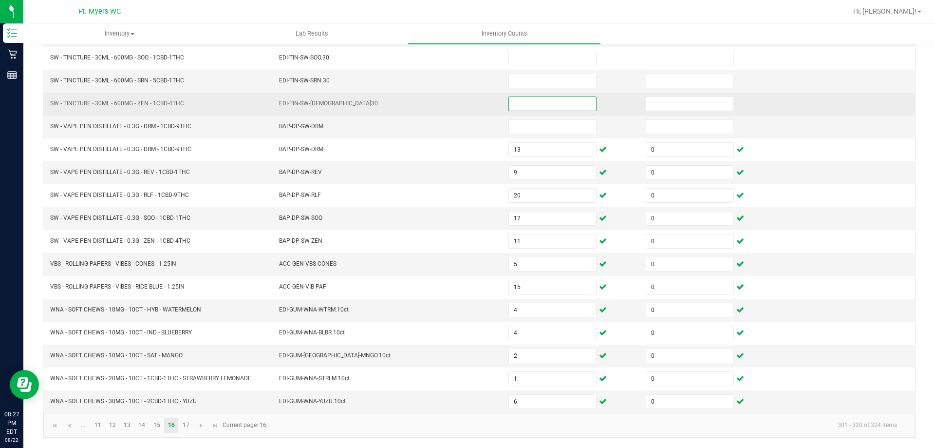
click at [537, 104] on input at bounding box center [552, 104] width 87 height 14
click at [692, 107] on input at bounding box center [690, 104] width 87 height 14
click at [536, 108] on input at bounding box center [552, 104] width 87 height 14
click at [550, 105] on input at bounding box center [552, 104] width 87 height 14
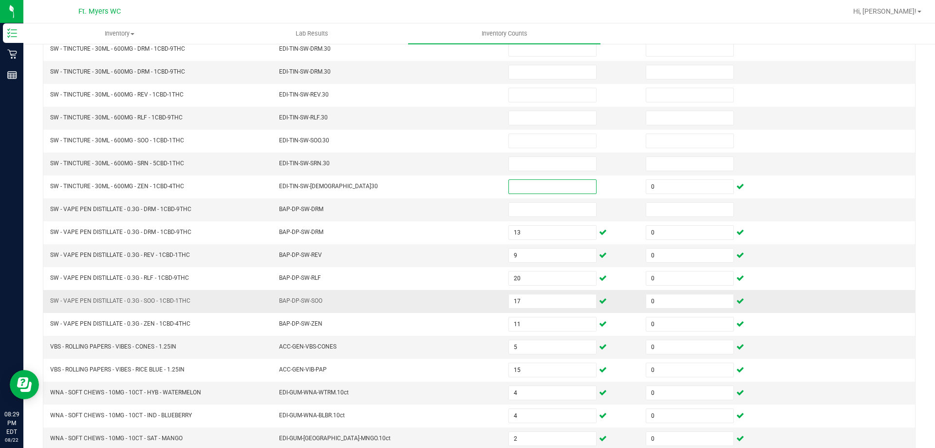
scroll to position [105, 0]
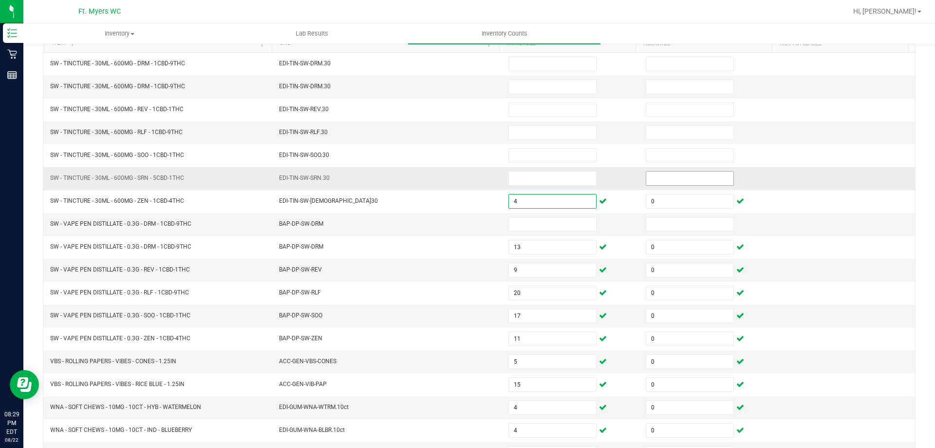
click at [648, 180] on input at bounding box center [690, 178] width 87 height 14
click at [548, 178] on input at bounding box center [552, 178] width 87 height 14
click at [651, 178] on input at bounding box center [690, 178] width 87 height 14
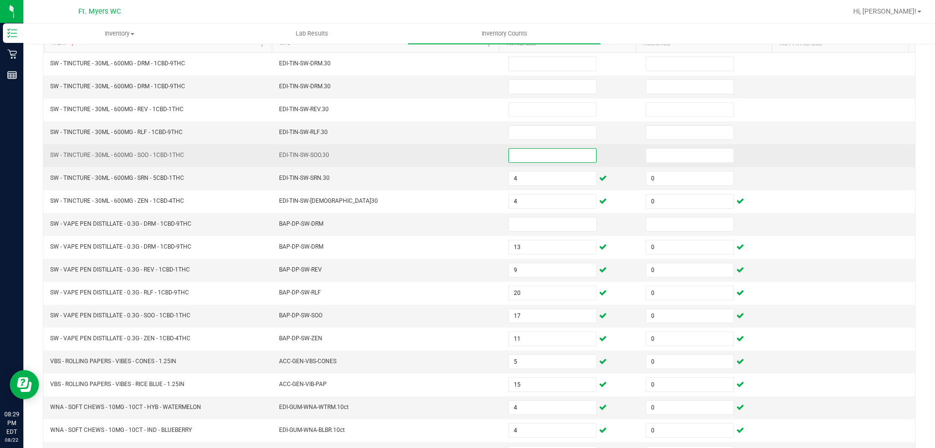
click at [550, 154] on input at bounding box center [552, 156] width 87 height 14
click at [679, 157] on input at bounding box center [690, 156] width 87 height 14
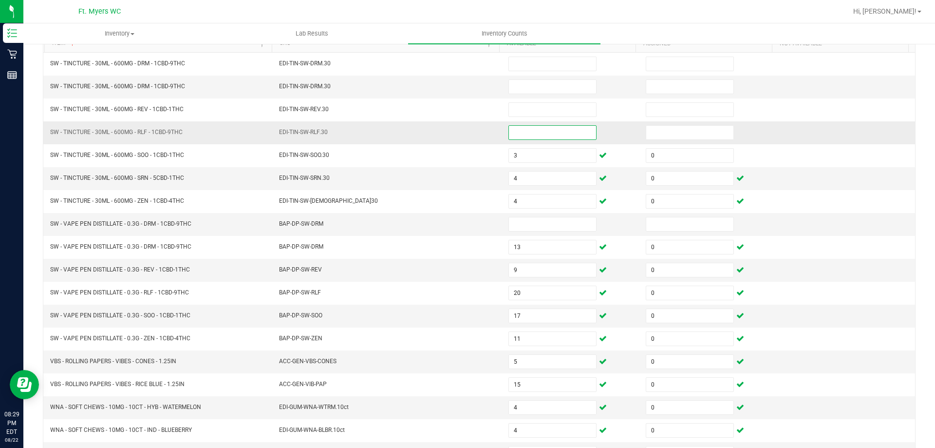
click at [557, 133] on input at bounding box center [552, 133] width 87 height 14
click at [654, 140] on td at bounding box center [708, 132] width 137 height 23
click at [647, 133] on input at bounding box center [690, 133] width 87 height 14
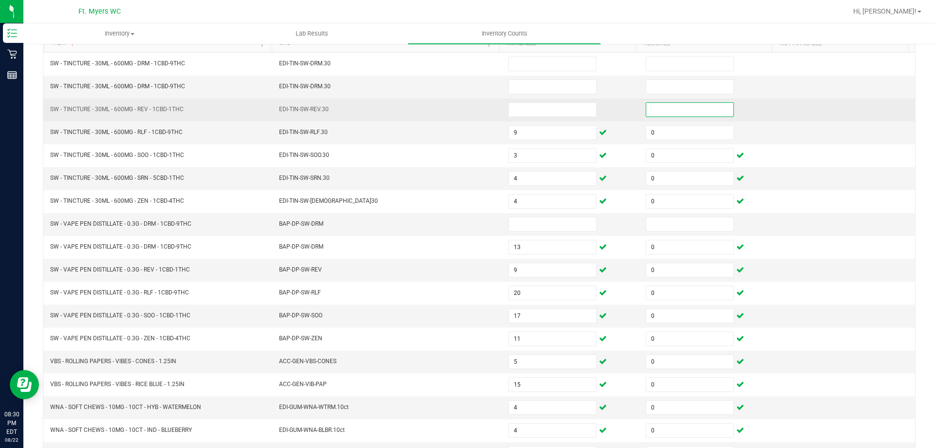
click at [691, 106] on input at bounding box center [690, 110] width 87 height 14
click at [570, 111] on input at bounding box center [552, 110] width 87 height 14
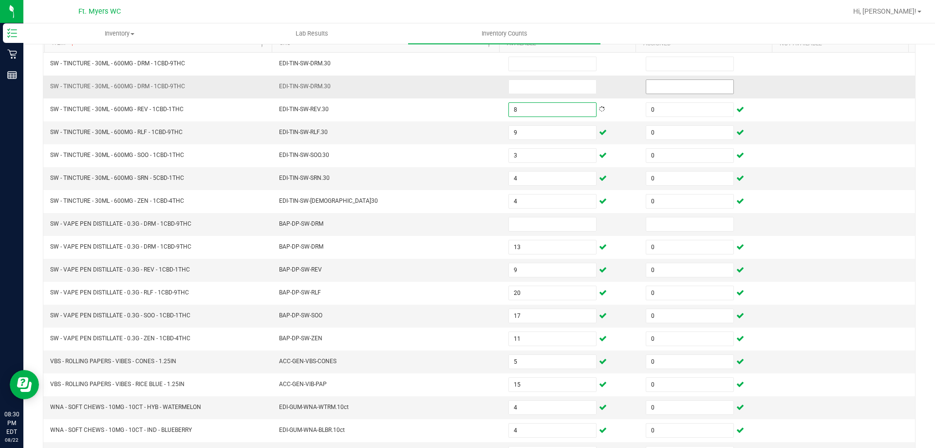
click at [657, 84] on input at bounding box center [690, 87] width 87 height 14
click at [557, 89] on input "0" at bounding box center [552, 87] width 87 height 14
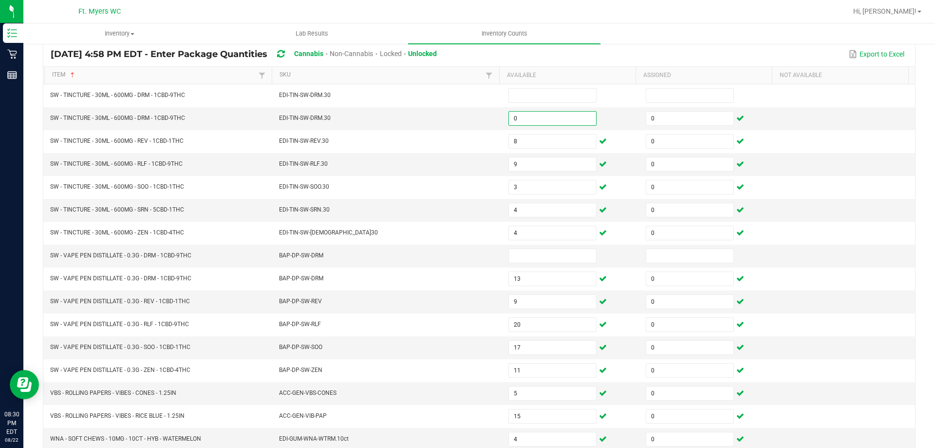
scroll to position [56, 0]
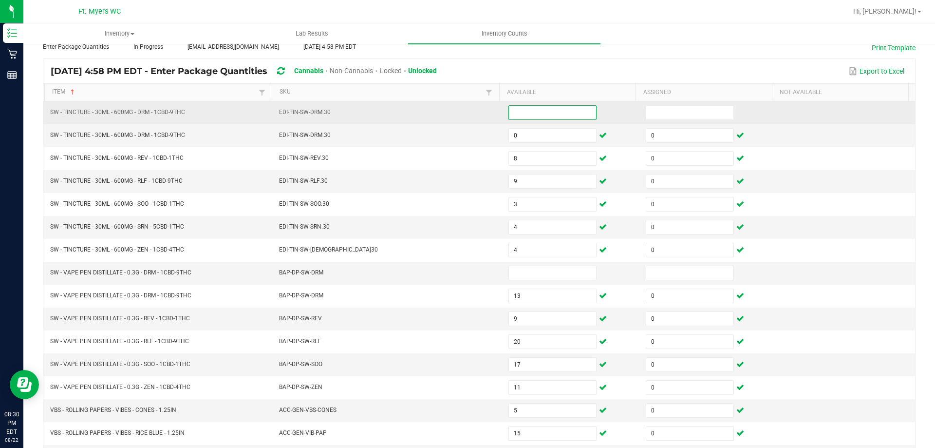
click at [551, 114] on input at bounding box center [552, 113] width 87 height 14
click at [660, 113] on input "0" at bounding box center [690, 113] width 87 height 14
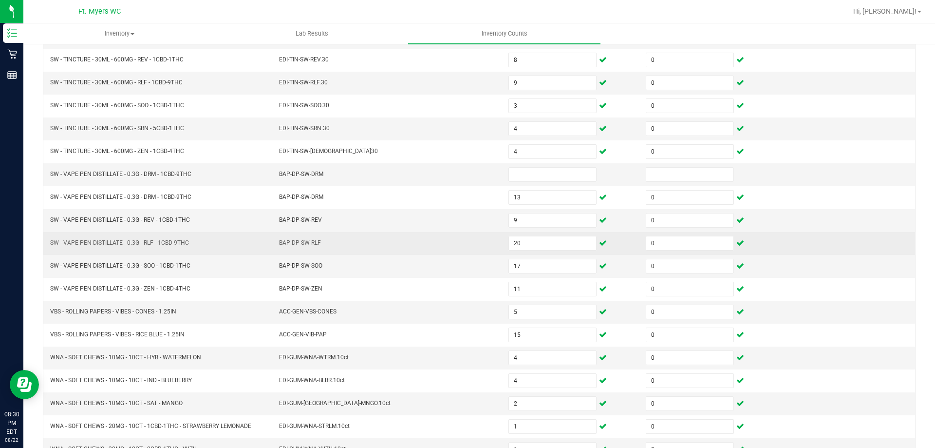
scroll to position [202, 0]
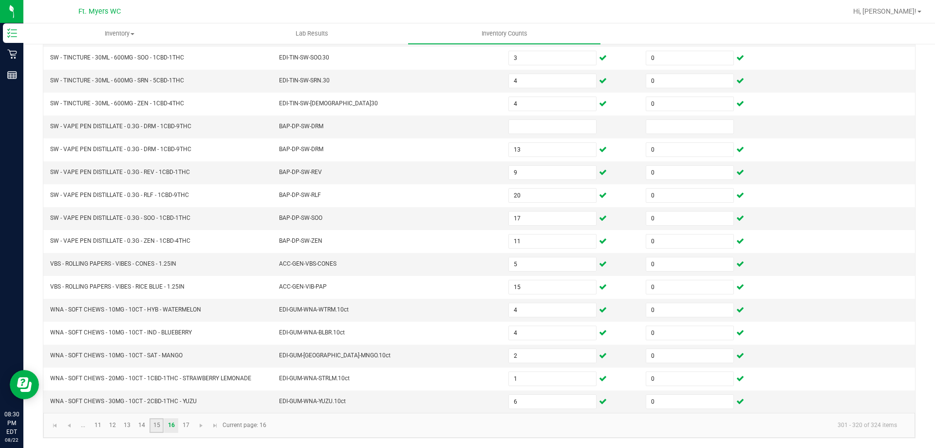
click at [161, 425] on link "15" at bounding box center [157, 425] width 14 height 15
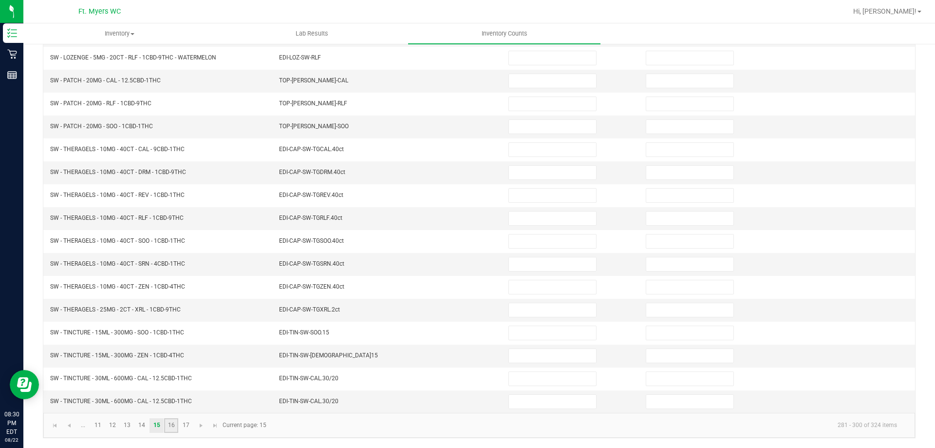
click at [175, 428] on link "16" at bounding box center [171, 425] width 14 height 15
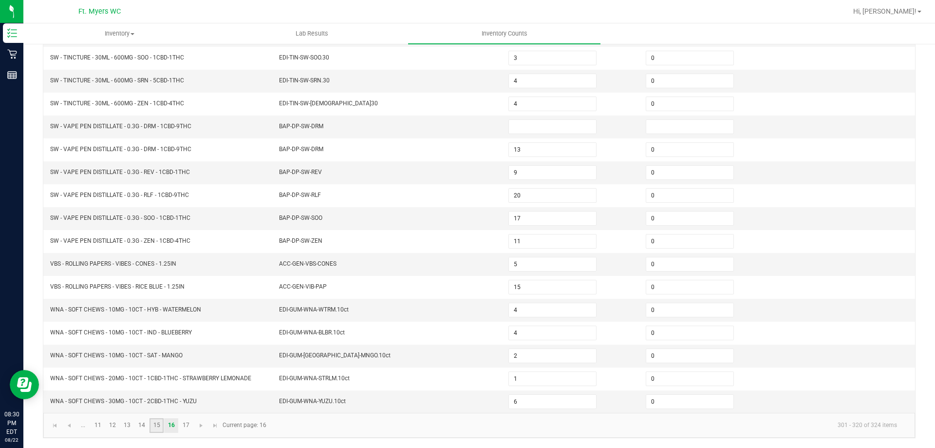
click at [159, 424] on link "15" at bounding box center [157, 425] width 14 height 15
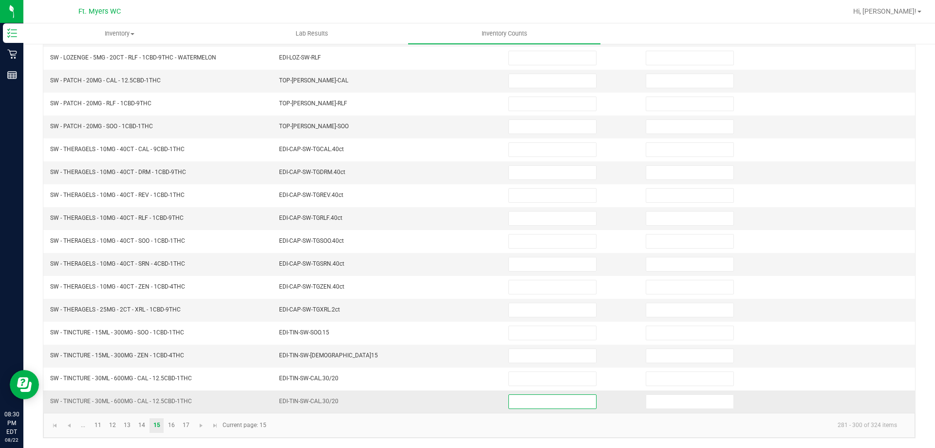
click at [536, 404] on input at bounding box center [552, 402] width 87 height 14
click at [647, 399] on input at bounding box center [690, 402] width 87 height 14
click at [524, 406] on input at bounding box center [552, 402] width 87 height 14
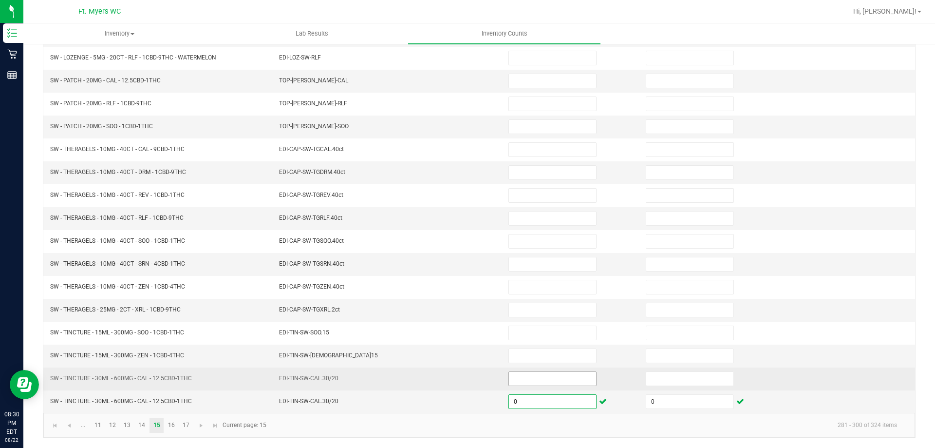
click at [536, 385] on span at bounding box center [553, 378] width 88 height 15
click at [662, 379] on input at bounding box center [690, 379] width 87 height 14
click at [569, 376] on input at bounding box center [552, 379] width 87 height 14
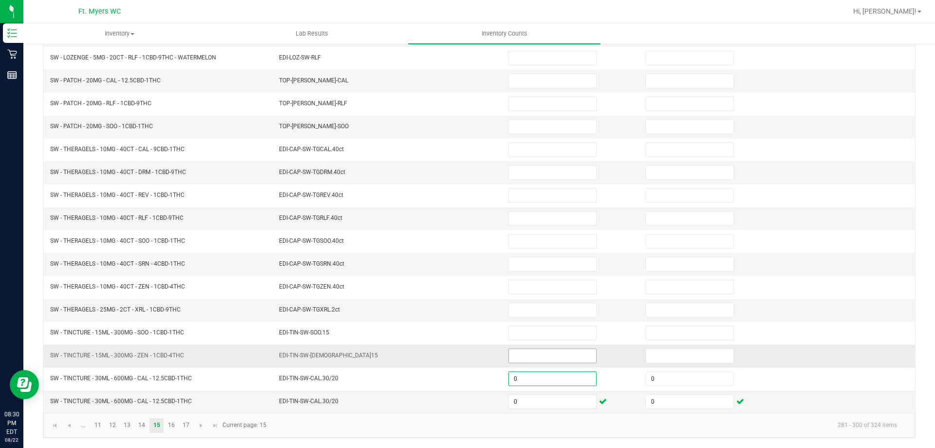
click at [568, 355] on input at bounding box center [552, 356] width 87 height 14
click at [696, 360] on input at bounding box center [690, 356] width 87 height 14
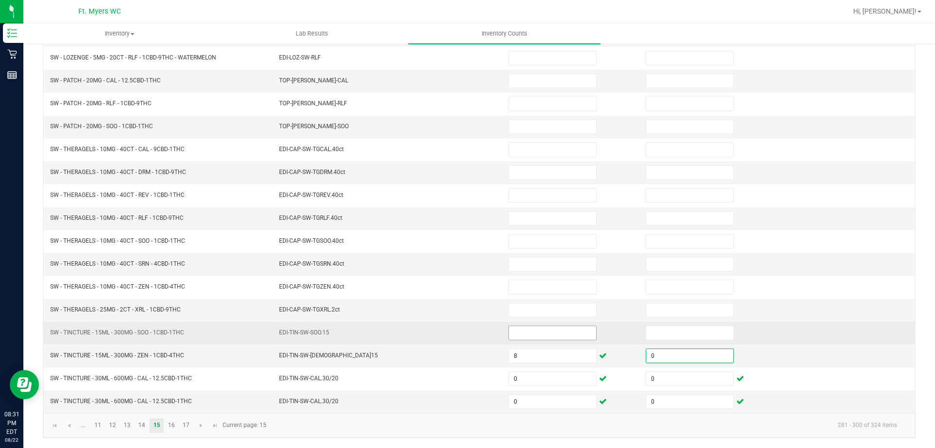
click at [556, 333] on input at bounding box center [552, 333] width 87 height 14
click at [647, 334] on input at bounding box center [690, 333] width 87 height 14
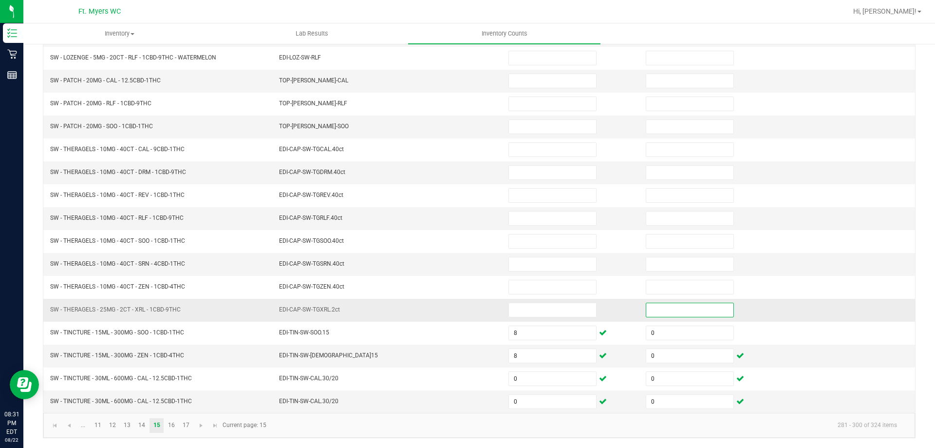
click at [654, 308] on input at bounding box center [690, 310] width 87 height 14
click at [520, 314] on input at bounding box center [552, 310] width 87 height 14
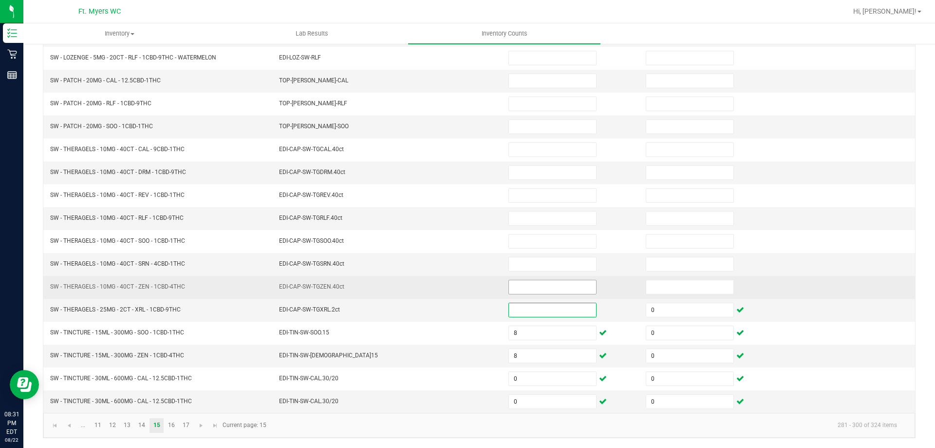
click at [539, 290] on input at bounding box center [552, 287] width 87 height 14
click at [647, 284] on input at bounding box center [690, 287] width 87 height 14
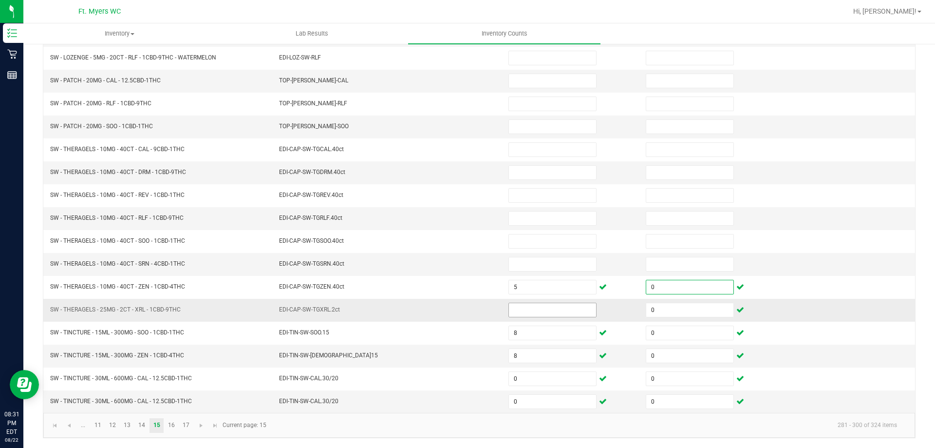
click at [553, 317] on span at bounding box center [553, 310] width 88 height 15
click at [557, 304] on input at bounding box center [552, 310] width 87 height 14
click at [525, 259] on input at bounding box center [552, 264] width 87 height 14
click at [653, 264] on input at bounding box center [690, 264] width 87 height 14
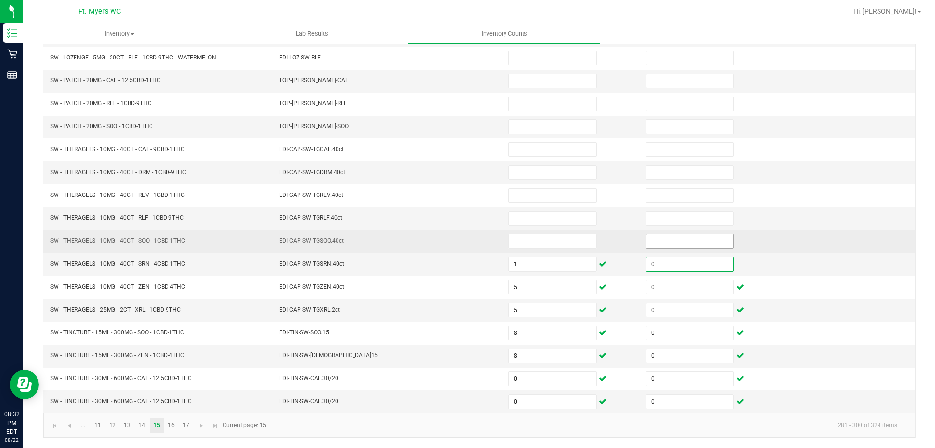
click at [671, 241] on input at bounding box center [690, 241] width 87 height 14
click at [542, 246] on input at bounding box center [552, 241] width 87 height 14
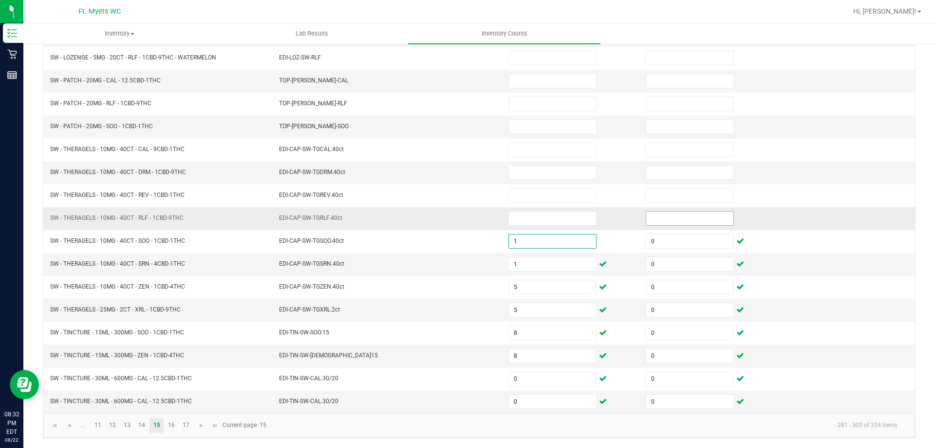
click at [666, 221] on input at bounding box center [690, 218] width 87 height 14
click at [572, 217] on input at bounding box center [552, 218] width 87 height 14
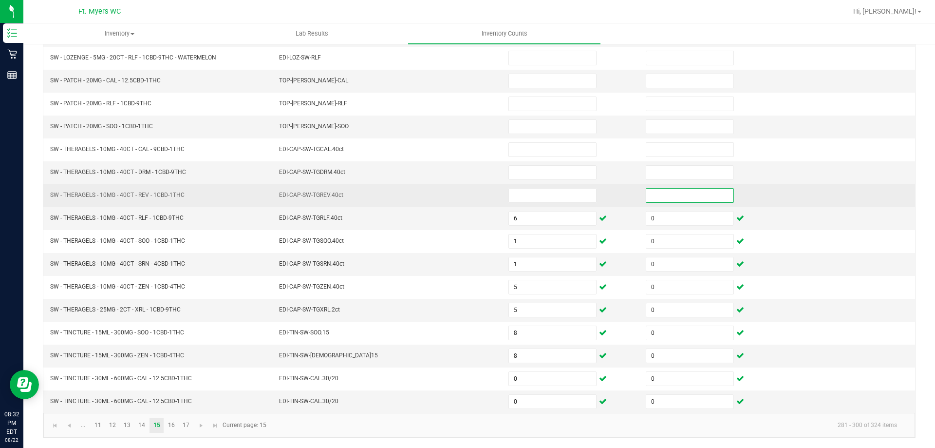
click at [657, 194] on input at bounding box center [690, 196] width 87 height 14
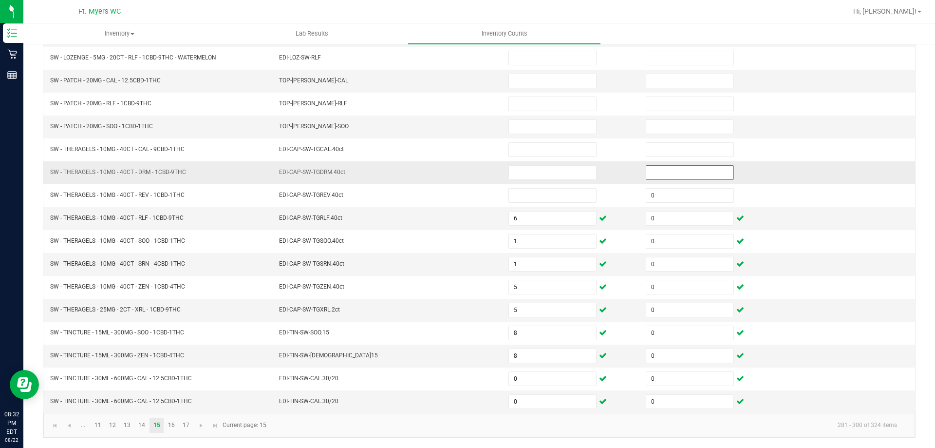
click at [691, 178] on input at bounding box center [690, 173] width 87 height 14
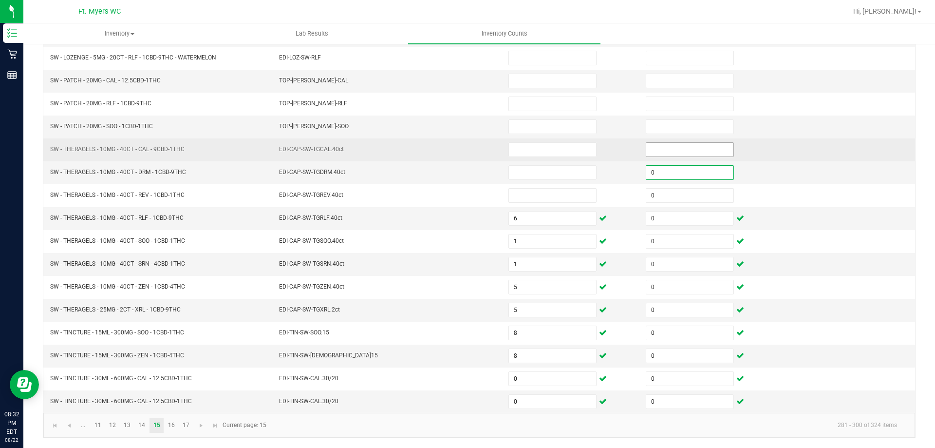
click at [683, 148] on input at bounding box center [690, 150] width 87 height 14
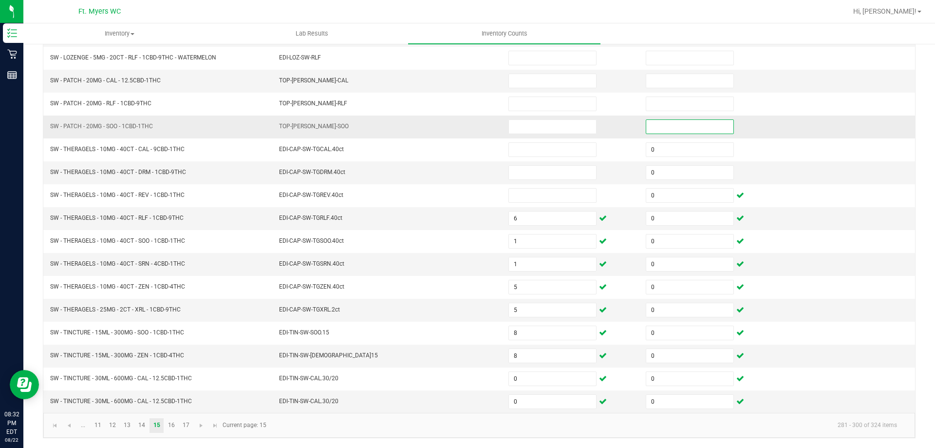
click at [683, 131] on input at bounding box center [690, 127] width 87 height 14
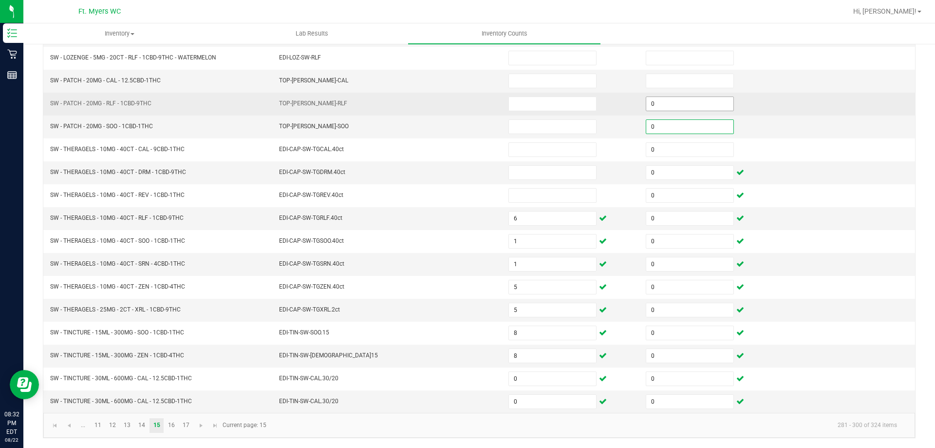
click at [685, 106] on input "0" at bounding box center [690, 104] width 87 height 14
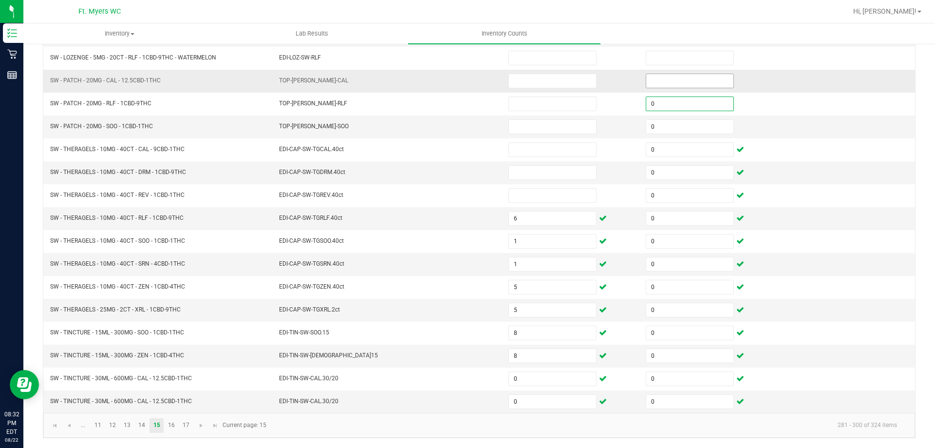
click at [683, 84] on input at bounding box center [690, 81] width 87 height 14
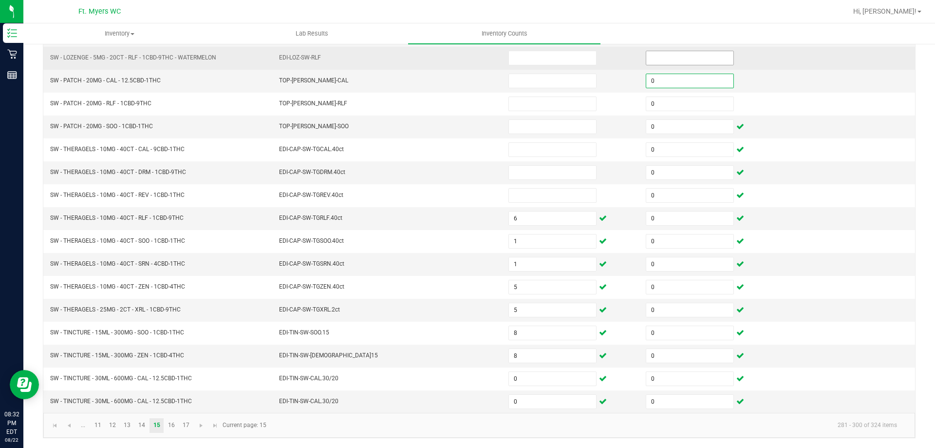
click at [706, 61] on input at bounding box center [690, 58] width 87 height 14
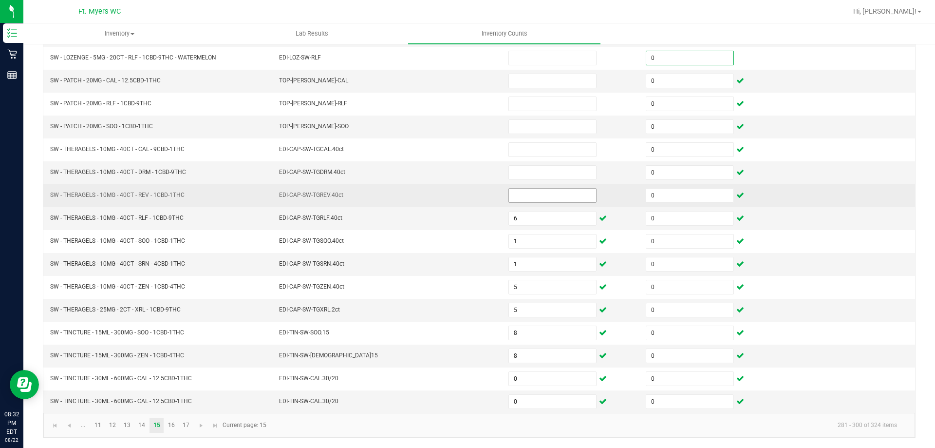
click at [526, 191] on input at bounding box center [552, 196] width 87 height 14
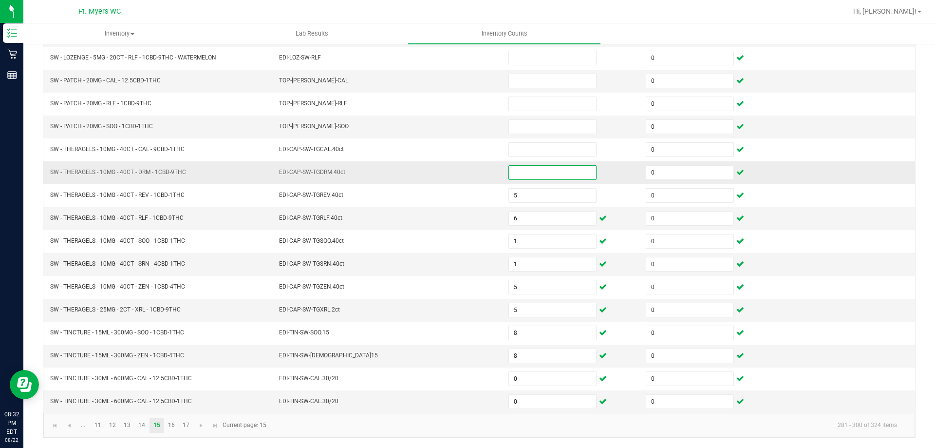
click at [545, 174] on input at bounding box center [552, 173] width 87 height 14
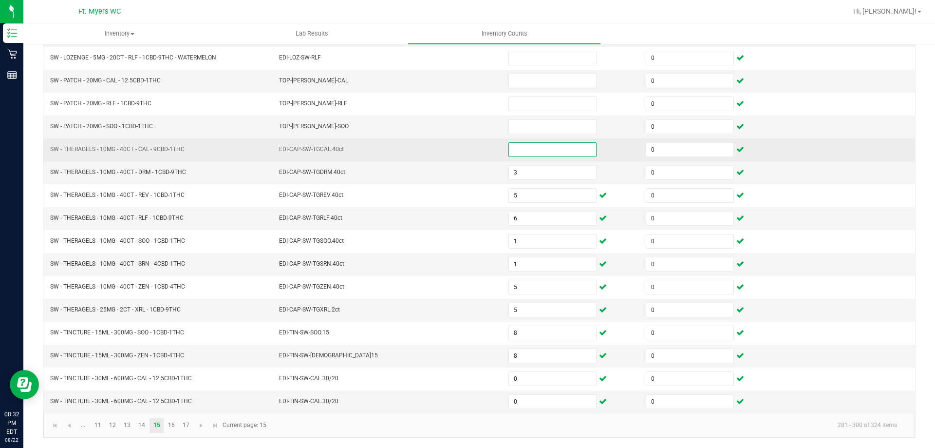
click at [539, 146] on input at bounding box center [552, 150] width 87 height 14
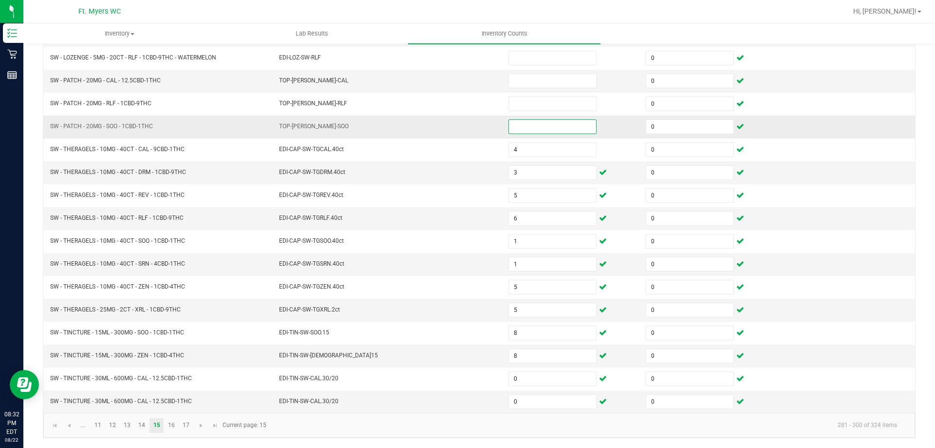
click at [529, 125] on input at bounding box center [552, 127] width 87 height 14
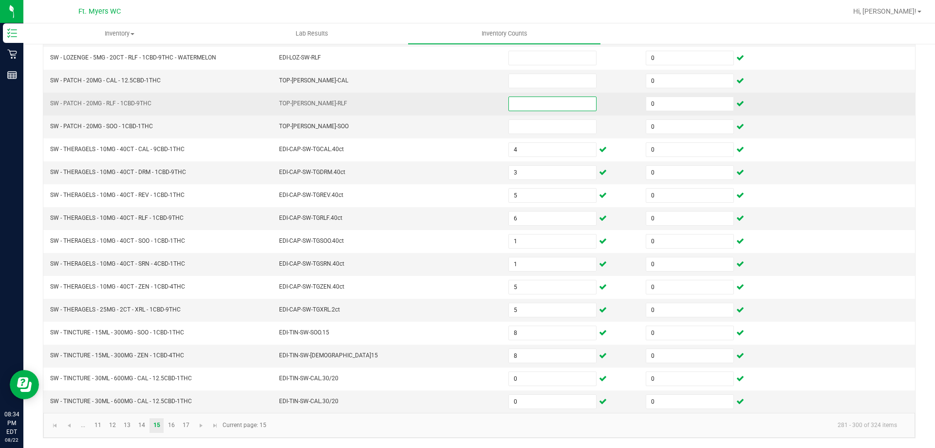
click at [539, 107] on input at bounding box center [552, 104] width 87 height 14
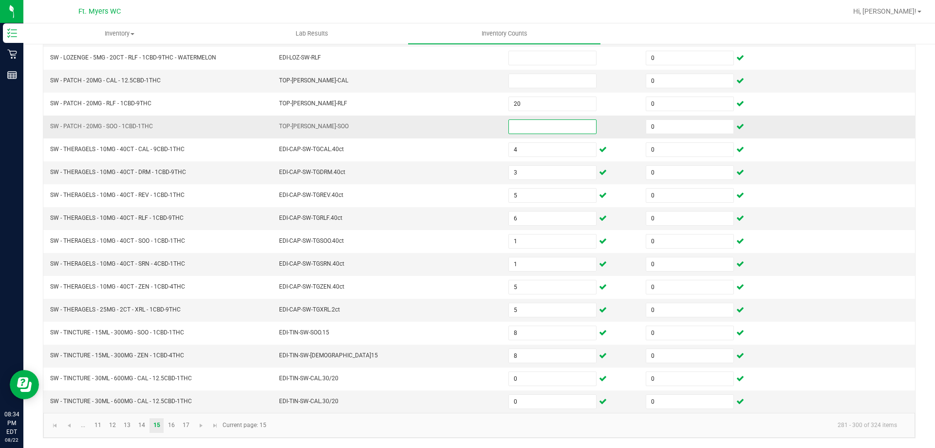
click at [554, 130] on input at bounding box center [552, 127] width 87 height 14
click at [545, 83] on input at bounding box center [552, 81] width 87 height 14
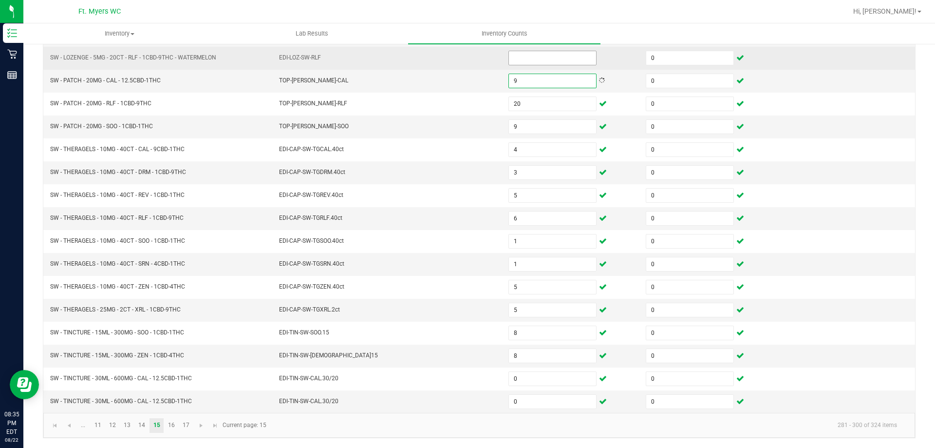
click at [564, 56] on input at bounding box center [552, 58] width 87 height 14
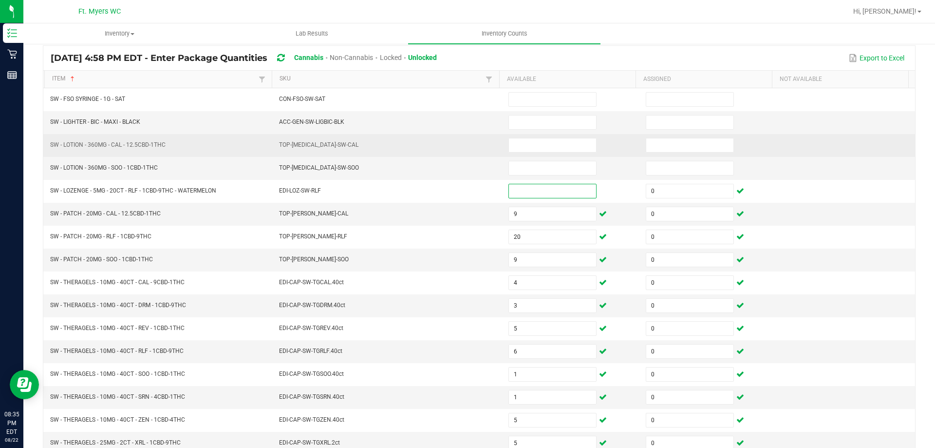
scroll to position [56, 0]
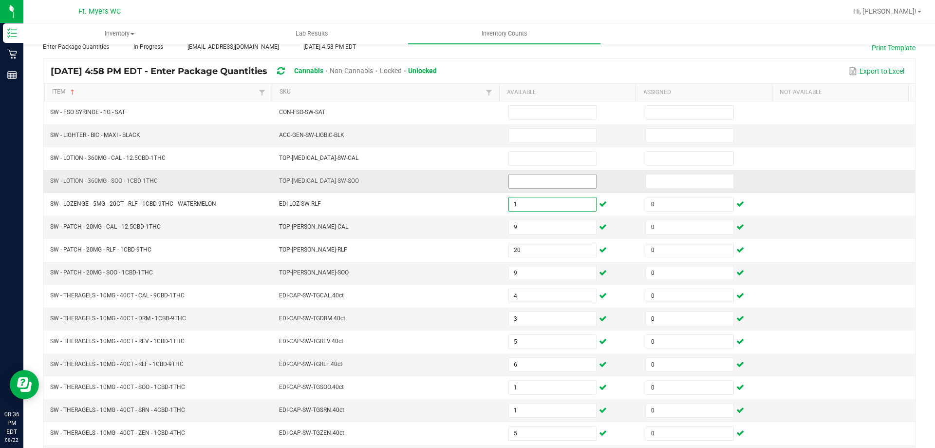
click at [521, 181] on input at bounding box center [552, 181] width 87 height 14
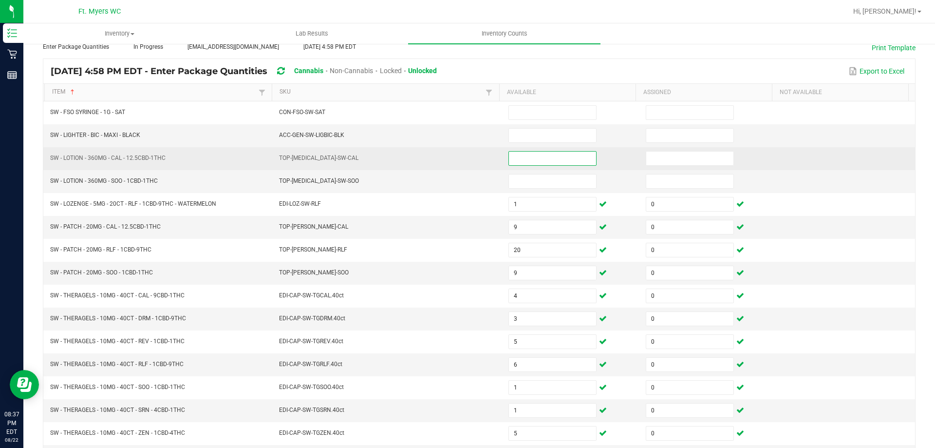
click at [526, 159] on input at bounding box center [552, 159] width 87 height 14
click at [663, 164] on input at bounding box center [690, 159] width 87 height 14
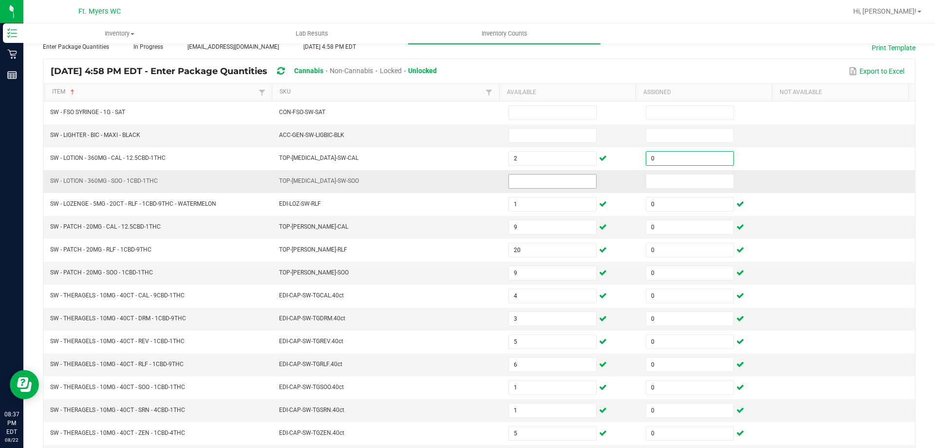
click at [568, 184] on input at bounding box center [552, 181] width 87 height 14
click at [656, 180] on input at bounding box center [690, 181] width 87 height 14
click at [567, 135] on input at bounding box center [552, 136] width 87 height 14
click at [653, 135] on input at bounding box center [690, 136] width 87 height 14
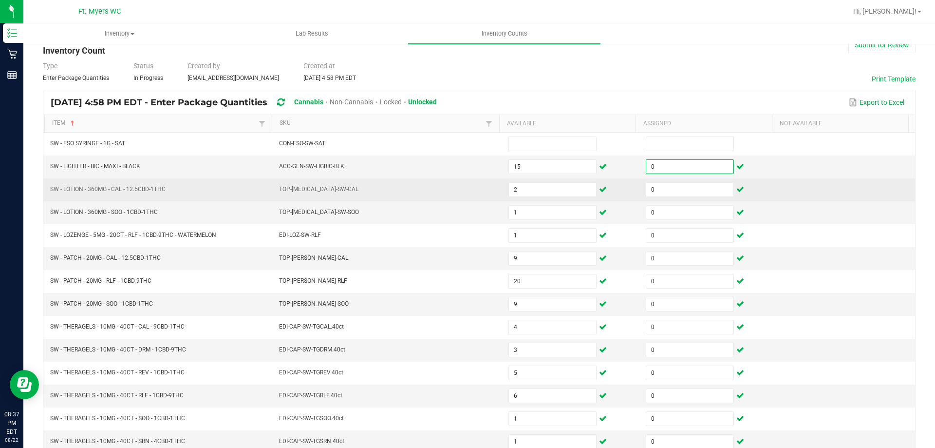
scroll to position [7, 0]
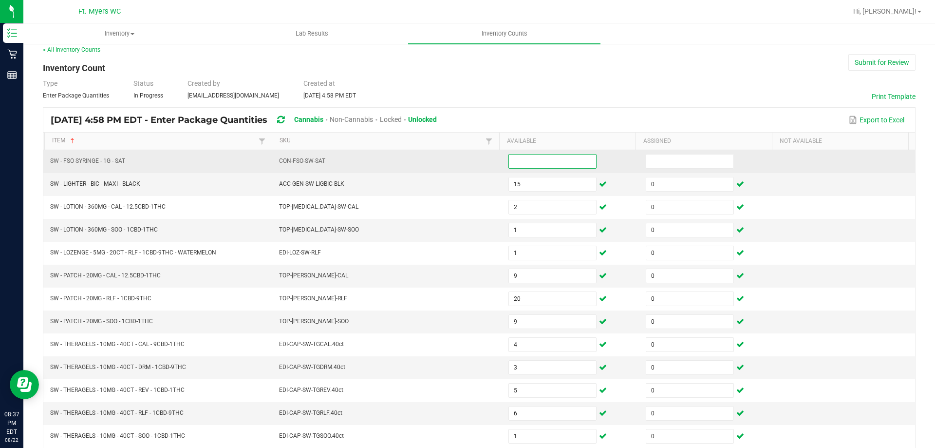
click at [523, 160] on input at bounding box center [552, 161] width 87 height 14
click at [672, 162] on input at bounding box center [690, 161] width 87 height 14
click at [523, 163] on input at bounding box center [552, 161] width 87 height 14
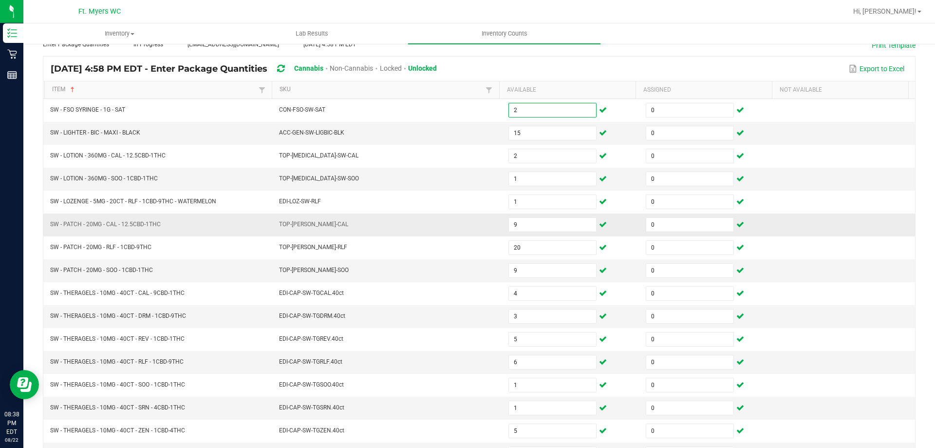
scroll to position [202, 0]
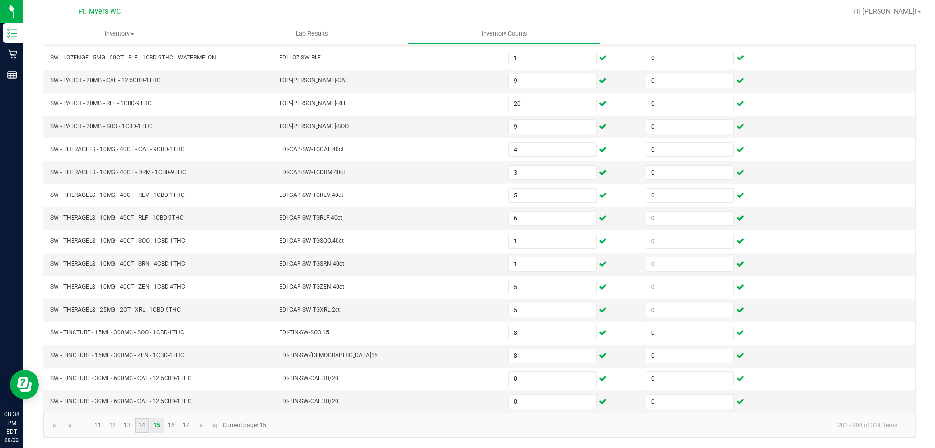
click at [145, 424] on link "14" at bounding box center [142, 425] width 14 height 15
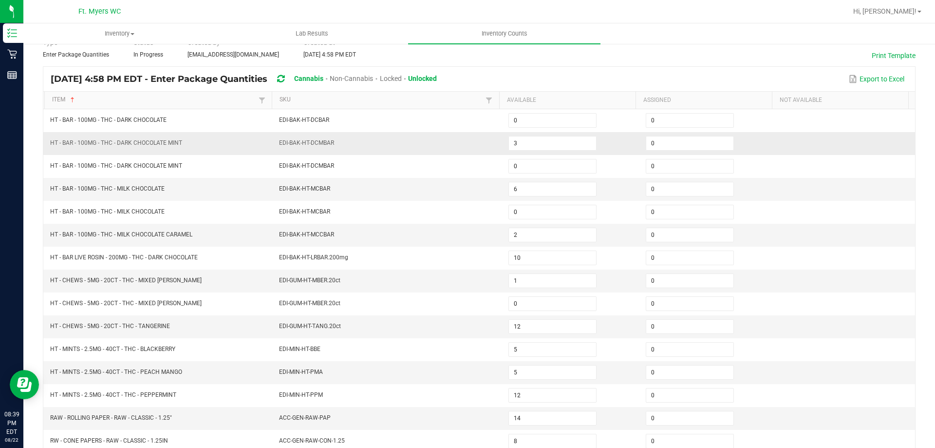
scroll to position [0, 0]
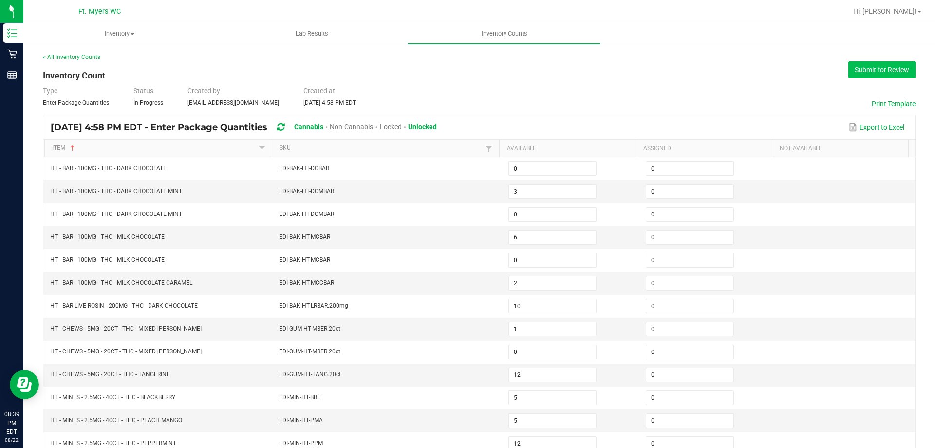
click at [855, 74] on button "Submit for Review" at bounding box center [882, 69] width 67 height 17
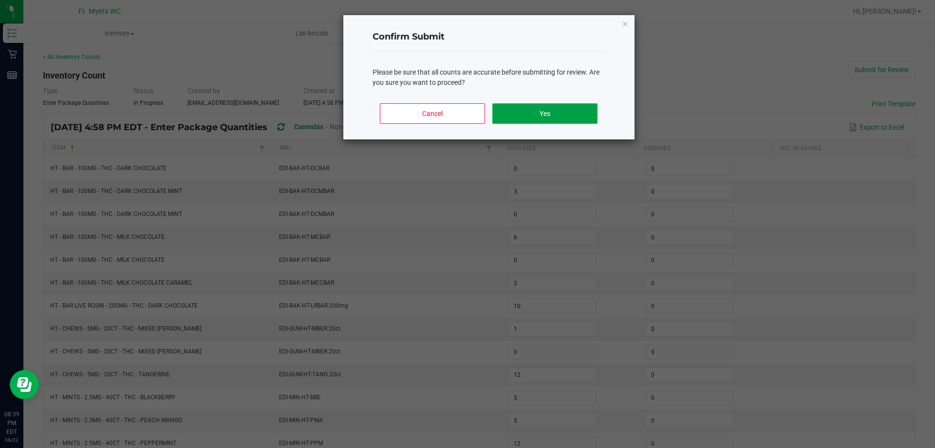
click at [530, 114] on button "Yes" at bounding box center [545, 113] width 105 height 20
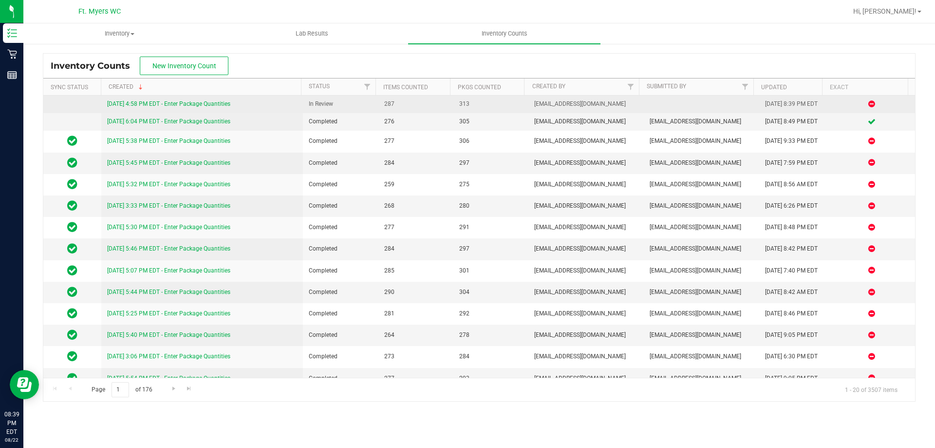
click at [177, 102] on link "8/22/25 4:58 PM EDT - Enter Package Quantities" at bounding box center [168, 103] width 123 height 7
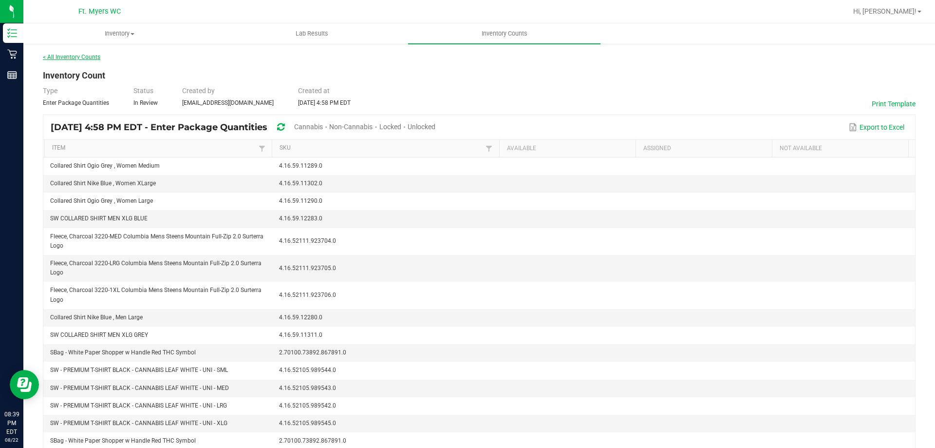
click at [93, 56] on link "< All Inventory Counts" at bounding box center [71, 57] width 57 height 7
